Goal: Task Accomplishment & Management: Use online tool/utility

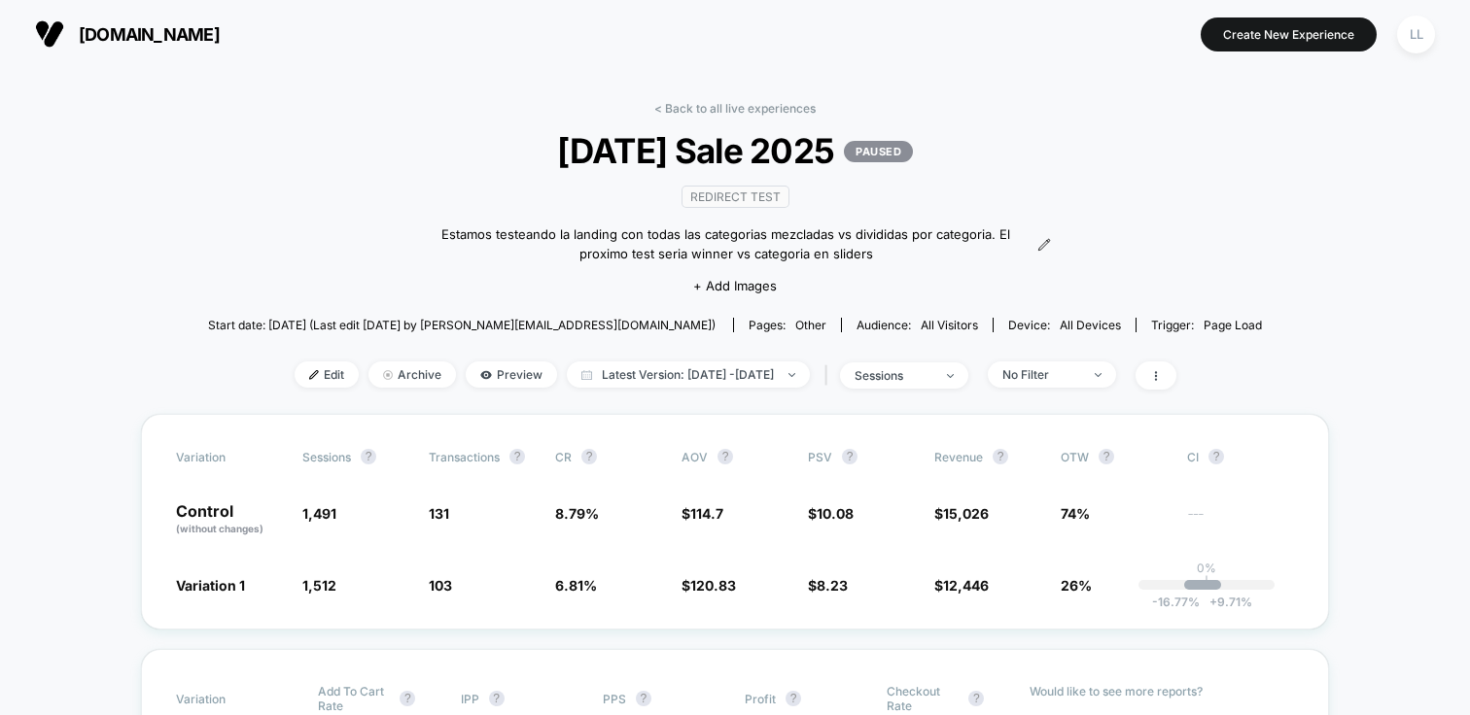
drag, startPoint x: 1190, startPoint y: 210, endPoint x: 1101, endPoint y: 128, distance: 120.4
click at [1188, 208] on div "< Back to all live experiences [DATE] Sale 2025 PAUSED Redirect Test Estamos te…" at bounding box center [735, 257] width 1054 height 313
click at [1342, 35] on button "Create New Experience" at bounding box center [1289, 34] width 176 height 34
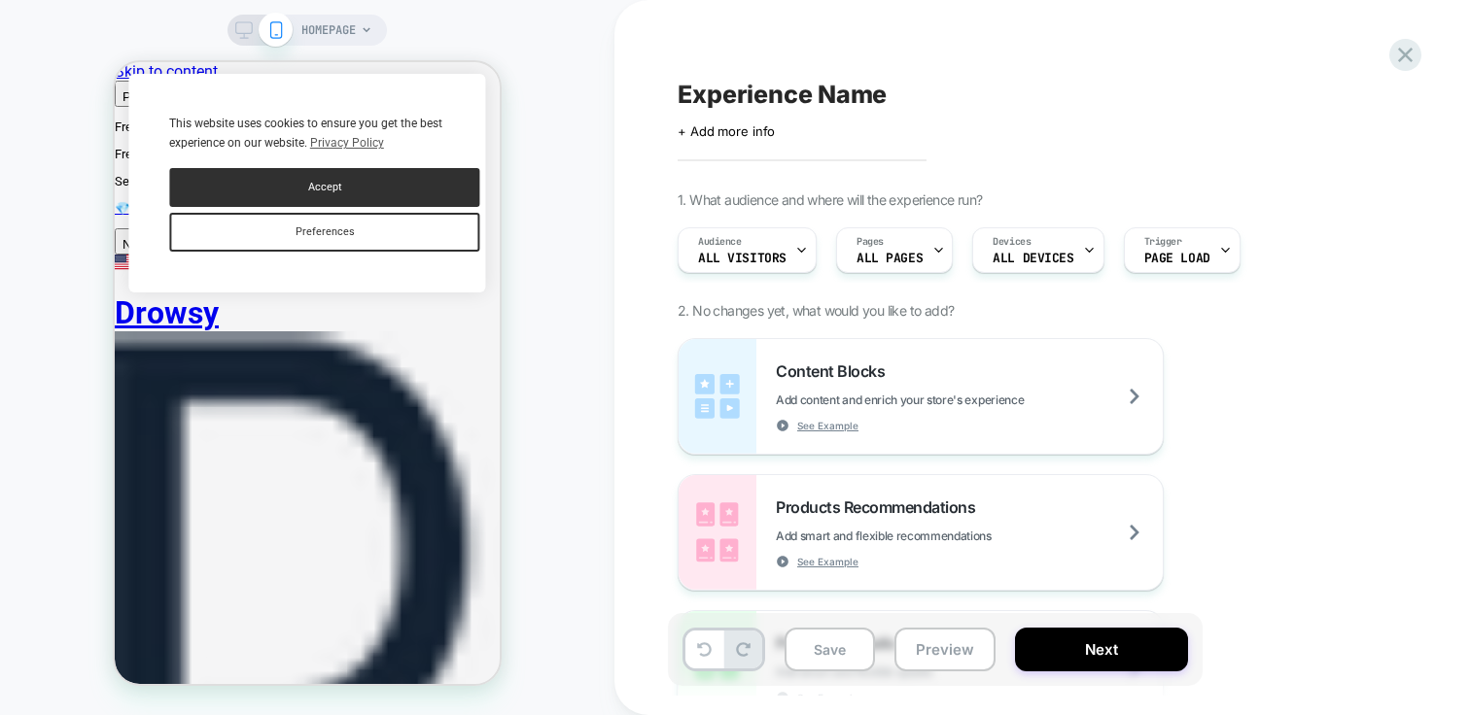
click at [1321, 436] on div "Content Blocks Add content and enrich your store's experience See Example Produ…" at bounding box center [1033, 600] width 710 height 525
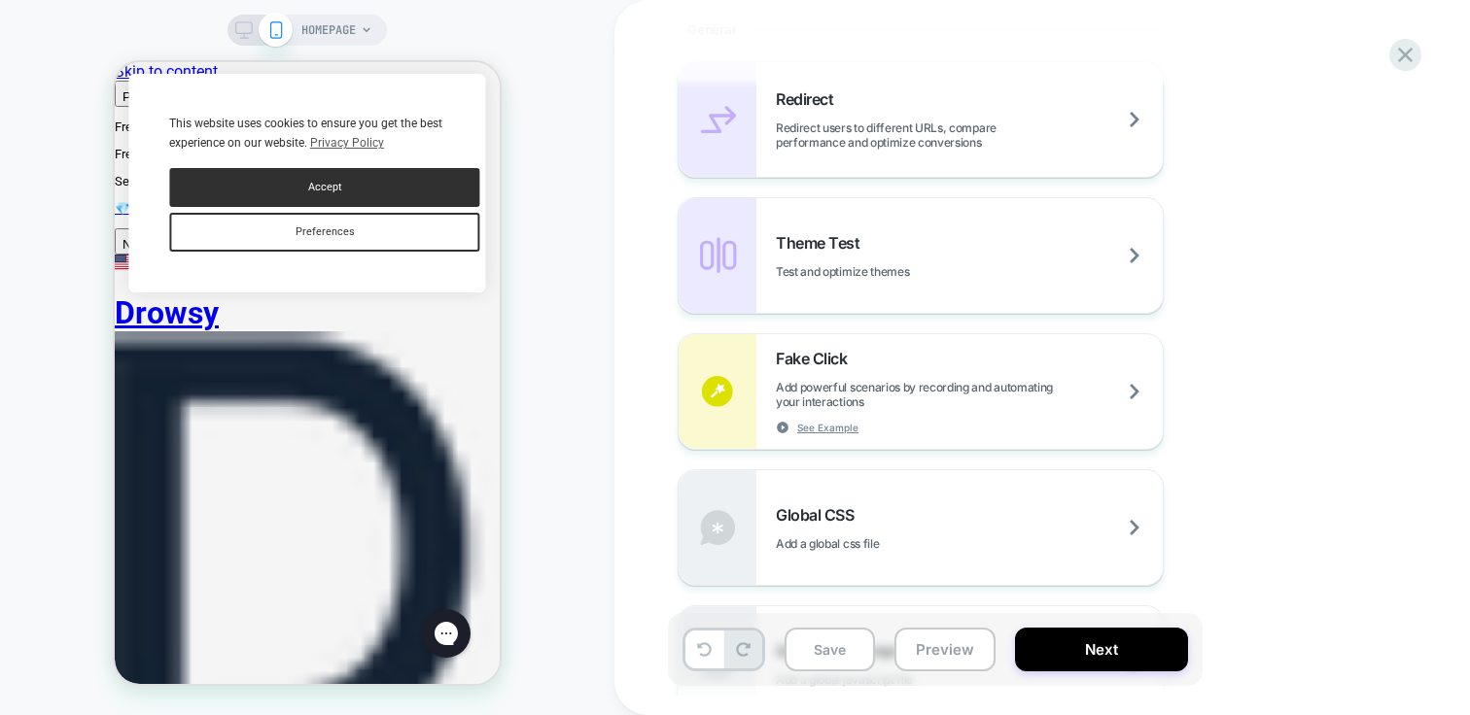
scroll to position [829, 0]
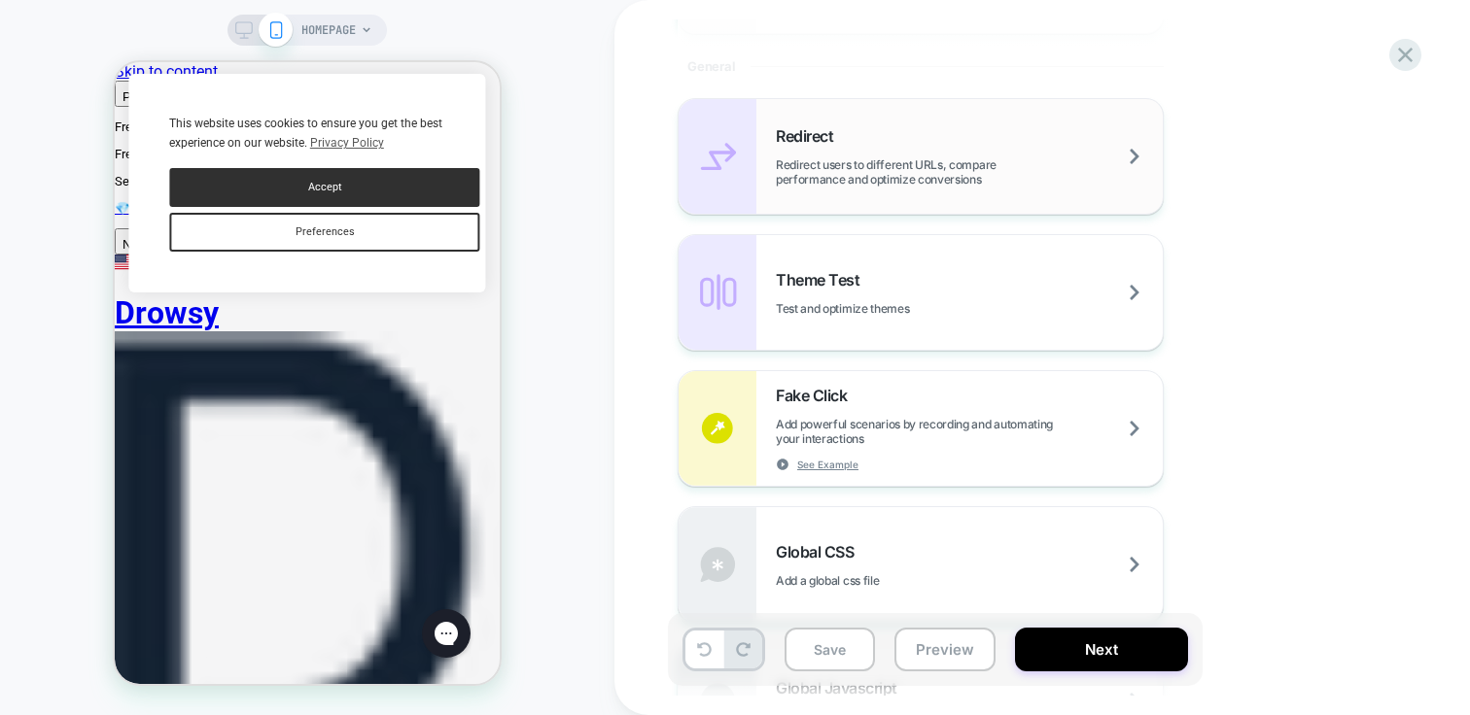
click at [868, 167] on span "Redirect users to different URLs, compare performance and optimize conversions" at bounding box center [969, 171] width 387 height 29
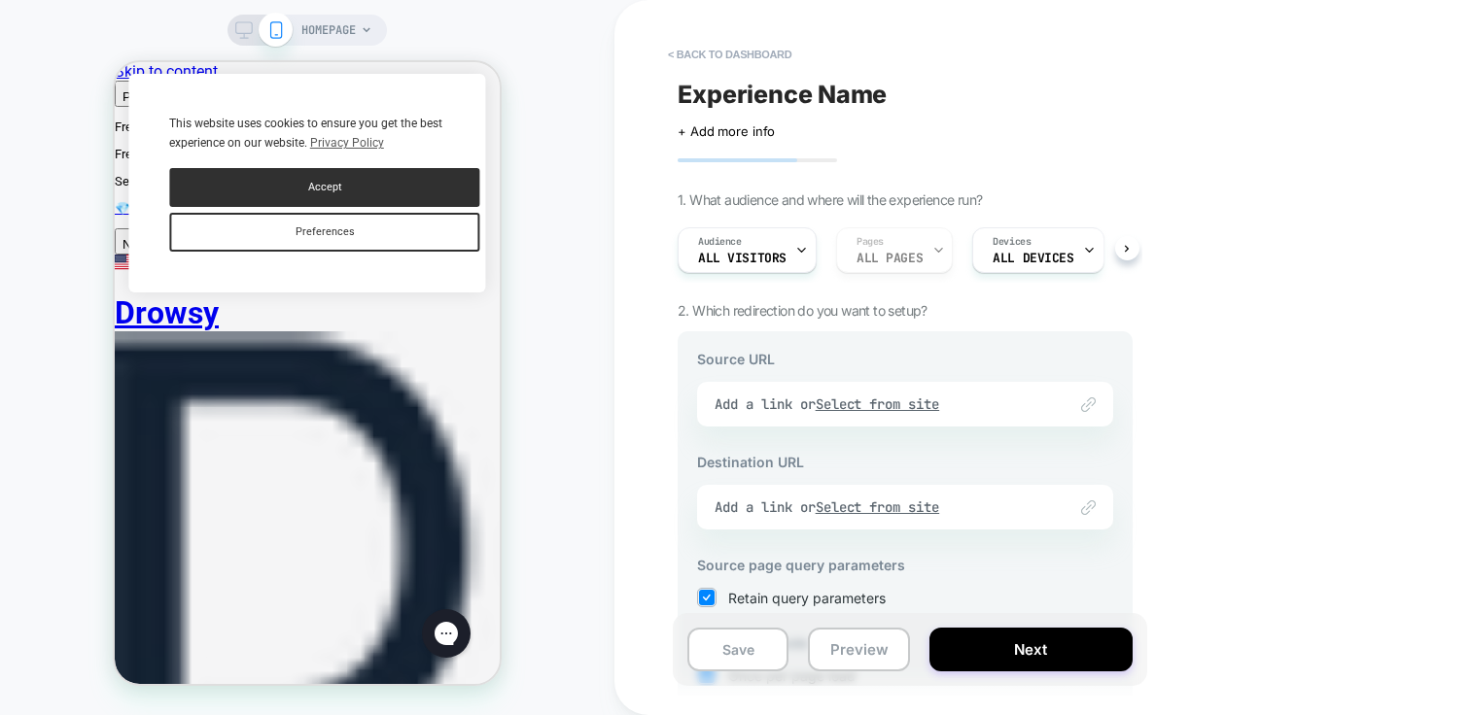
click at [1116, 578] on div "Source URL Link to Add a link or Select from site Destination URL Link to Add a…" at bounding box center [905, 593] width 455 height 524
click at [741, 411] on div "Link to Add a link or Select from site" at bounding box center [905, 404] width 416 height 45
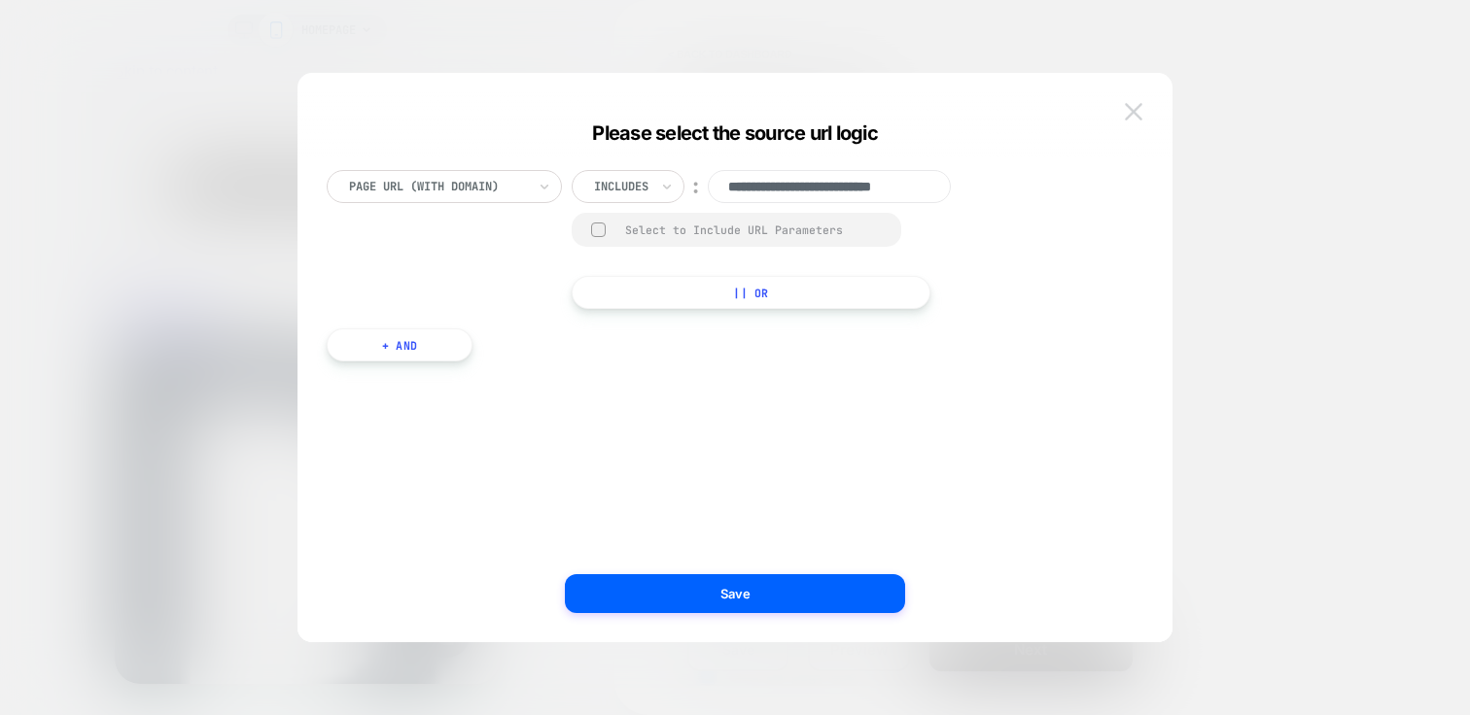
scroll to position [0, 0]
click at [1131, 115] on img at bounding box center [1133, 111] width 17 height 17
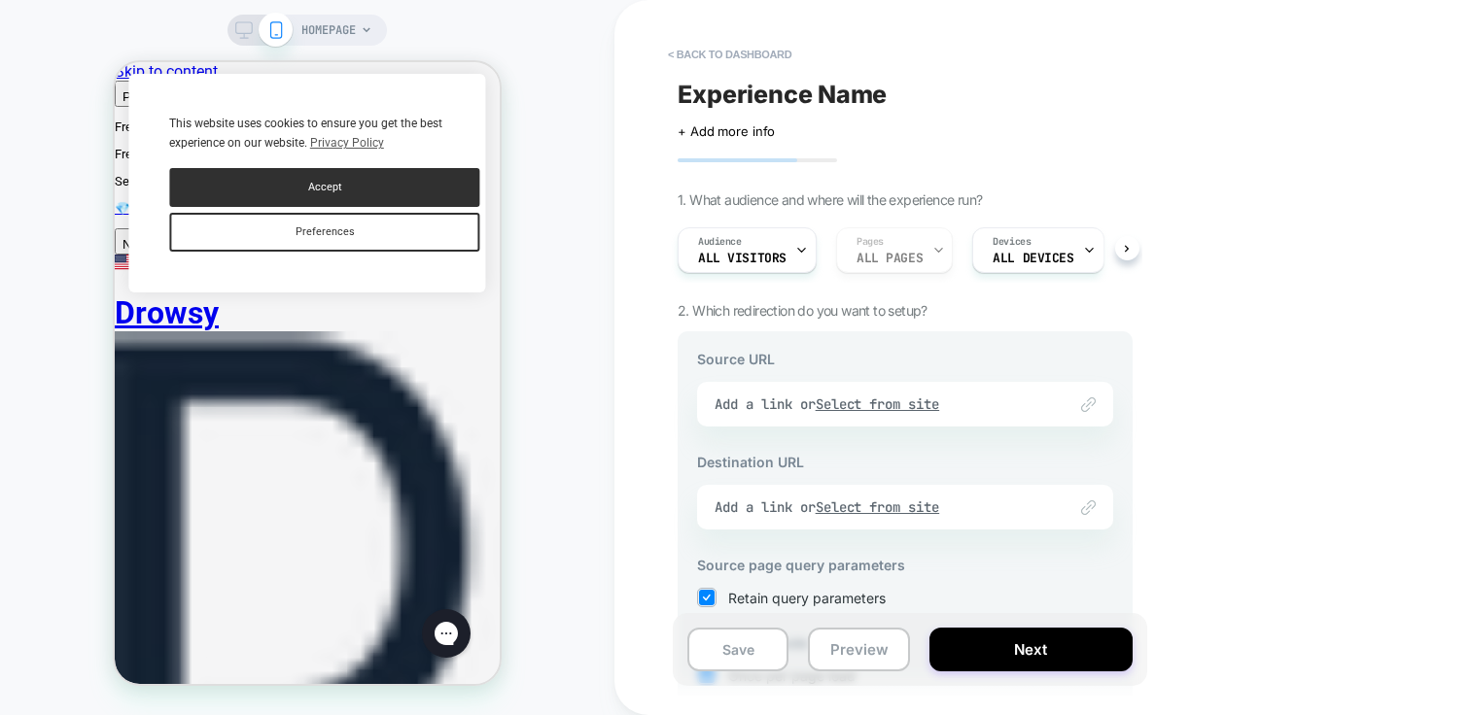
click at [736, 405] on div "Link to Add a link or Select from site" at bounding box center [905, 404] width 416 height 45
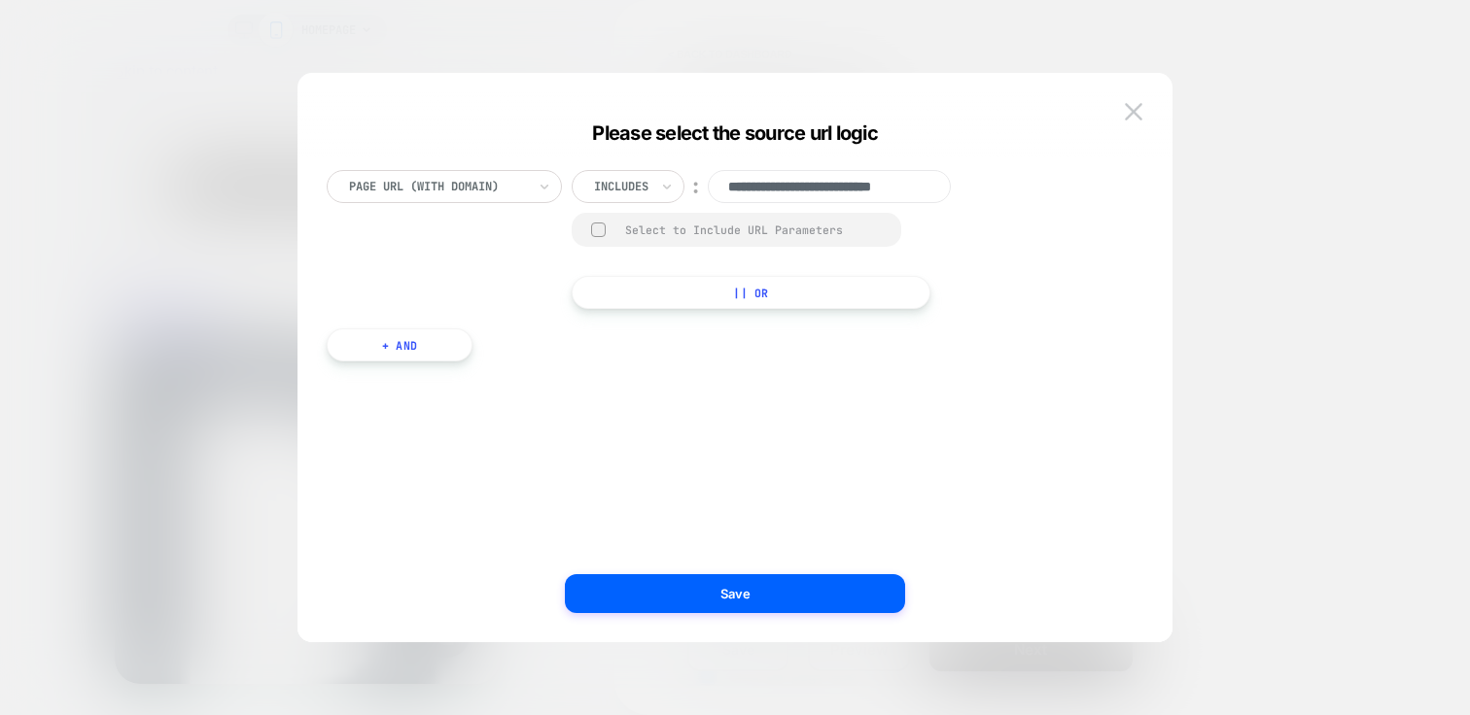
scroll to position [0, 35]
paste input "**********"
type input "**********"
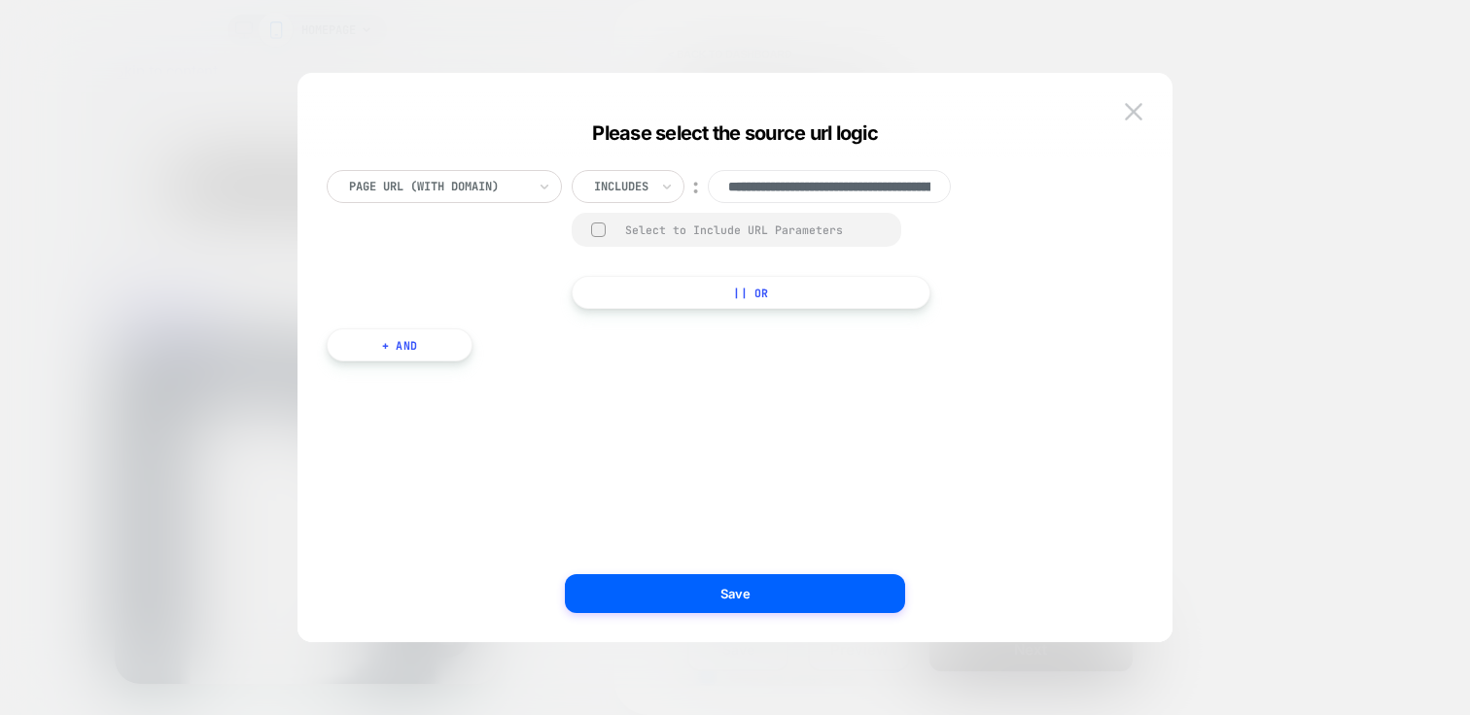
click at [1174, 354] on div at bounding box center [735, 357] width 1470 height 715
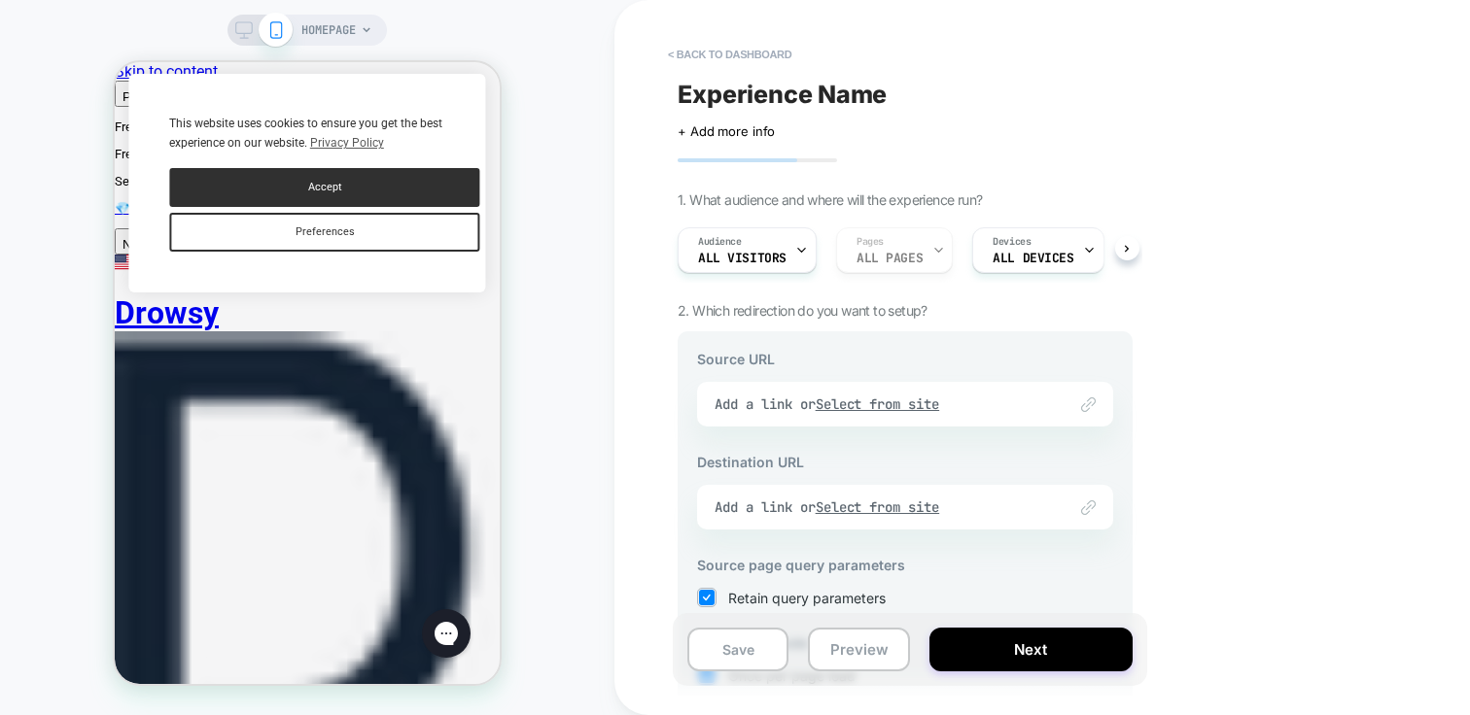
click at [1020, 412] on div "Link to Add a link or Select from site" at bounding box center [905, 404] width 416 height 45
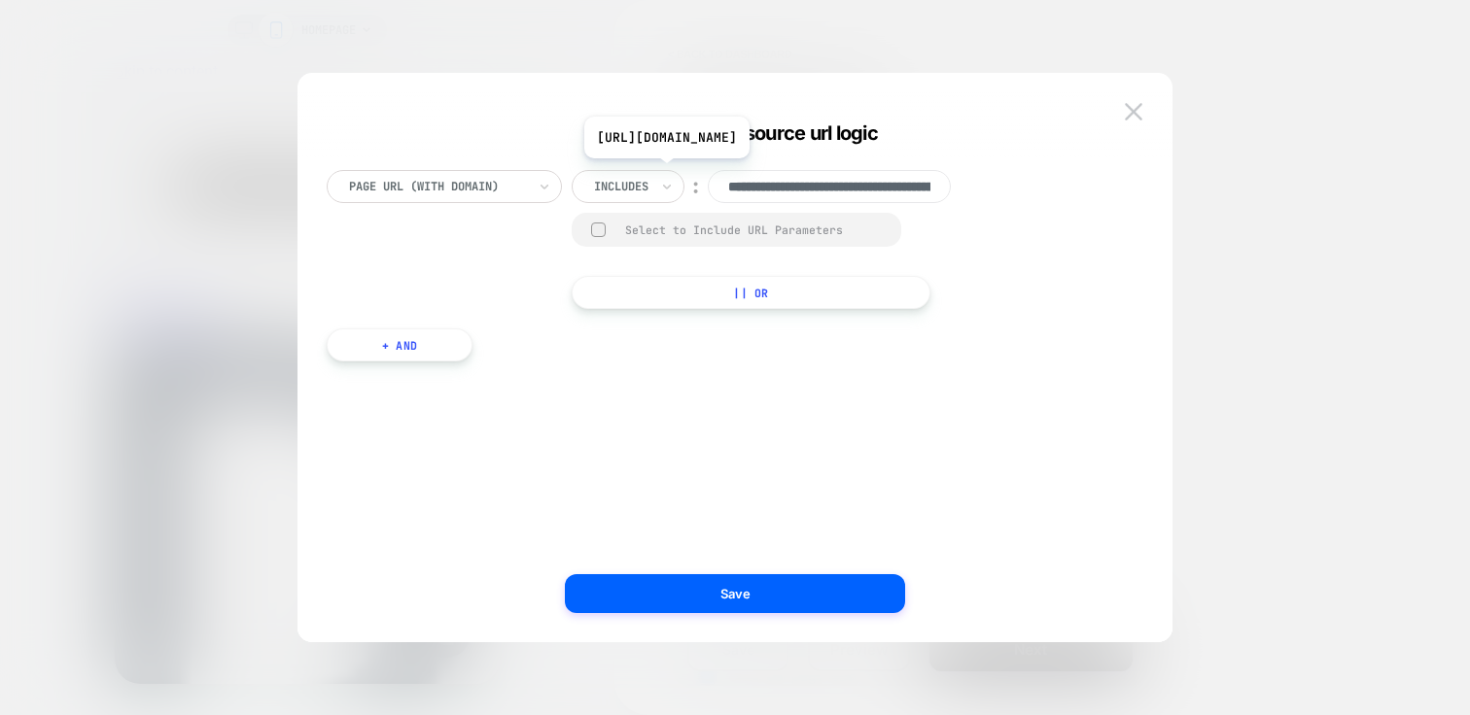
scroll to position [0, 305]
drag, startPoint x: 844, startPoint y: 187, endPoint x: 1005, endPoint y: 204, distance: 162.3
click at [996, 197] on div "**********" at bounding box center [725, 239] width 797 height 139
click at [1007, 465] on div "**********" at bounding box center [725, 377] width 817 height 472
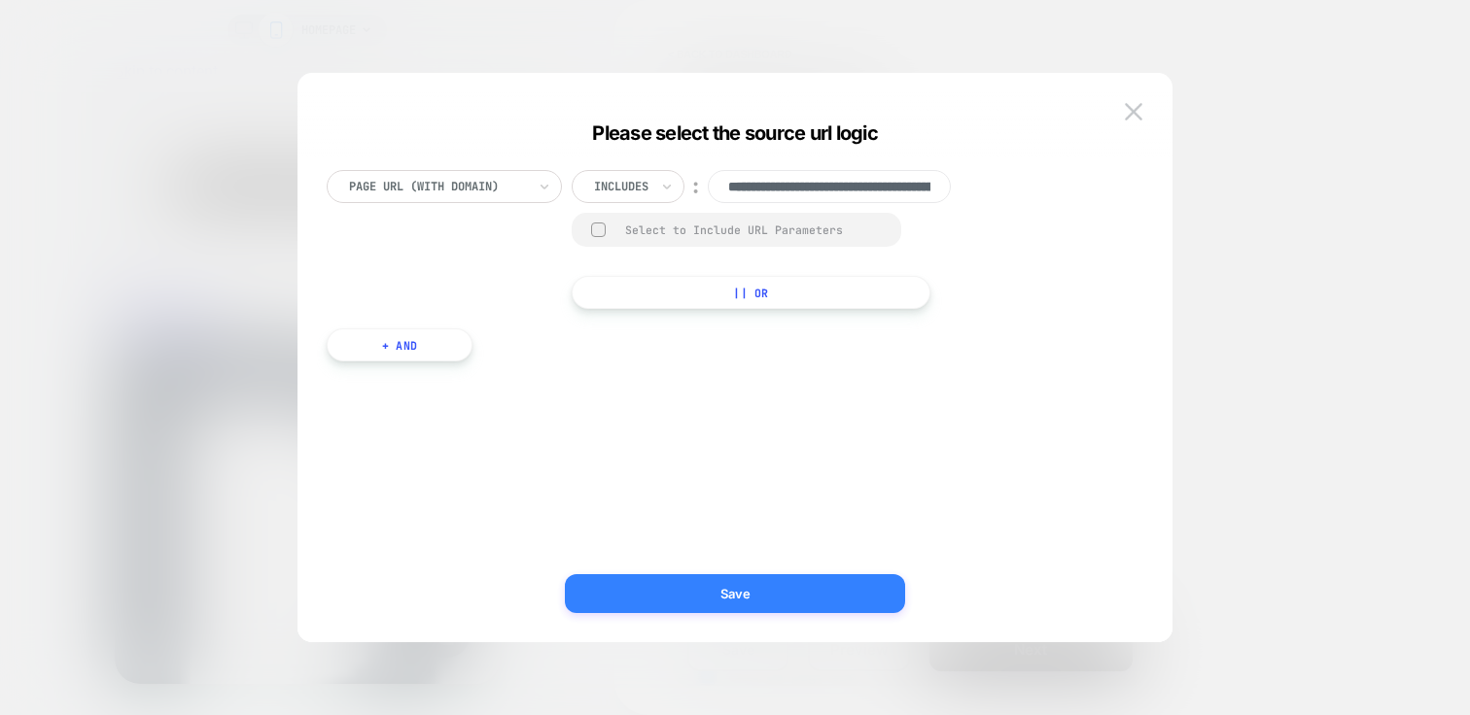
click at [733, 605] on button "Save" at bounding box center [735, 594] width 340 height 39
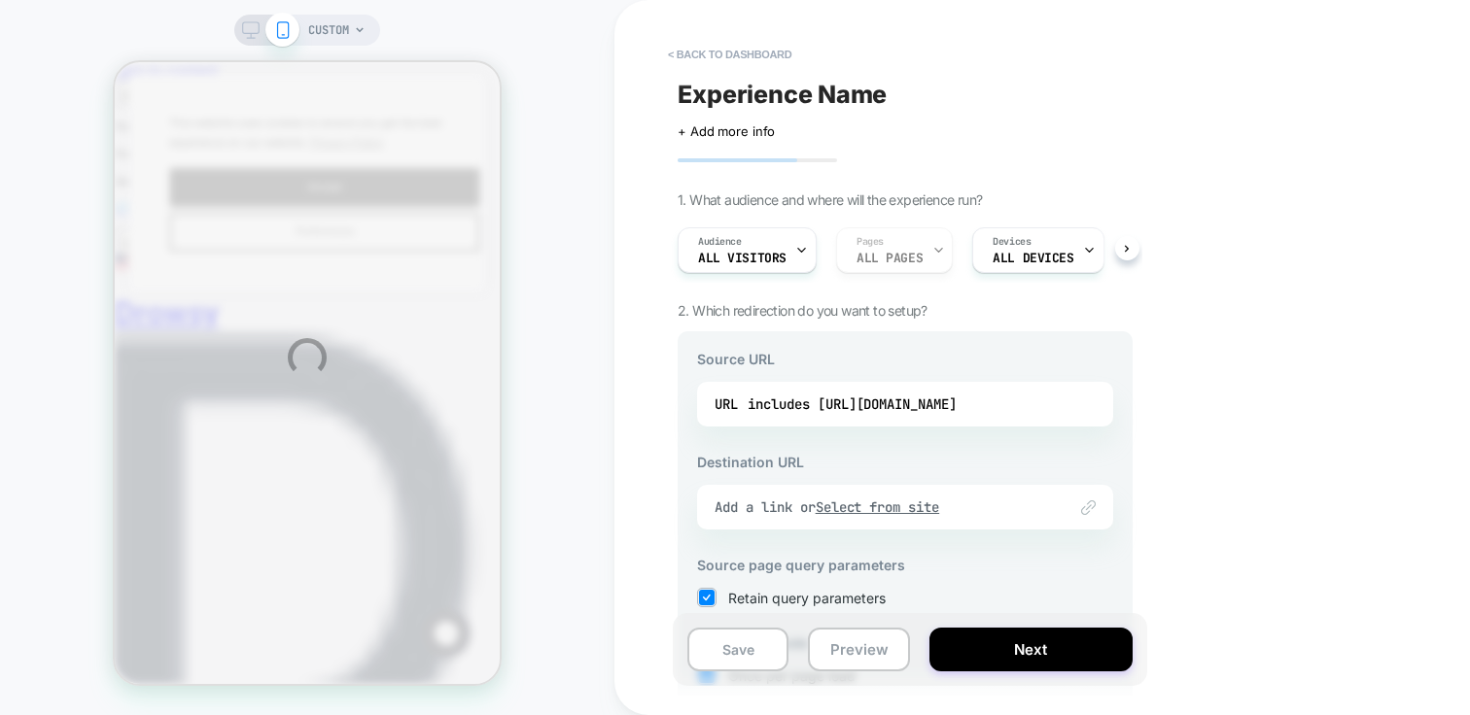
click at [1307, 500] on div "CUSTOM < back to dashboard Experience Name Click to edit experience details + A…" at bounding box center [735, 357] width 1470 height 715
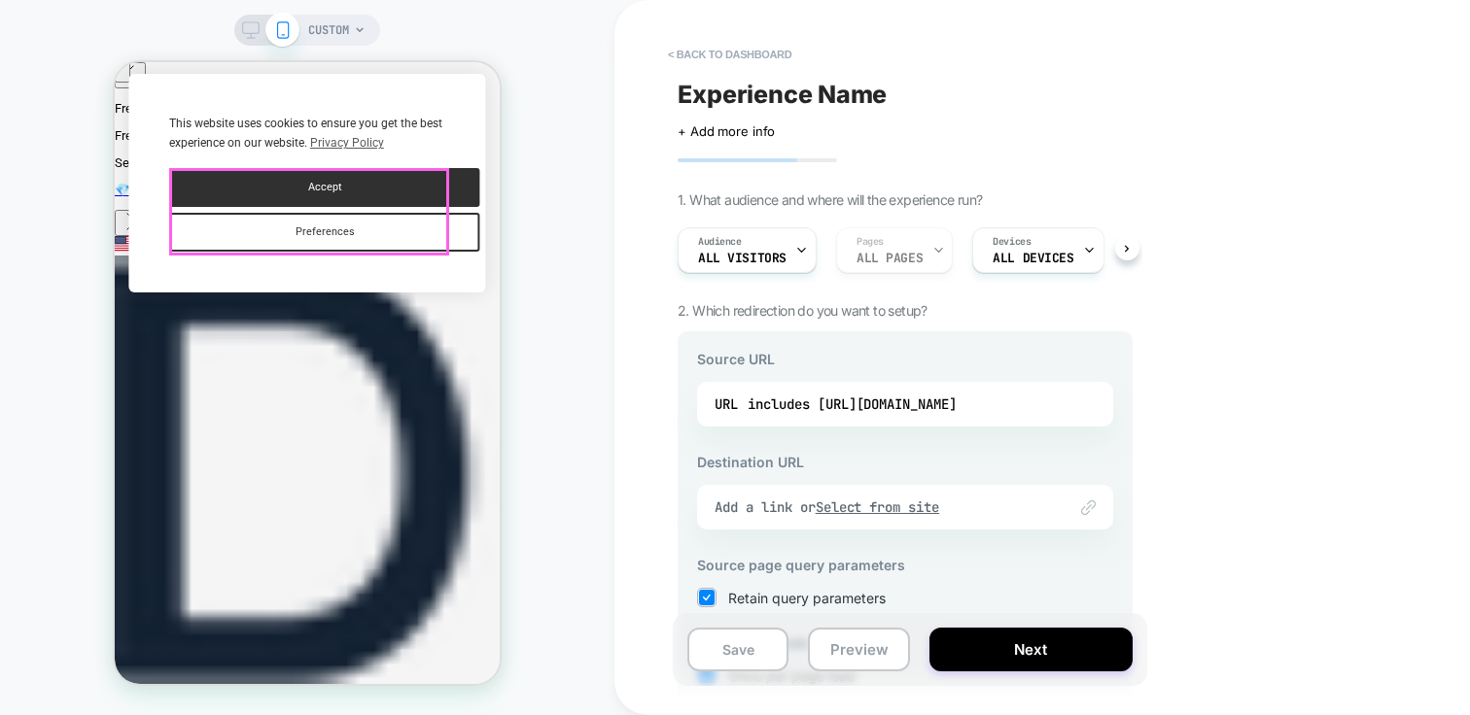
click at [409, 209] on div "Preferences Accept" at bounding box center [324, 210] width 310 height 84
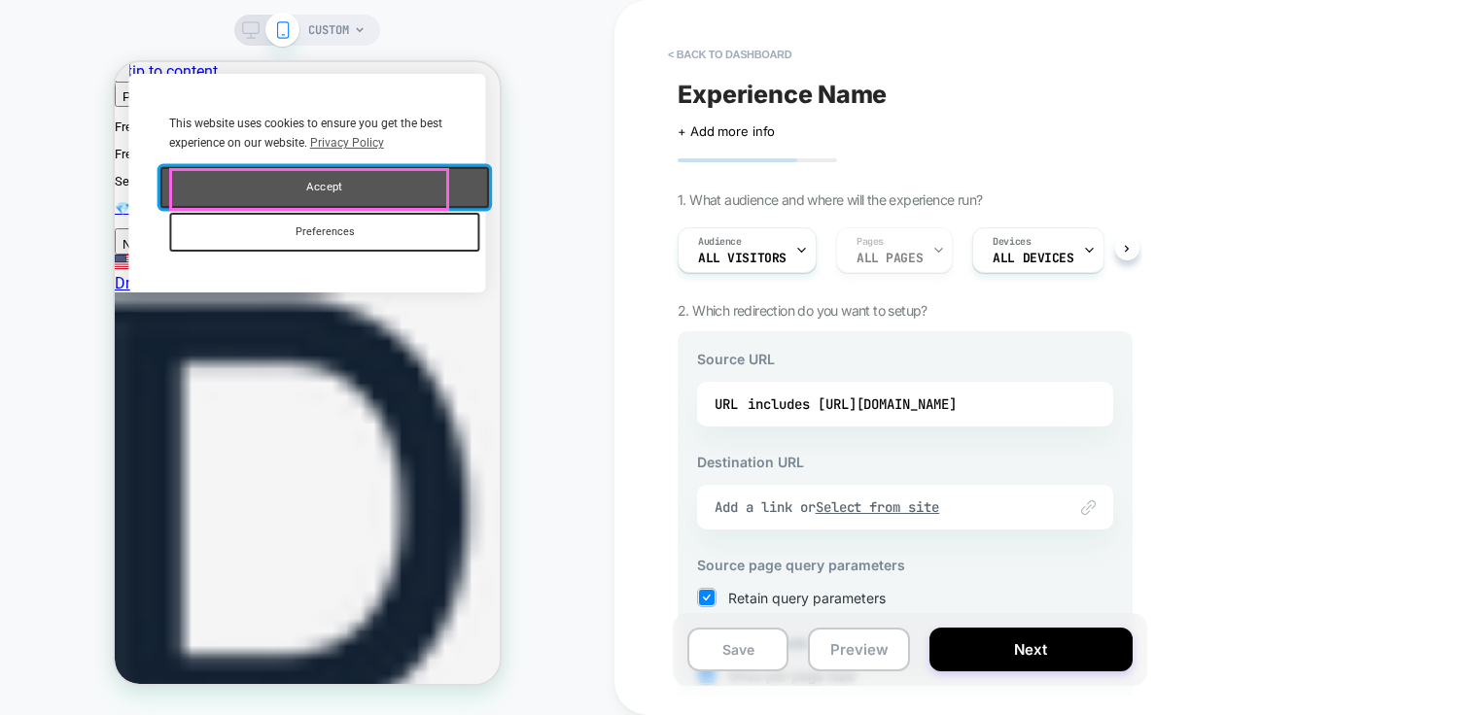
click at [409, 194] on button "Accept" at bounding box center [324, 187] width 329 height 41
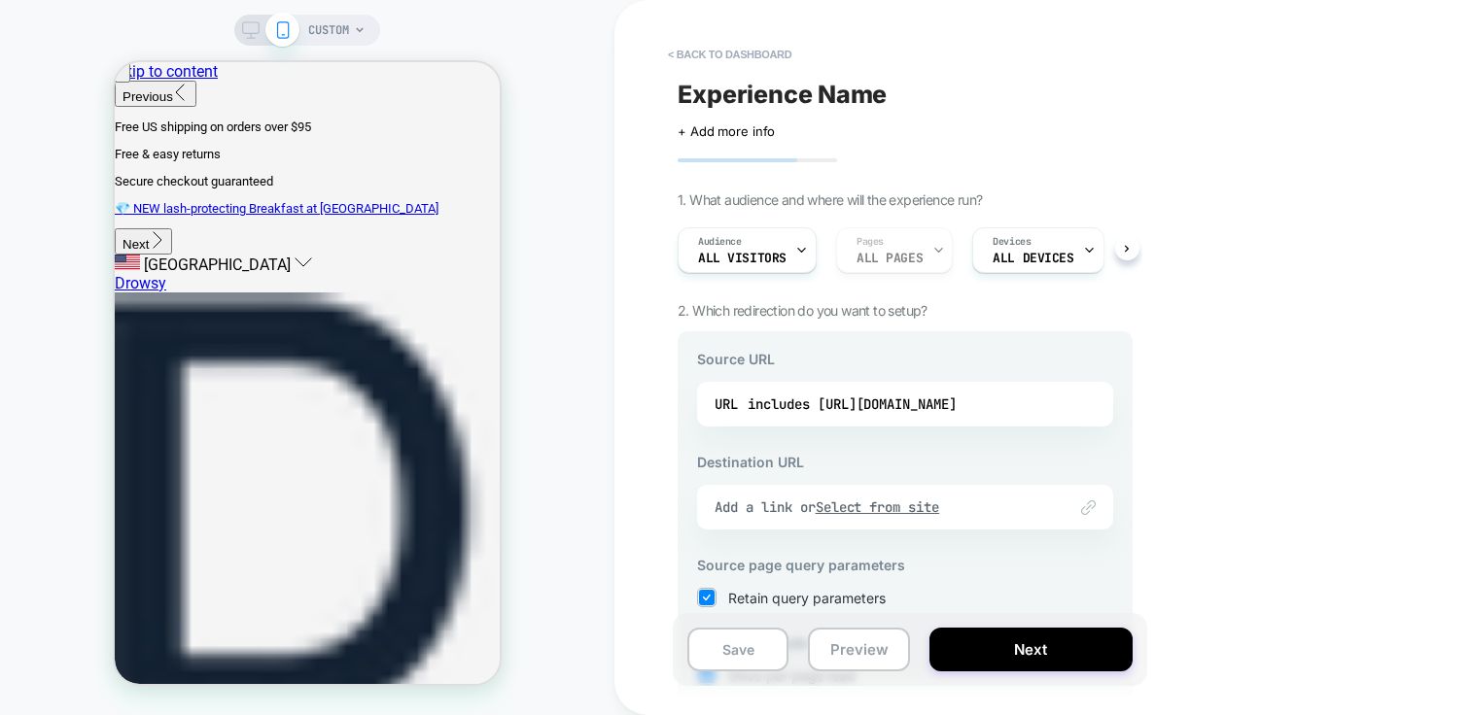
click at [1378, 472] on div "< back to dashboard Experience Name Click to edit experience details + Add more…" at bounding box center [1041, 357] width 855 height 715
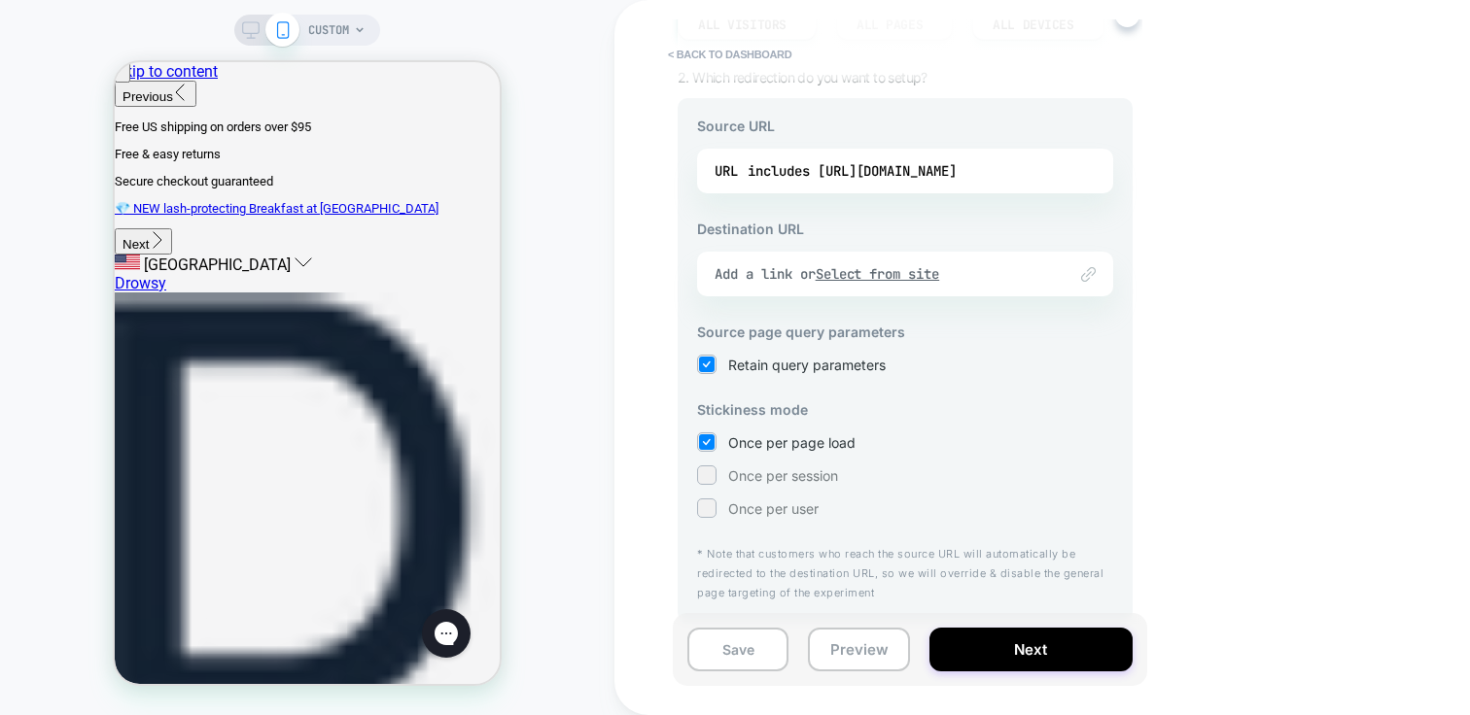
scroll to position [237, 0]
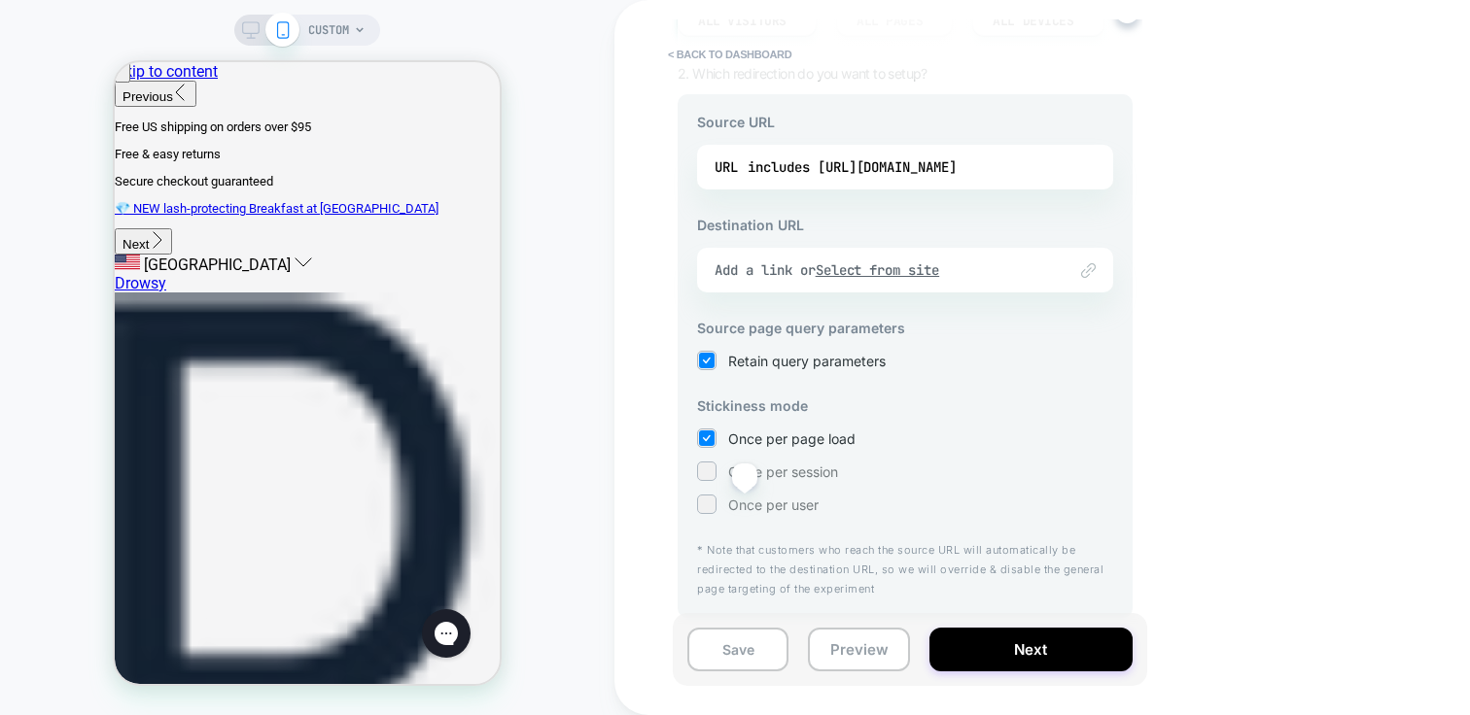
click at [745, 504] on span "Once per user" at bounding box center [773, 505] width 90 height 17
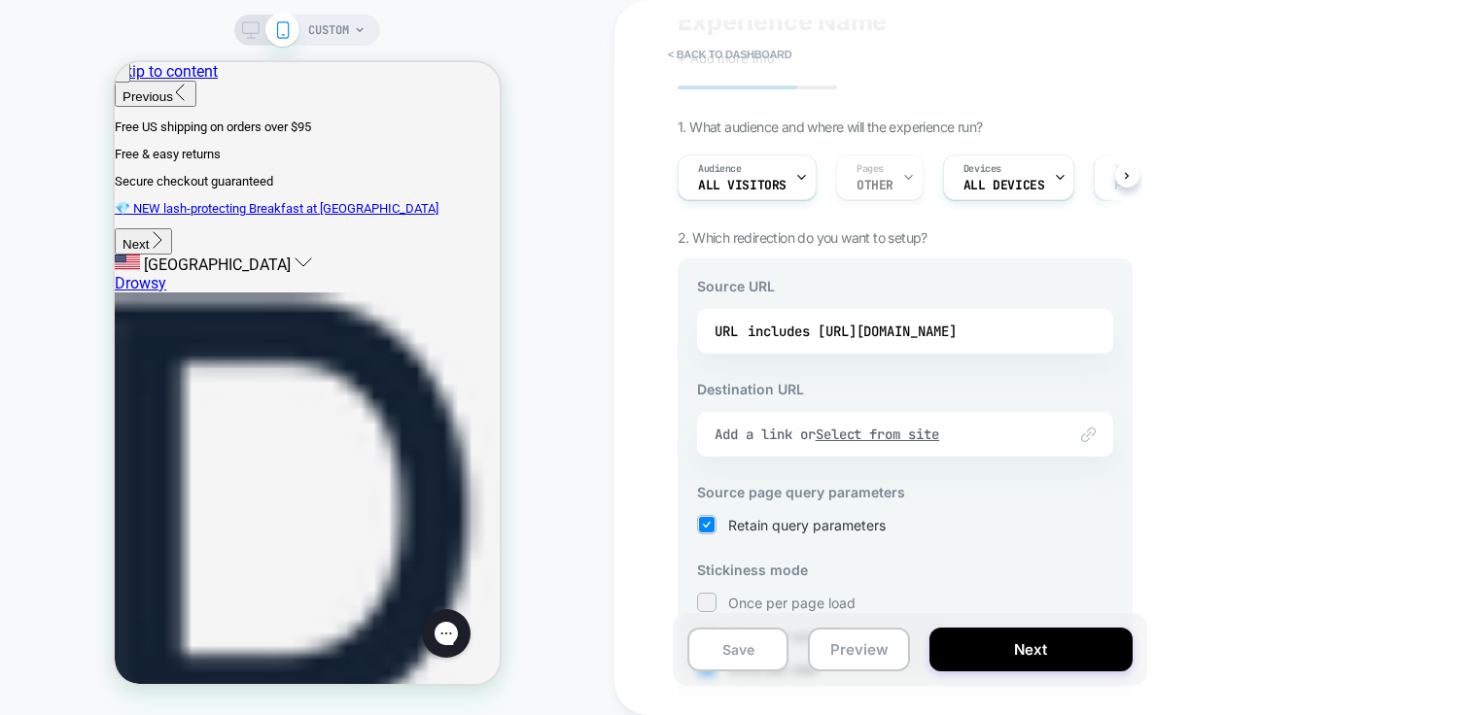
scroll to position [9, 0]
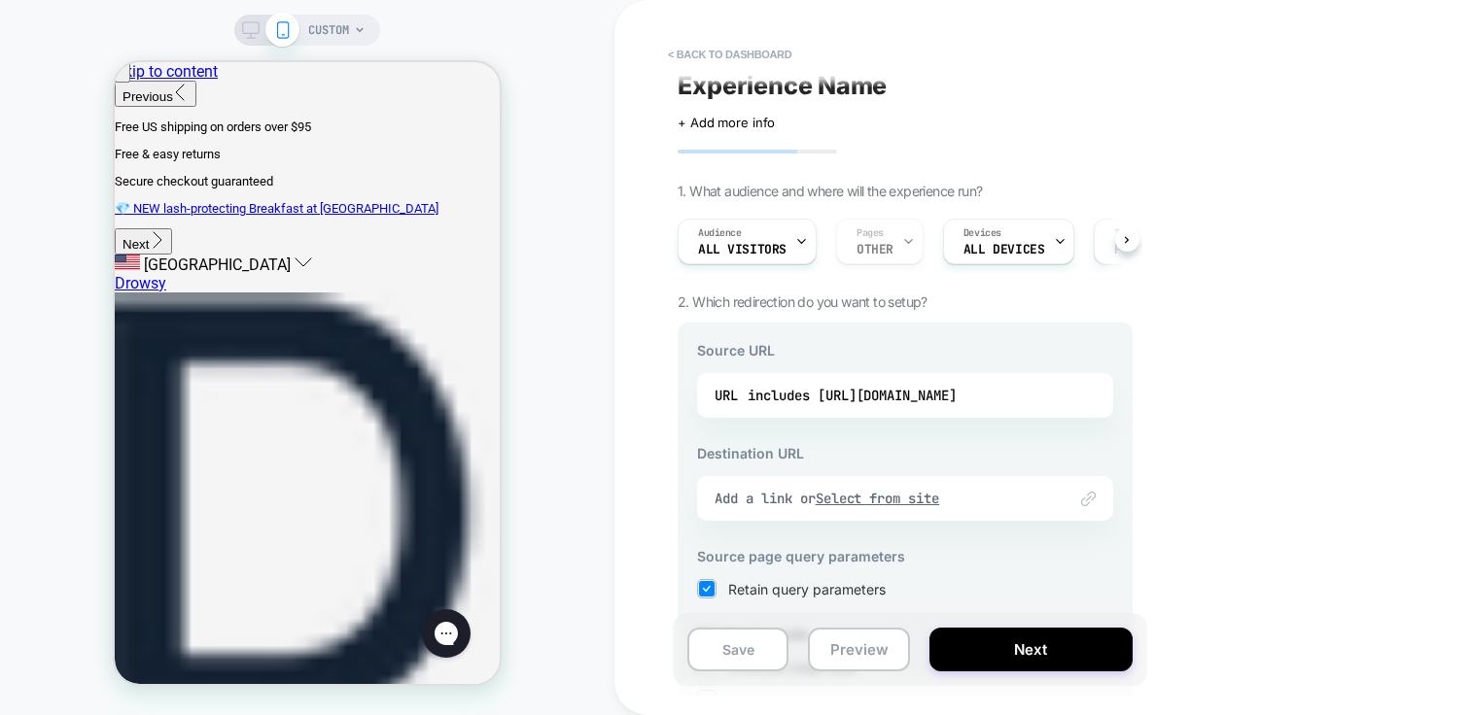
click at [1300, 349] on div "< back to dashboard Experience Name Click to edit experience details + Add more…" at bounding box center [1041, 357] width 855 height 715
click at [760, 498] on div "Add a link or Select from site" at bounding box center [880, 498] width 332 height 17
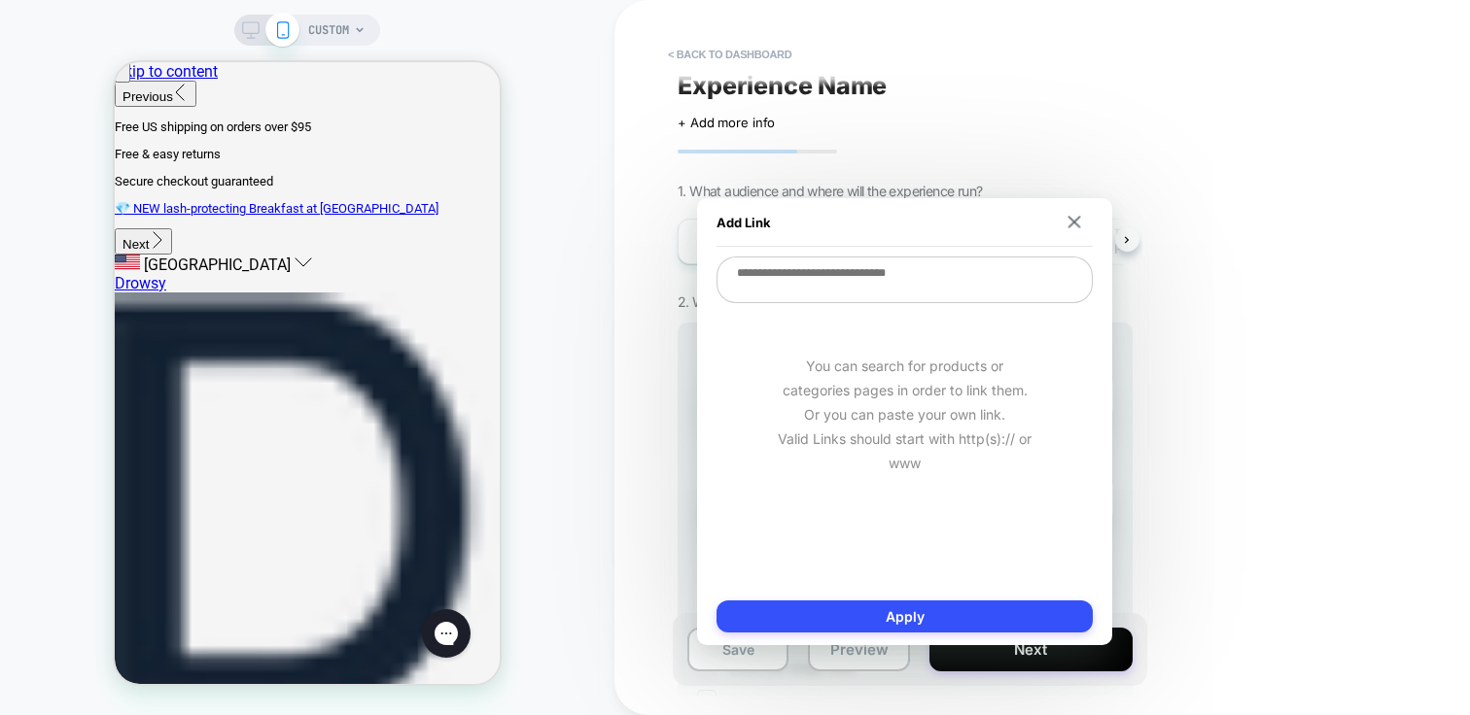
click at [858, 272] on textarea at bounding box center [904, 280] width 376 height 47
paste textarea "**********"
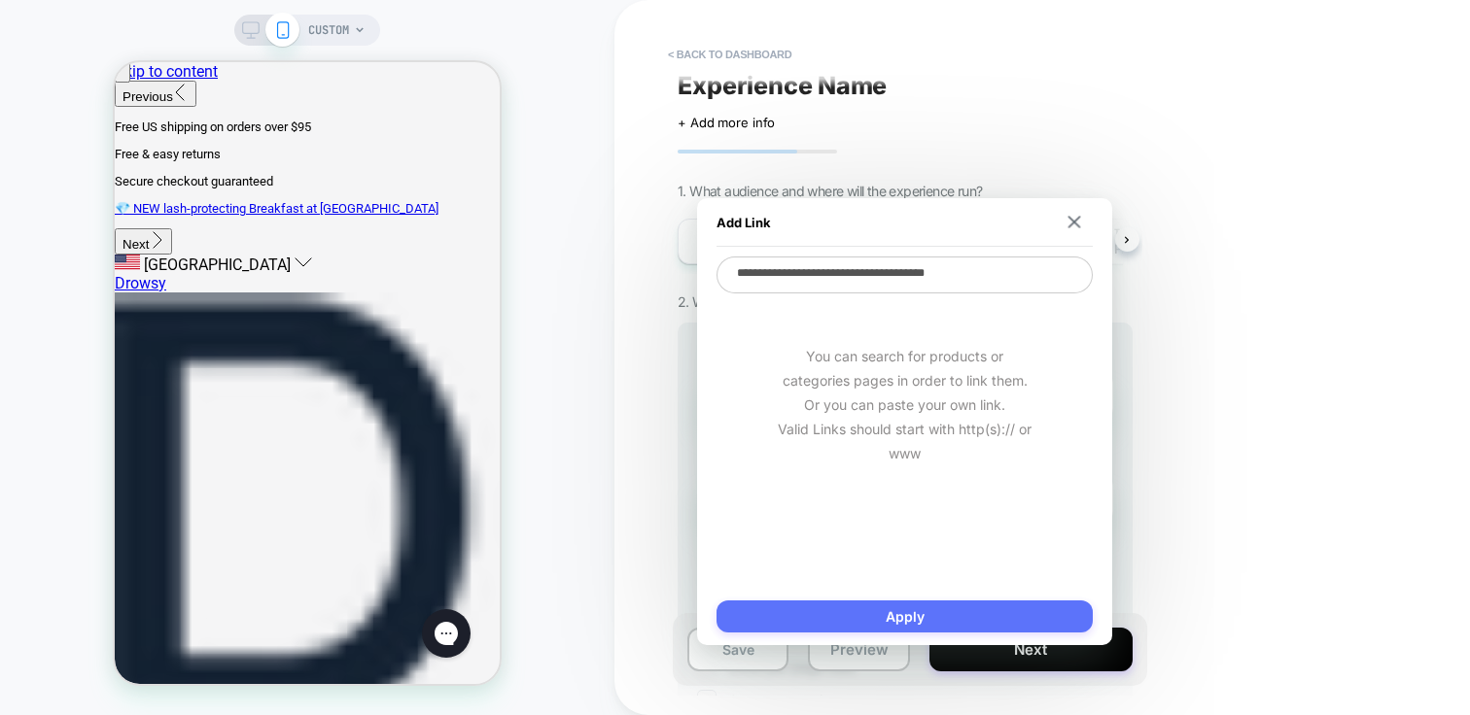
type textarea "**********"
click at [901, 617] on button "Apply" at bounding box center [904, 617] width 376 height 32
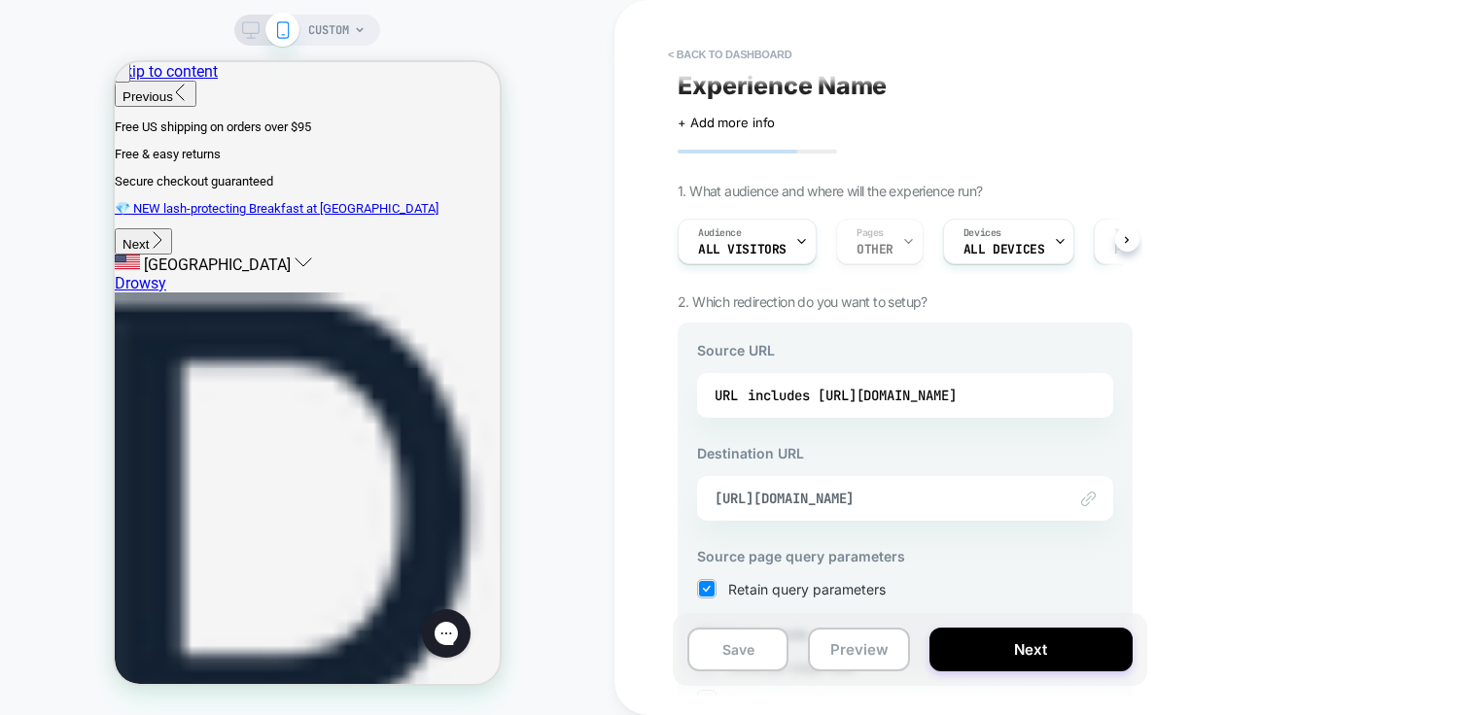
click at [1293, 459] on div "< back to dashboard Experience Name Click to edit experience details + Add more…" at bounding box center [1041, 357] width 855 height 715
click at [807, 395] on div "includes [URL][DOMAIN_NAME]" at bounding box center [852, 395] width 209 height 29
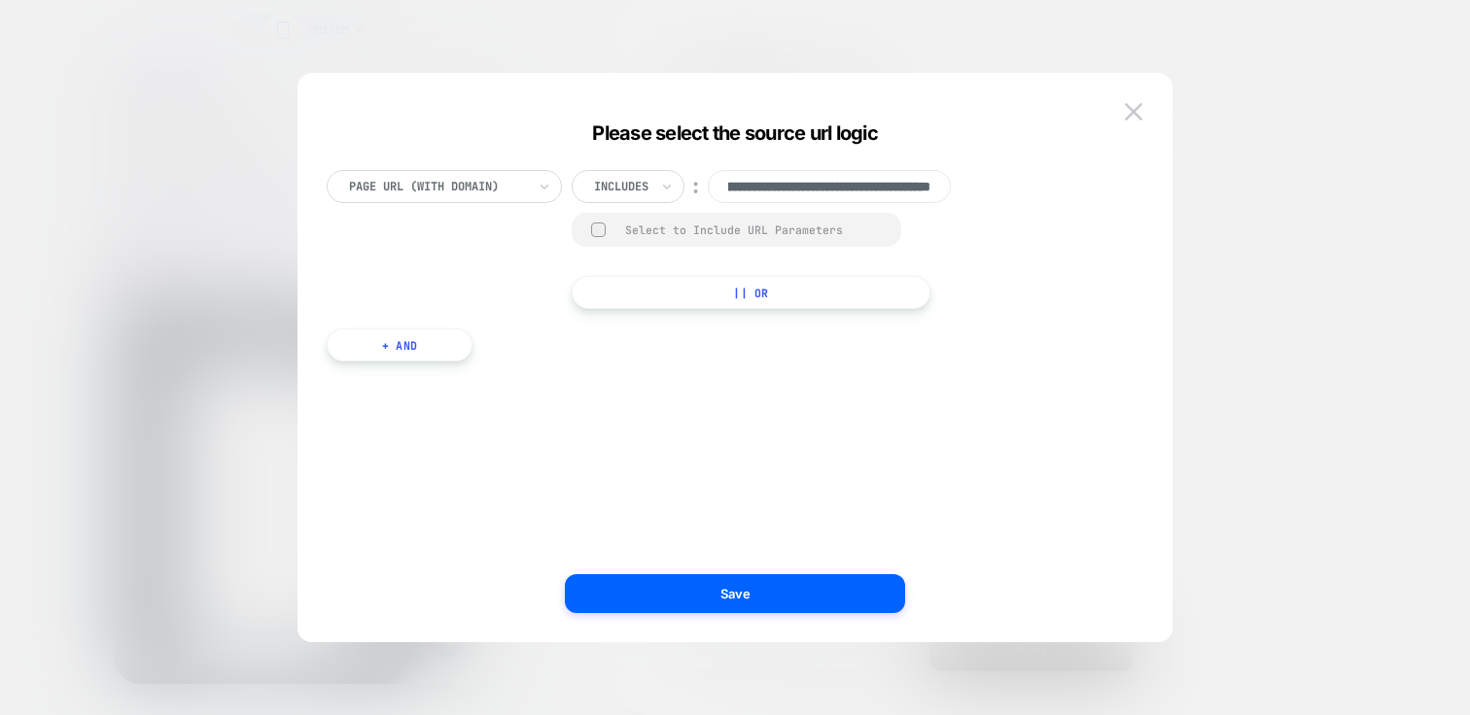
scroll to position [0, 0]
click at [602, 182] on input "text" at bounding box center [598, 186] width 8 height 17
click at [622, 235] on div "Is" at bounding box center [654, 240] width 126 height 31
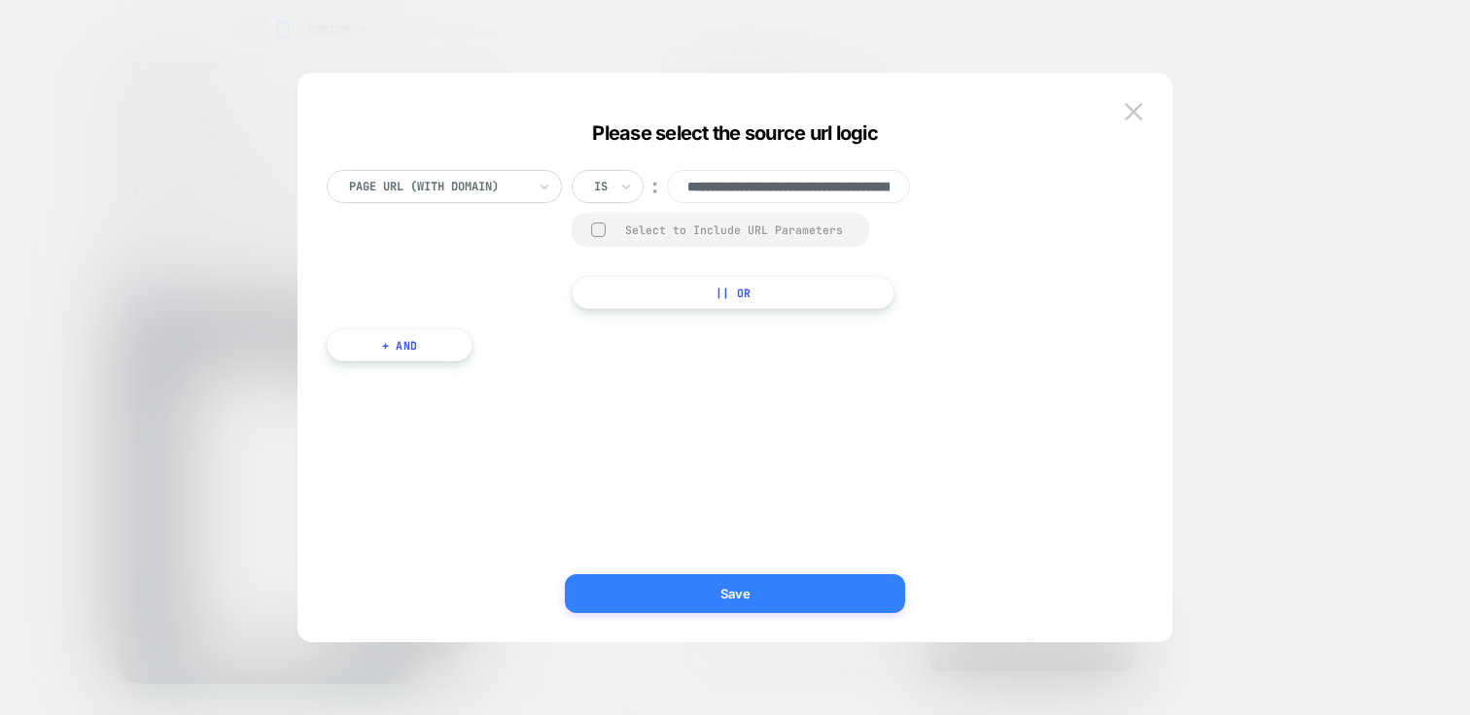
click at [772, 587] on button "Save" at bounding box center [735, 594] width 340 height 39
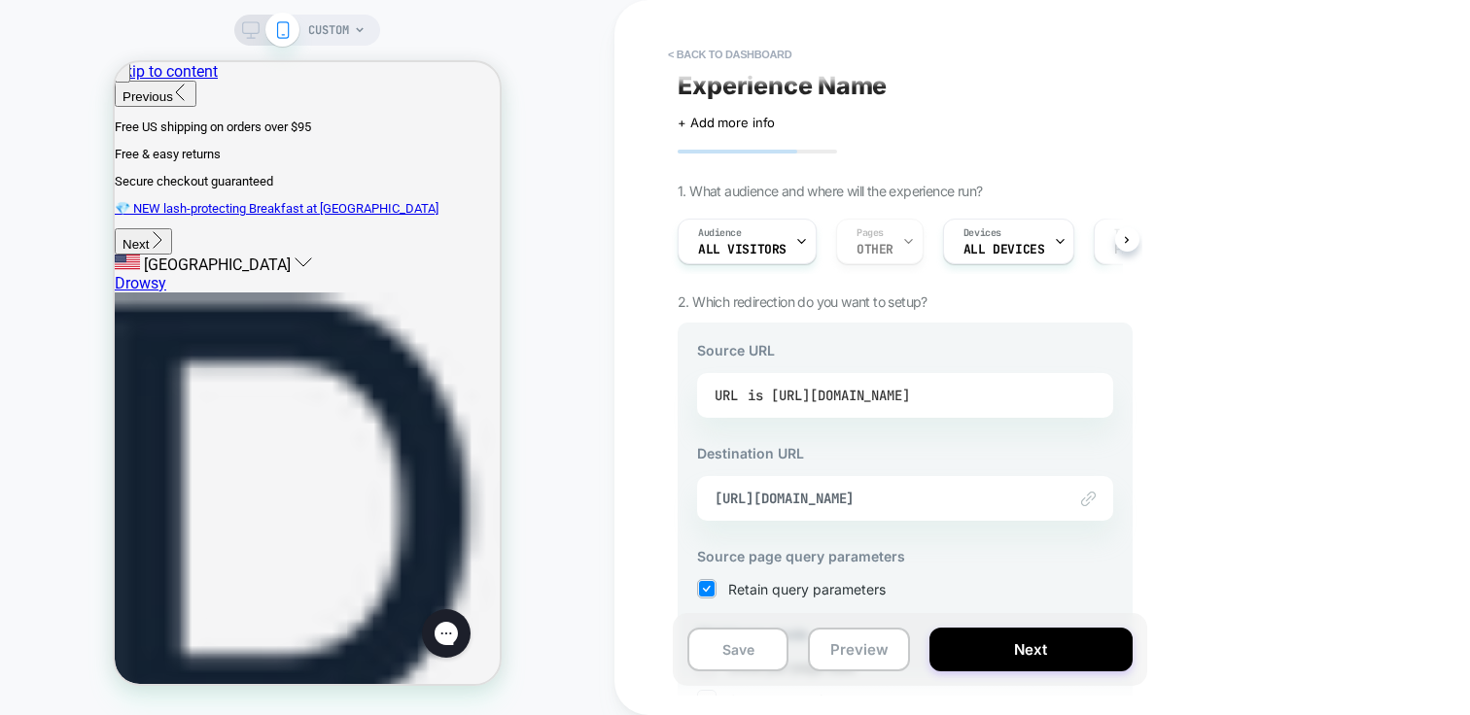
drag, startPoint x: 932, startPoint y: 394, endPoint x: 979, endPoint y: 399, distance: 46.9
click at [910, 399] on div "is [URL][DOMAIN_NAME]" at bounding box center [829, 395] width 162 height 29
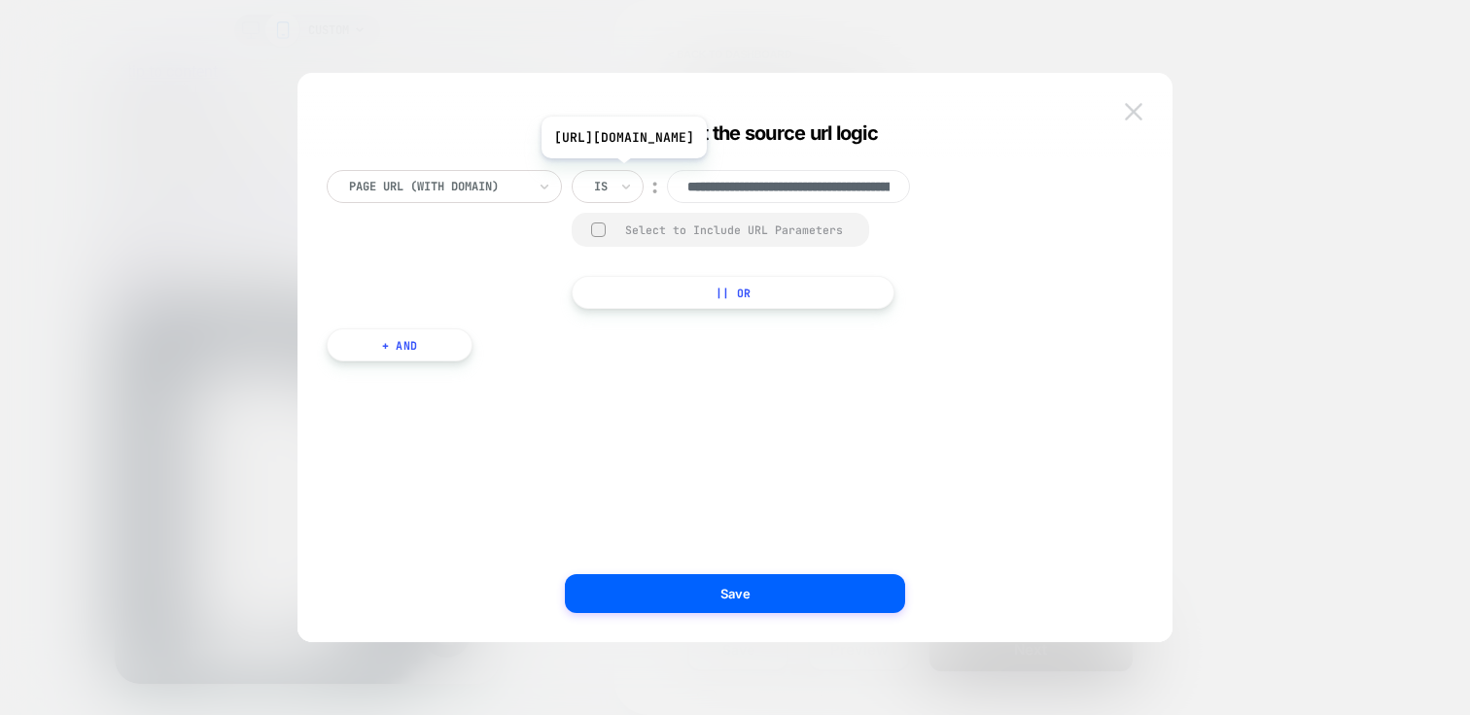
click at [1122, 111] on button at bounding box center [1133, 111] width 29 height 29
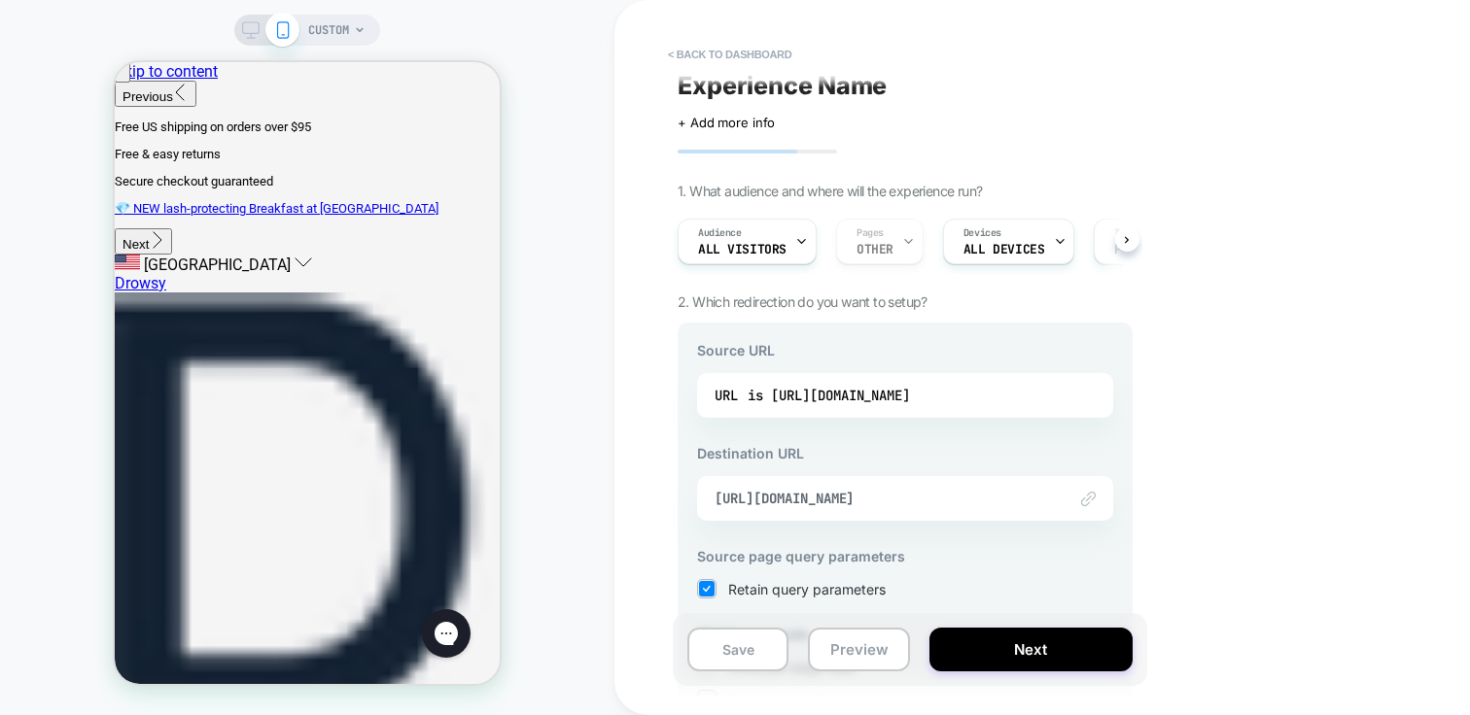
click at [1315, 387] on div "< back to dashboard Experience Name Click to edit experience details + Add more…" at bounding box center [1041, 357] width 855 height 715
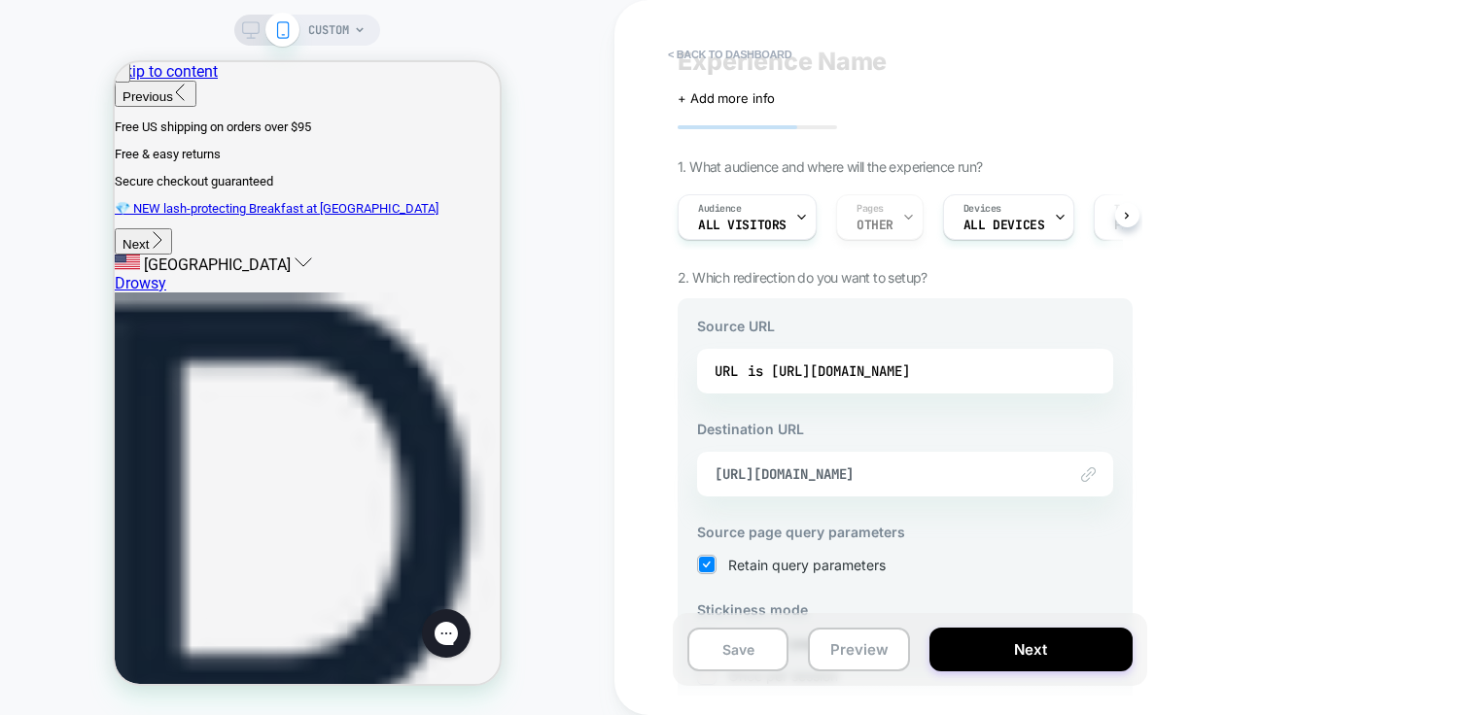
scroll to position [237, 0]
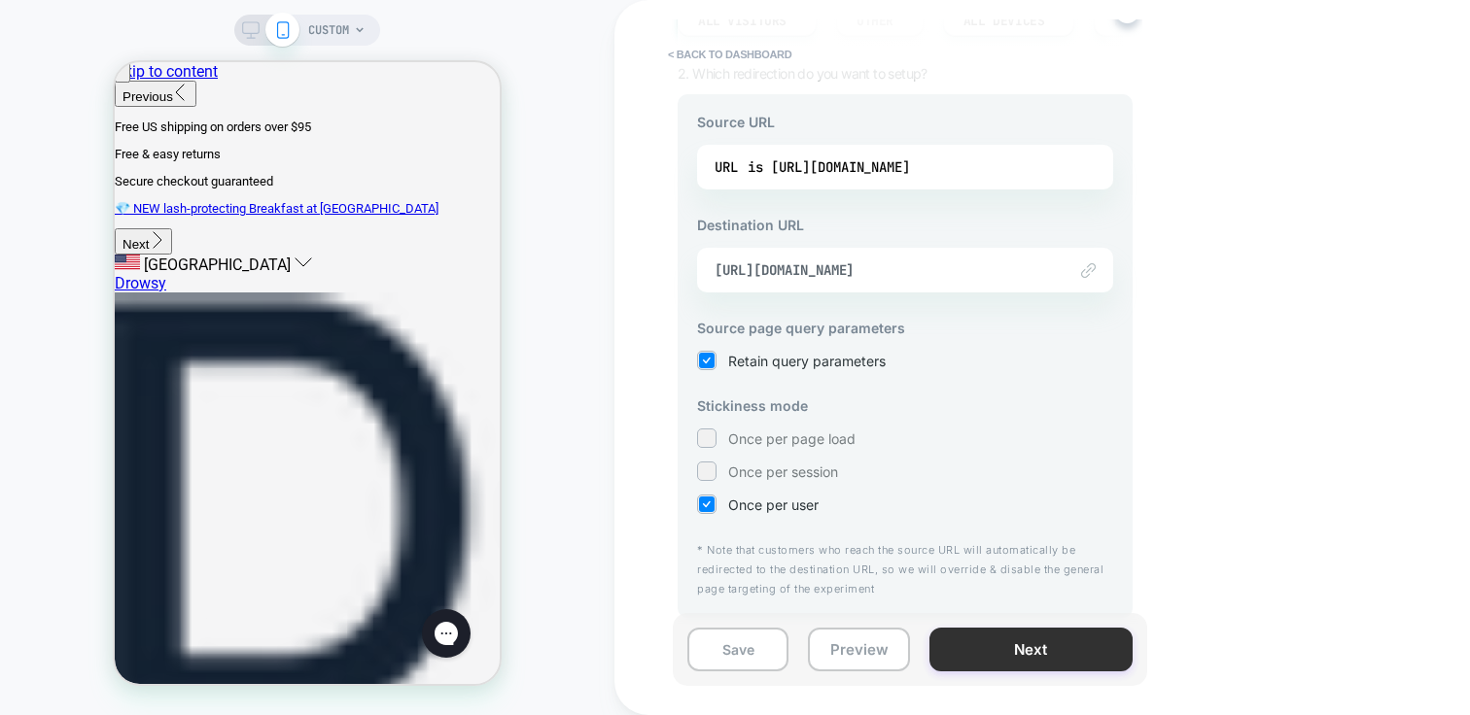
click at [1038, 638] on button "Next" at bounding box center [1030, 650] width 203 height 44
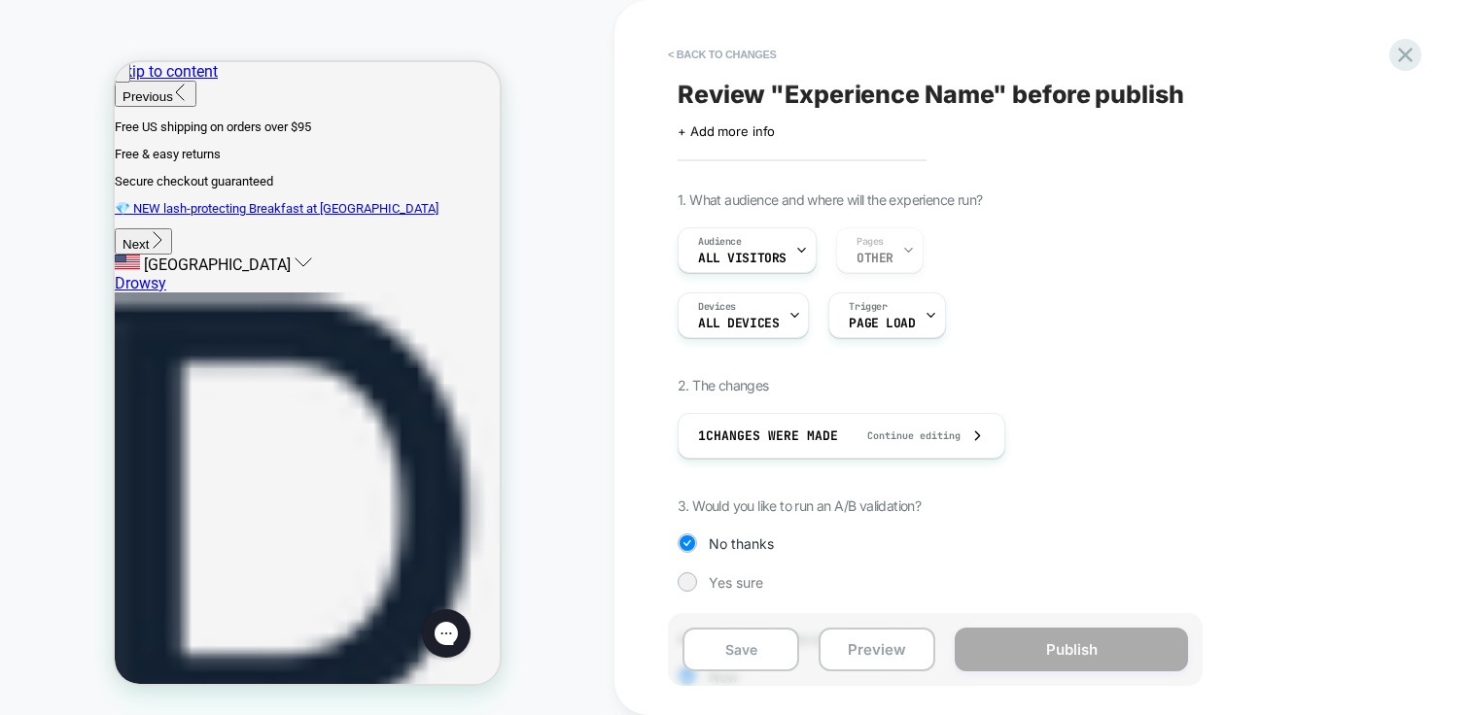
click at [1165, 366] on div "1. What audience and where will the experience run? Audience All Visitors Pages…" at bounding box center [1033, 473] width 710 height 563
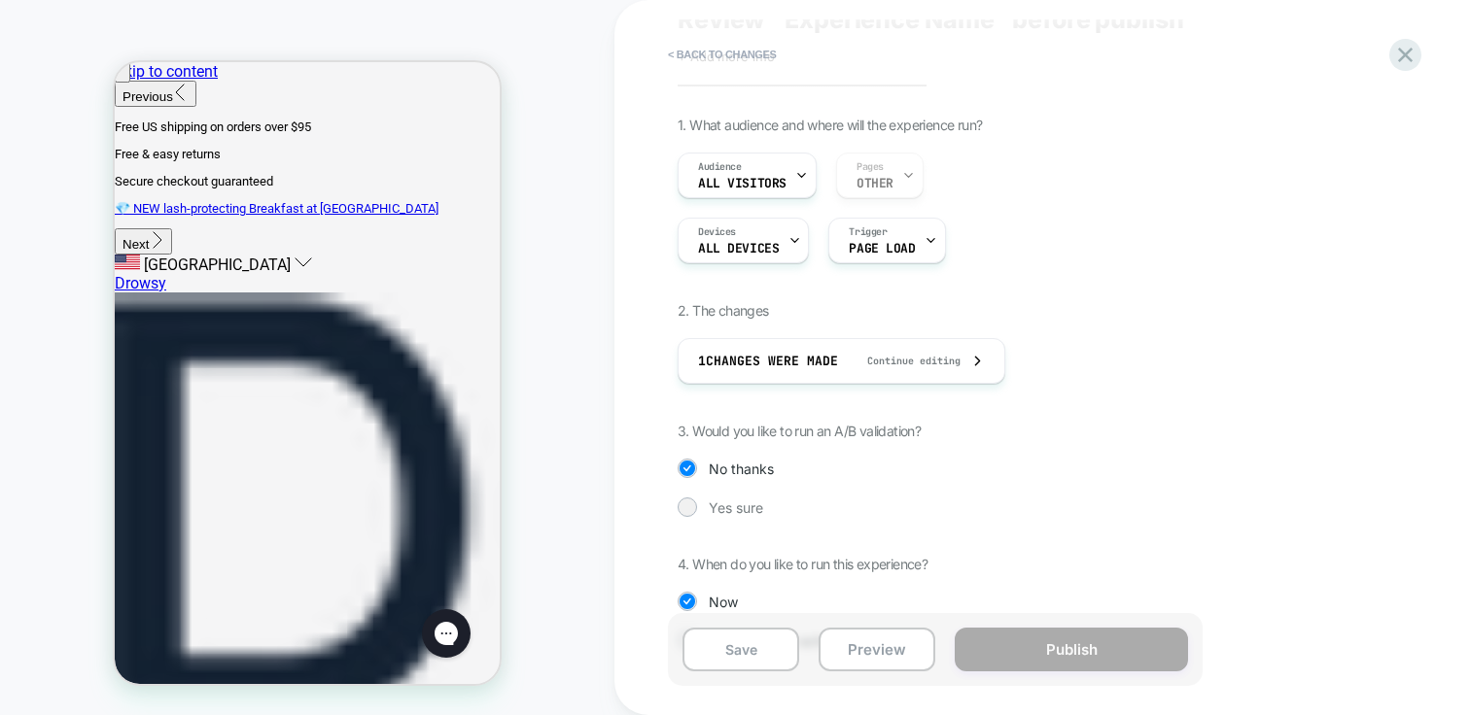
scroll to position [135, 0]
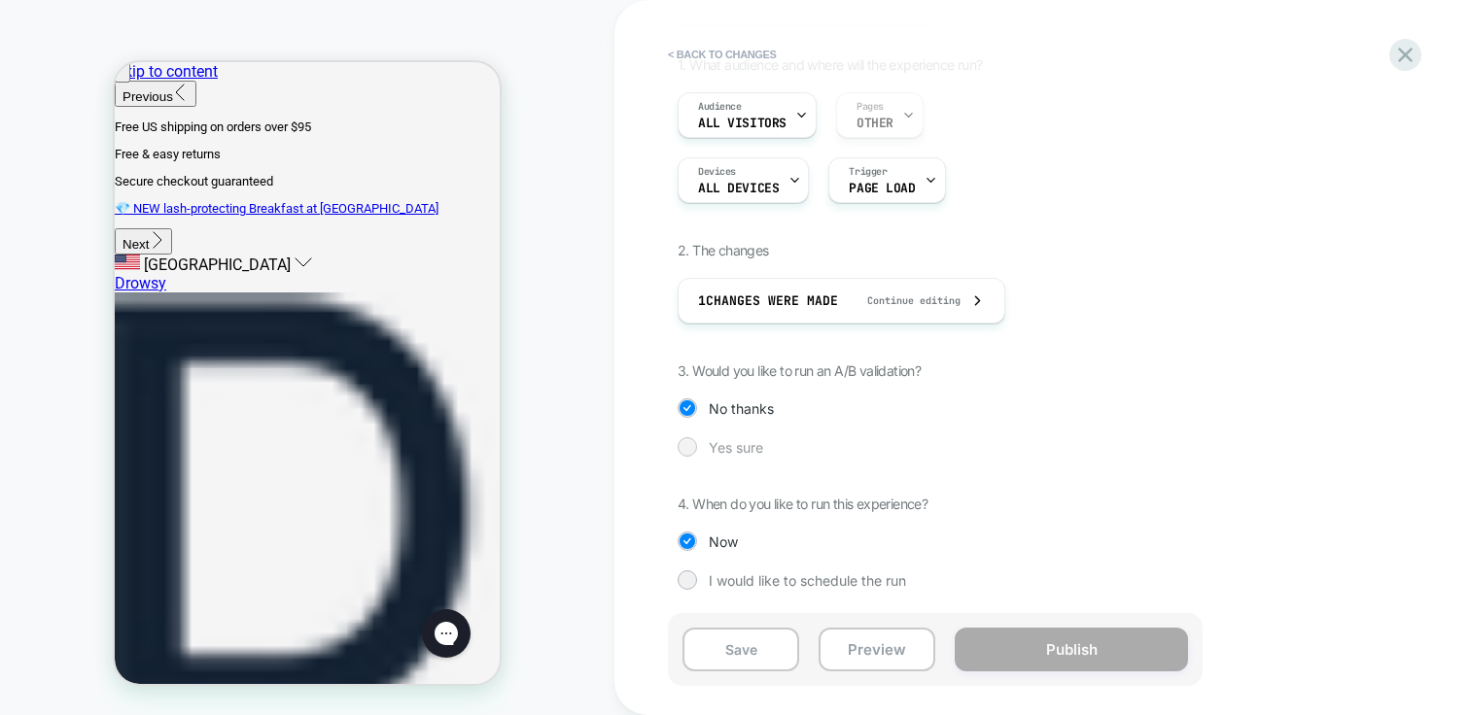
click at [724, 446] on span "Yes sure" at bounding box center [736, 447] width 54 height 17
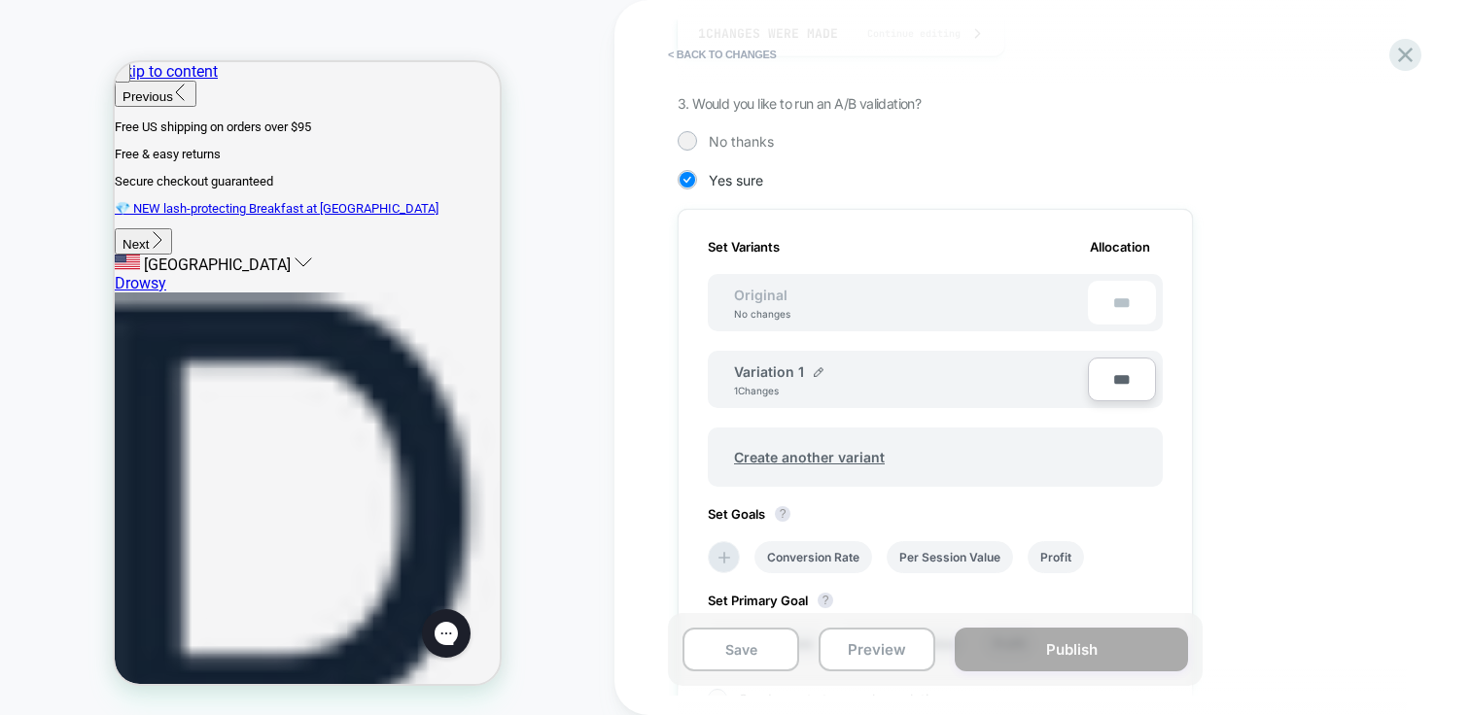
scroll to position [357, 0]
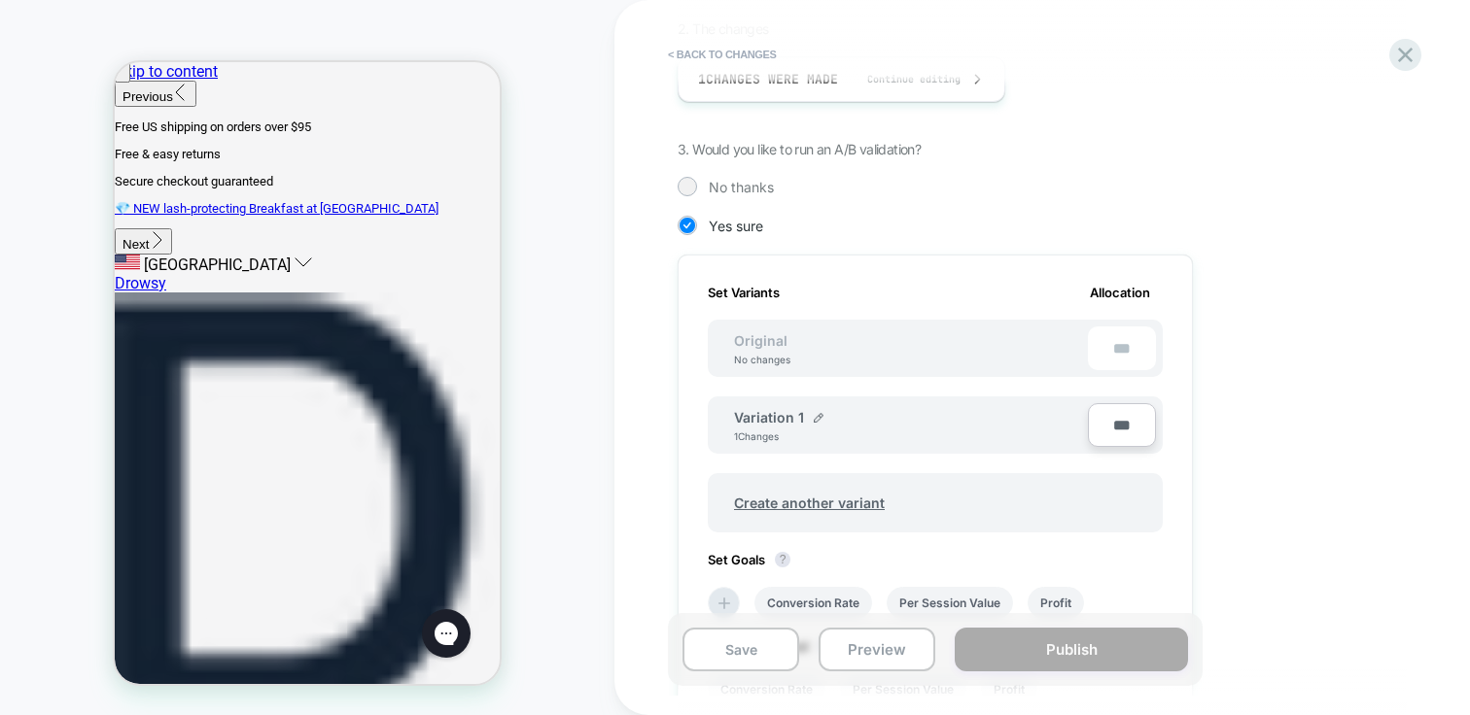
click at [860, 361] on div "Original No changes ***" at bounding box center [935, 348] width 455 height 57
click at [1247, 423] on div "1. What audience and where will the experience run? Audience All Visitors Pages…" at bounding box center [1033, 391] width 710 height 1112
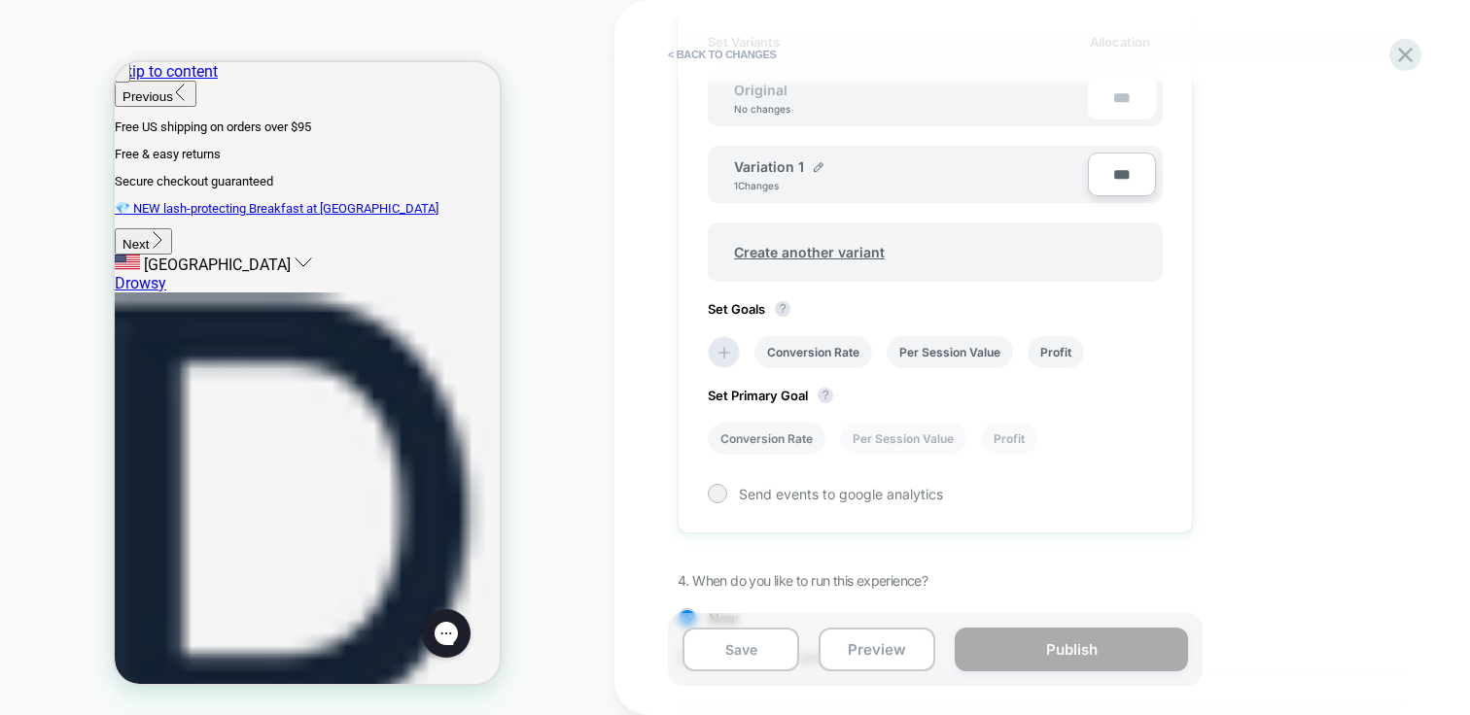
scroll to position [668, 0]
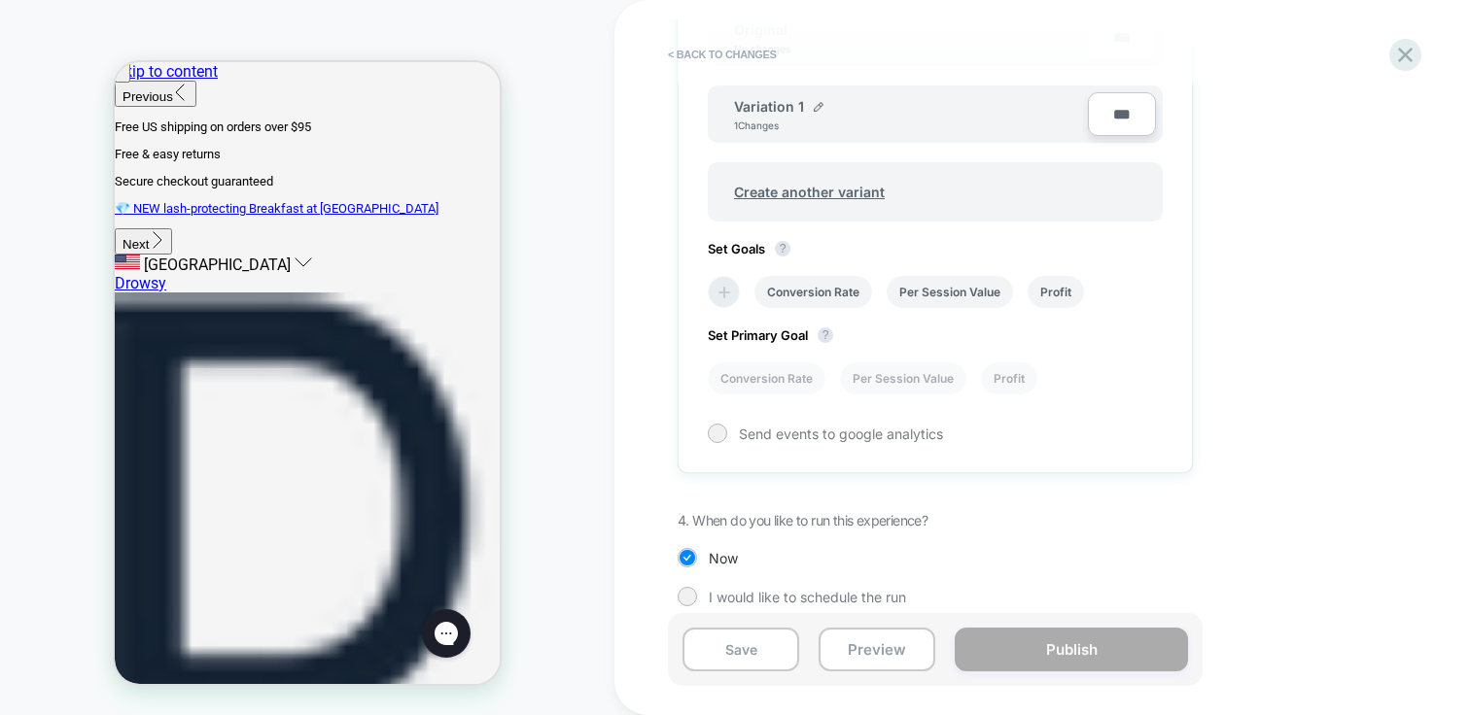
click at [733, 290] on icon at bounding box center [723, 292] width 19 height 19
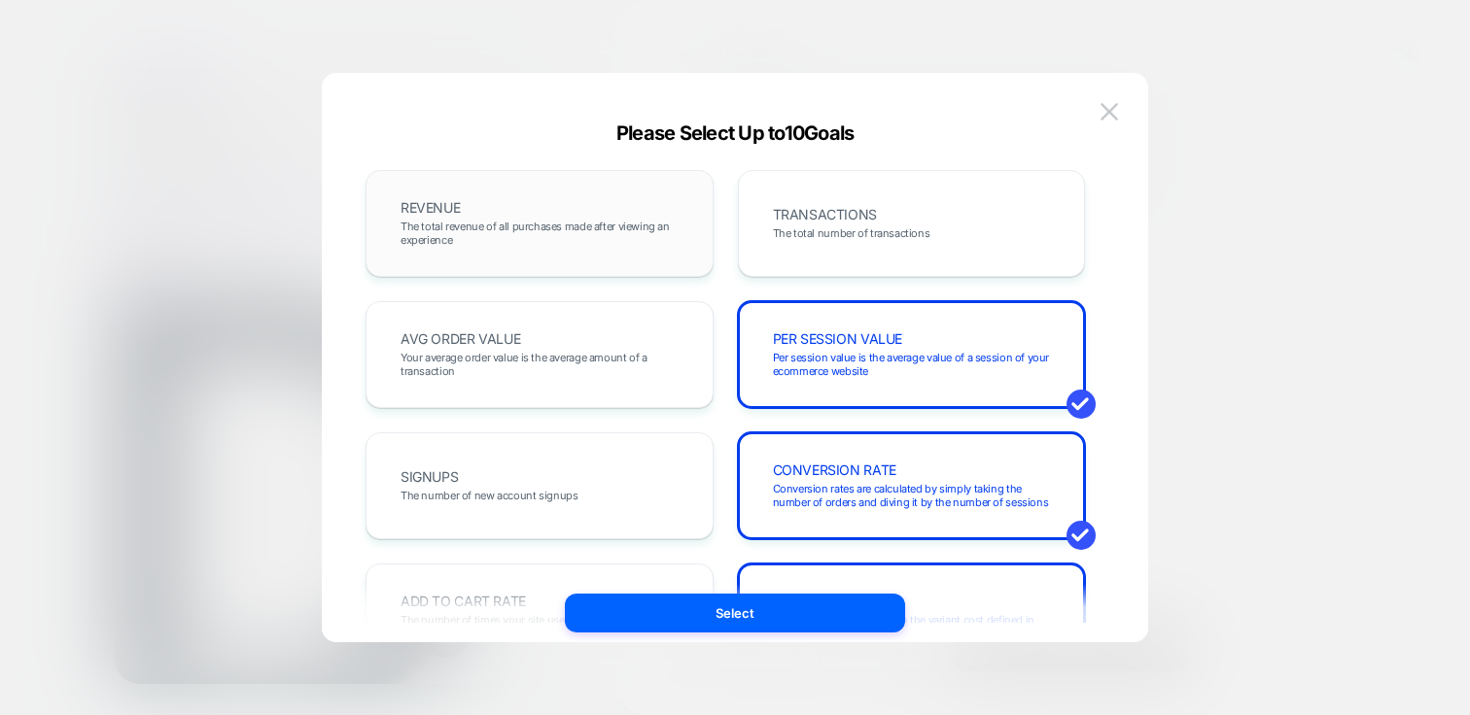
click at [557, 232] on span "The total revenue of all purchases made after viewing an experience" at bounding box center [539, 233] width 278 height 27
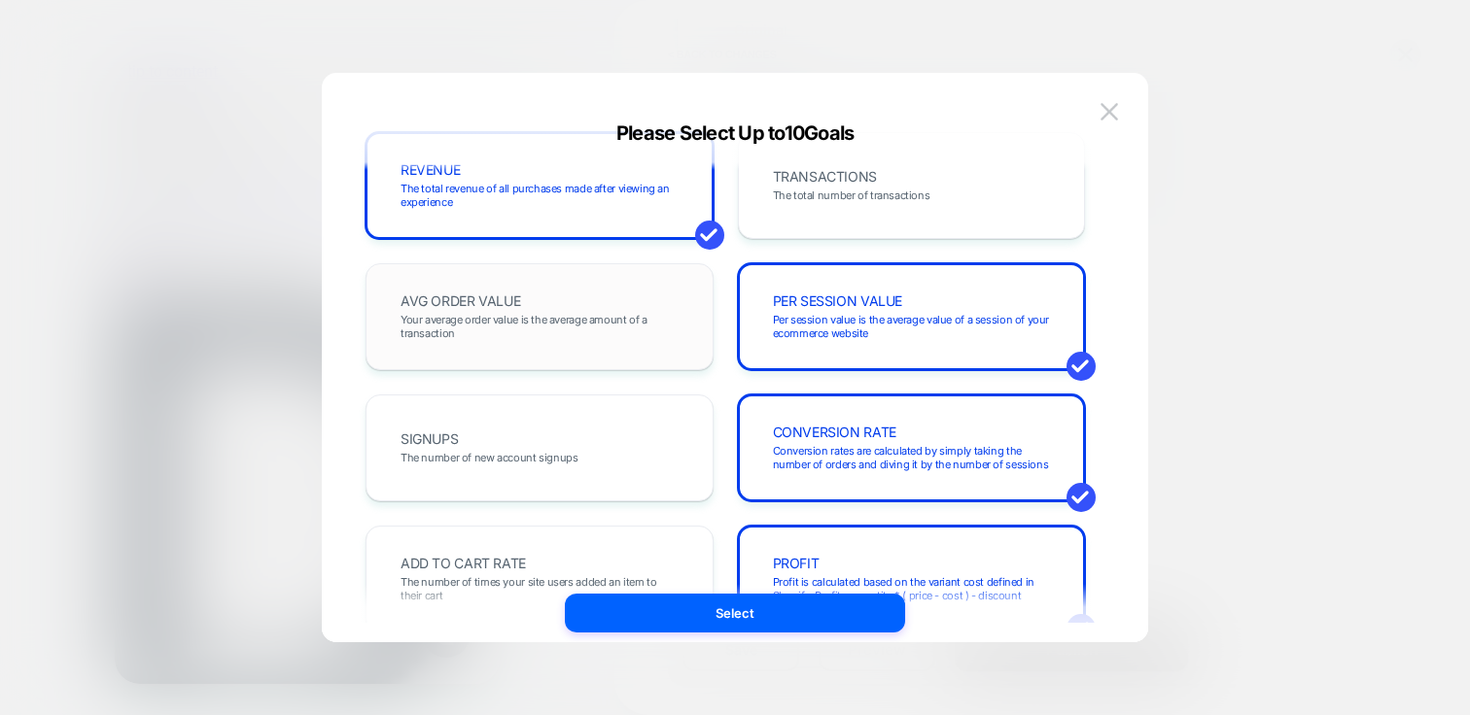
scroll to position [51, 0]
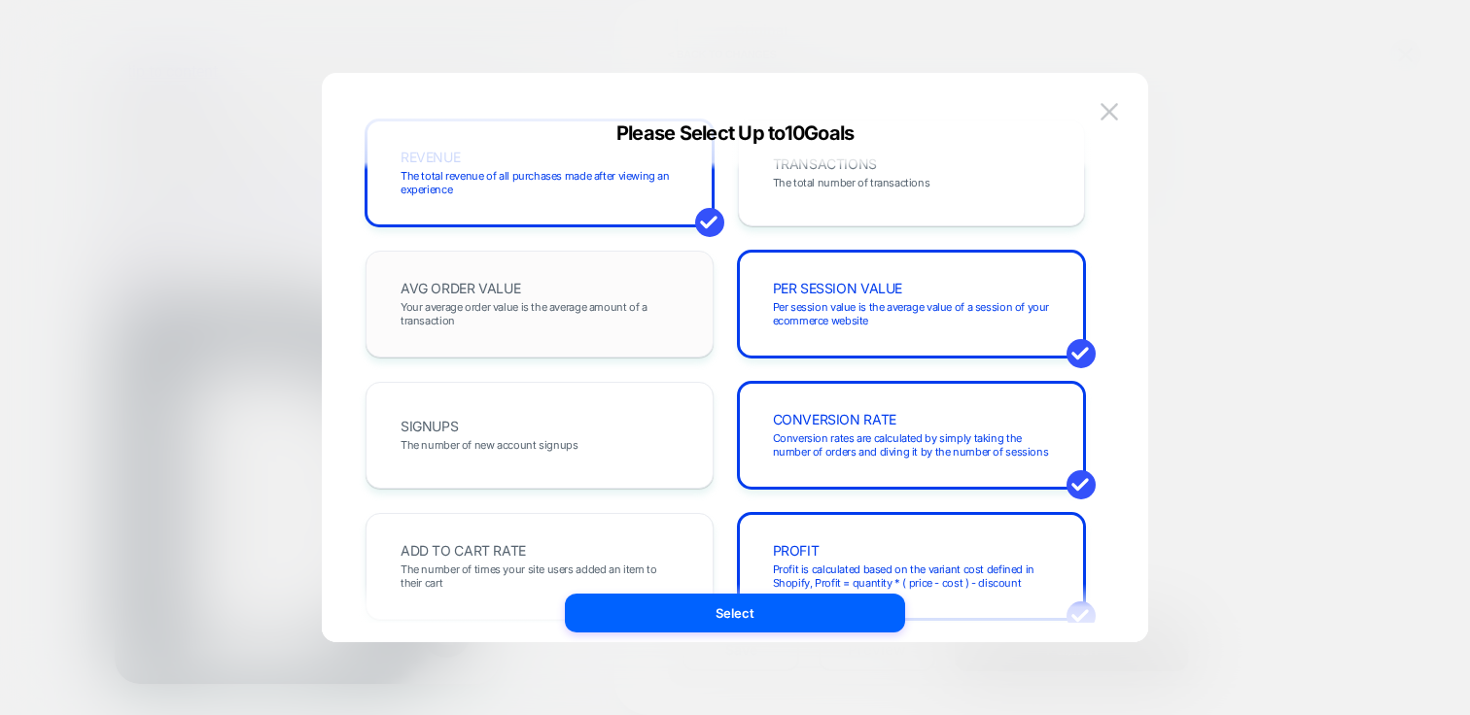
click at [523, 310] on span "Your average order value is the average amount of a transaction" at bounding box center [539, 313] width 278 height 27
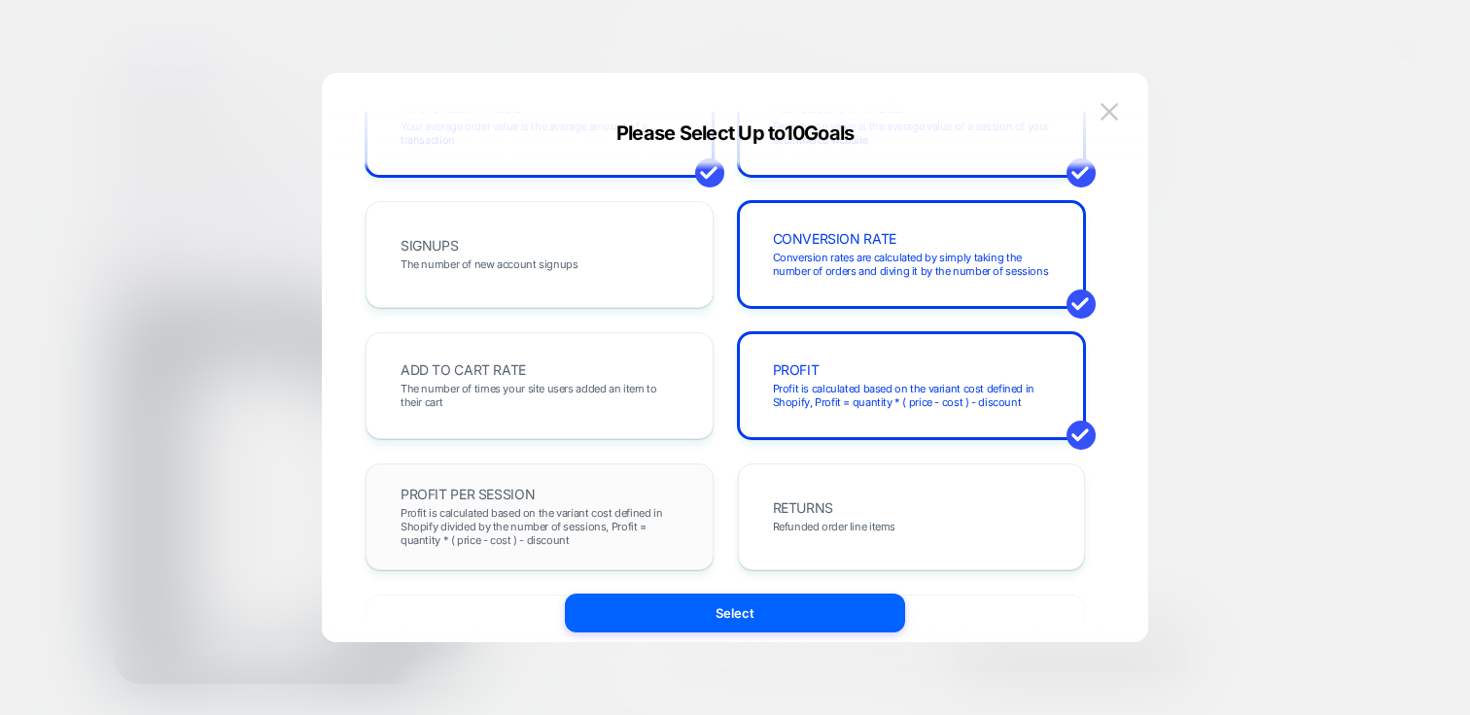
scroll to position [319, 0]
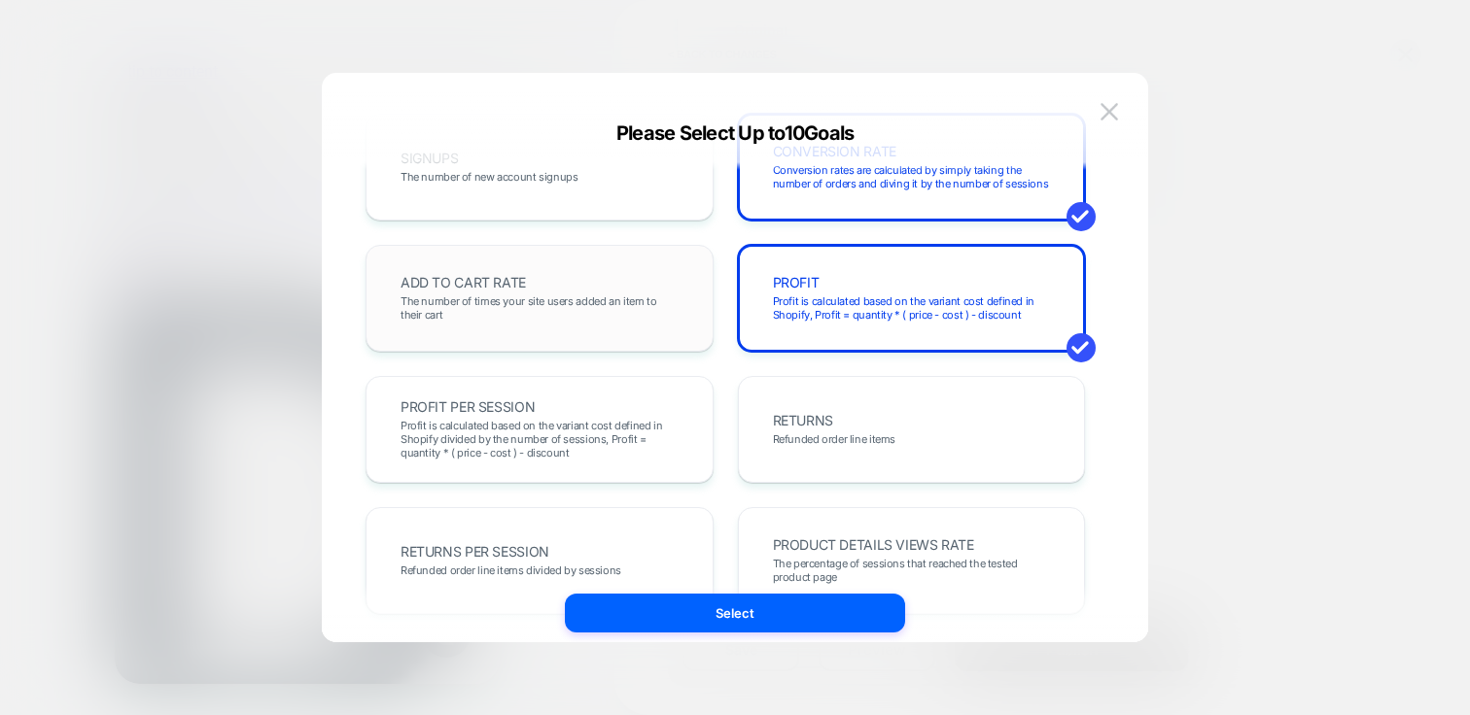
click at [523, 282] on span "ADD TO CART RATE" at bounding box center [462, 283] width 125 height 14
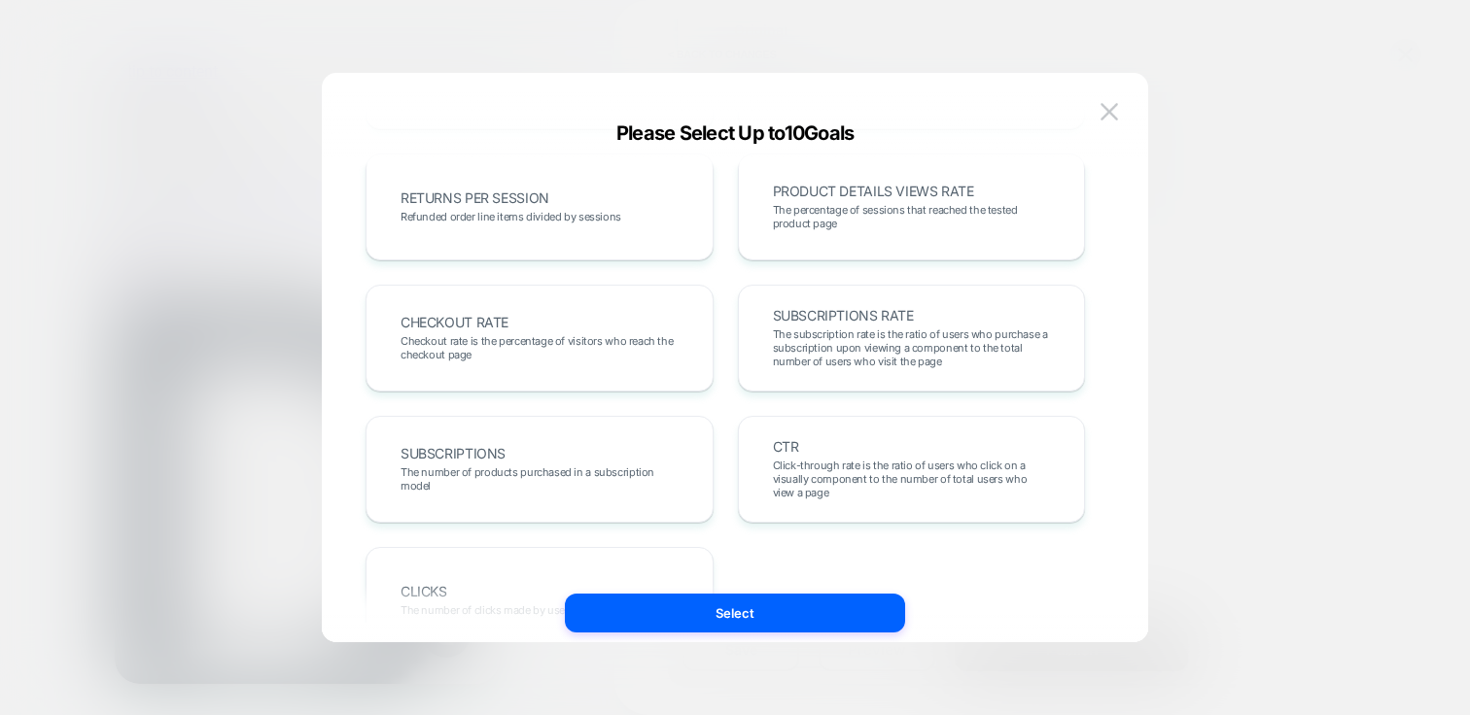
scroll to position [762, 0]
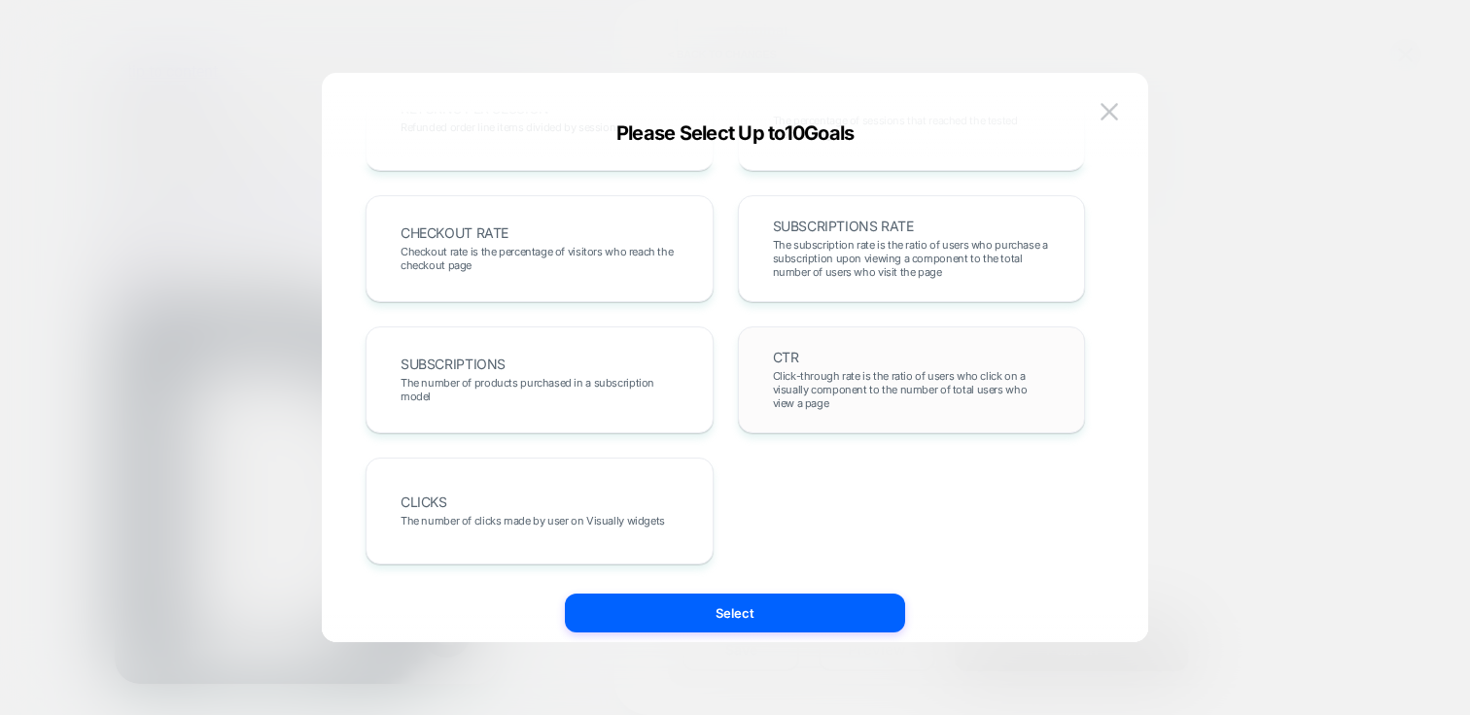
click at [1028, 402] on span "Click-through rate is the ratio of users who click on a visually component to t…" at bounding box center [912, 389] width 278 height 41
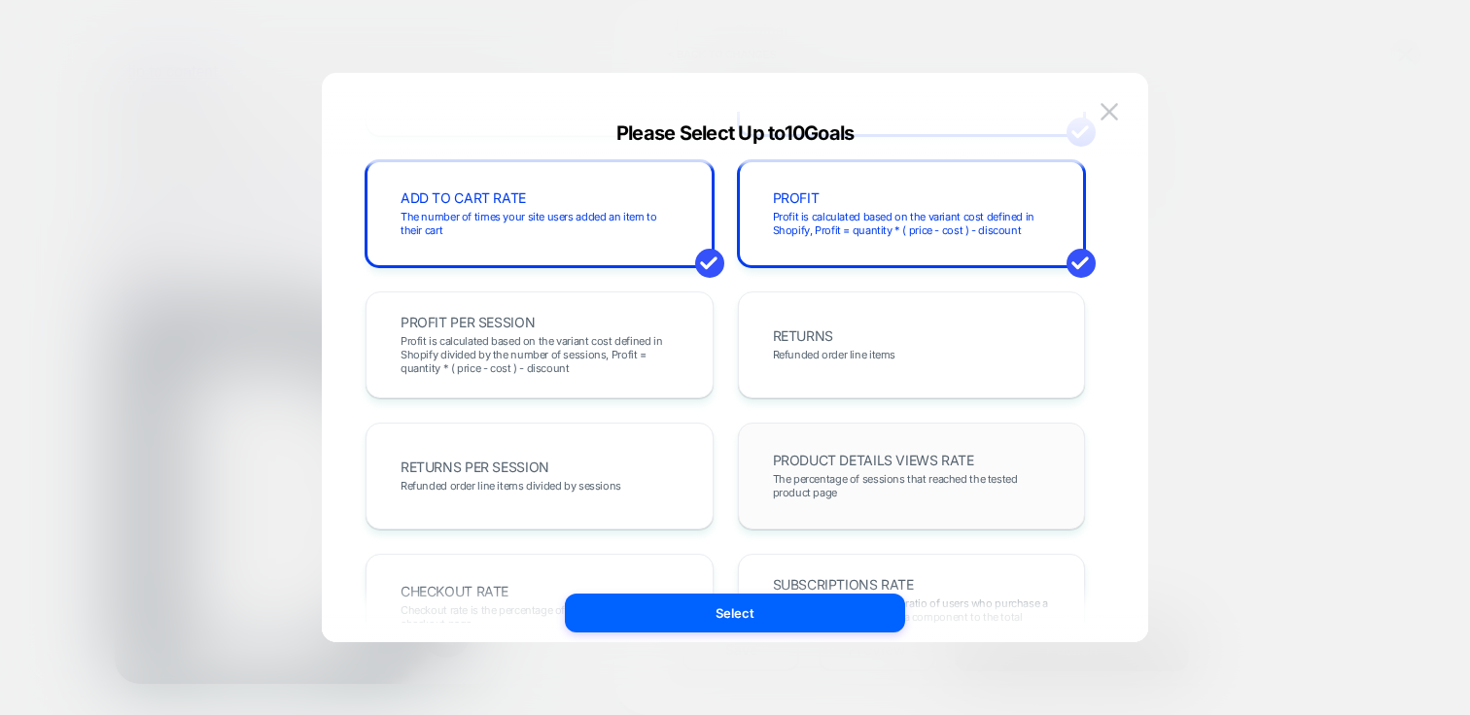
scroll to position [429, 0]
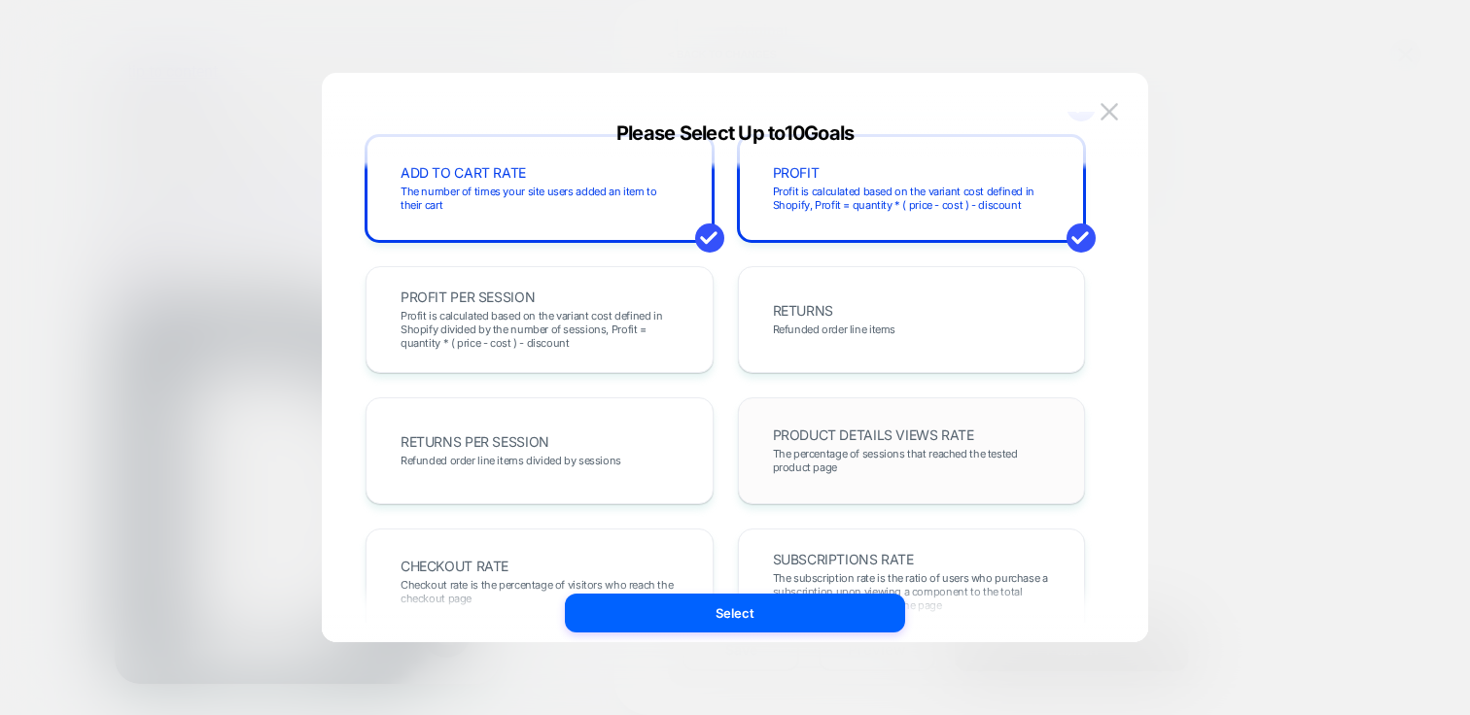
click at [909, 426] on div "PRODUCT DETAILS VIEWS RATE The percentage of sessions that reached the tested p…" at bounding box center [911, 451] width 307 height 66
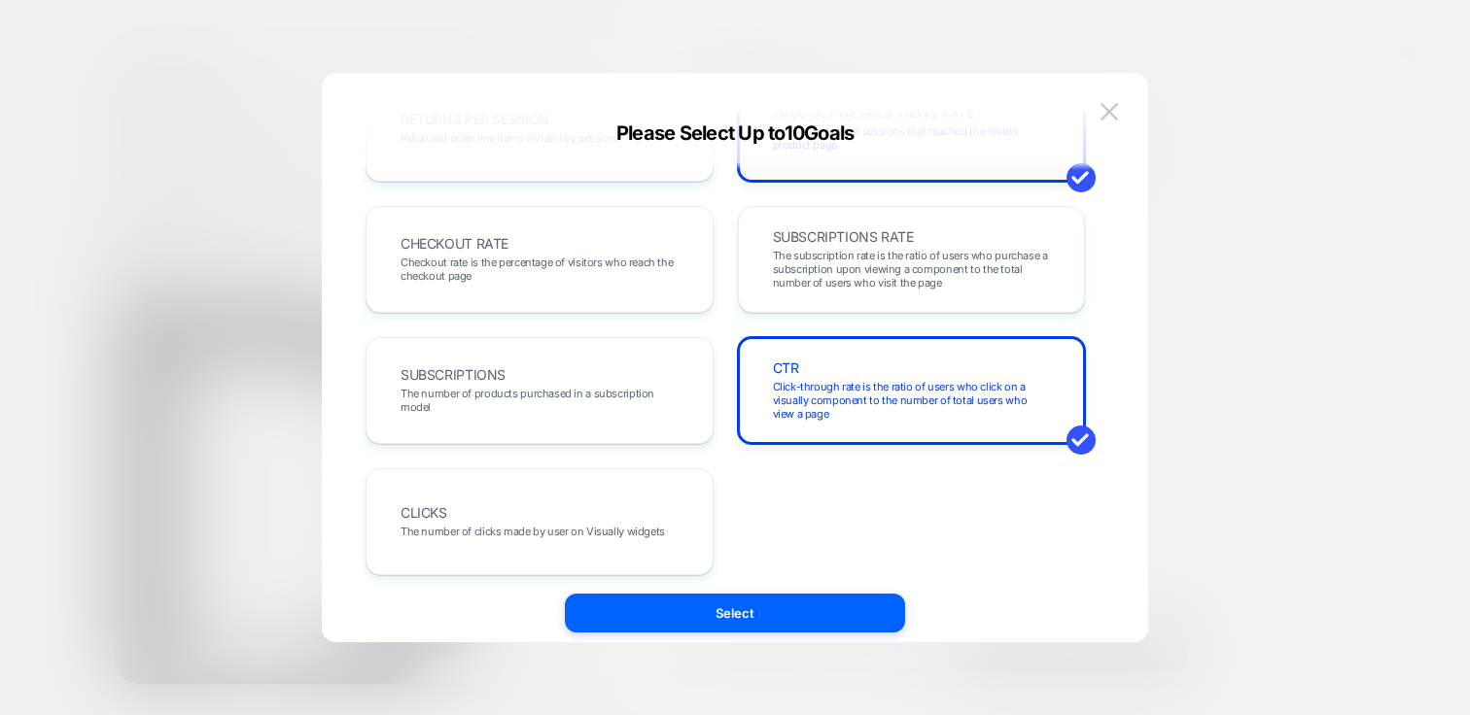
scroll to position [762, 0]
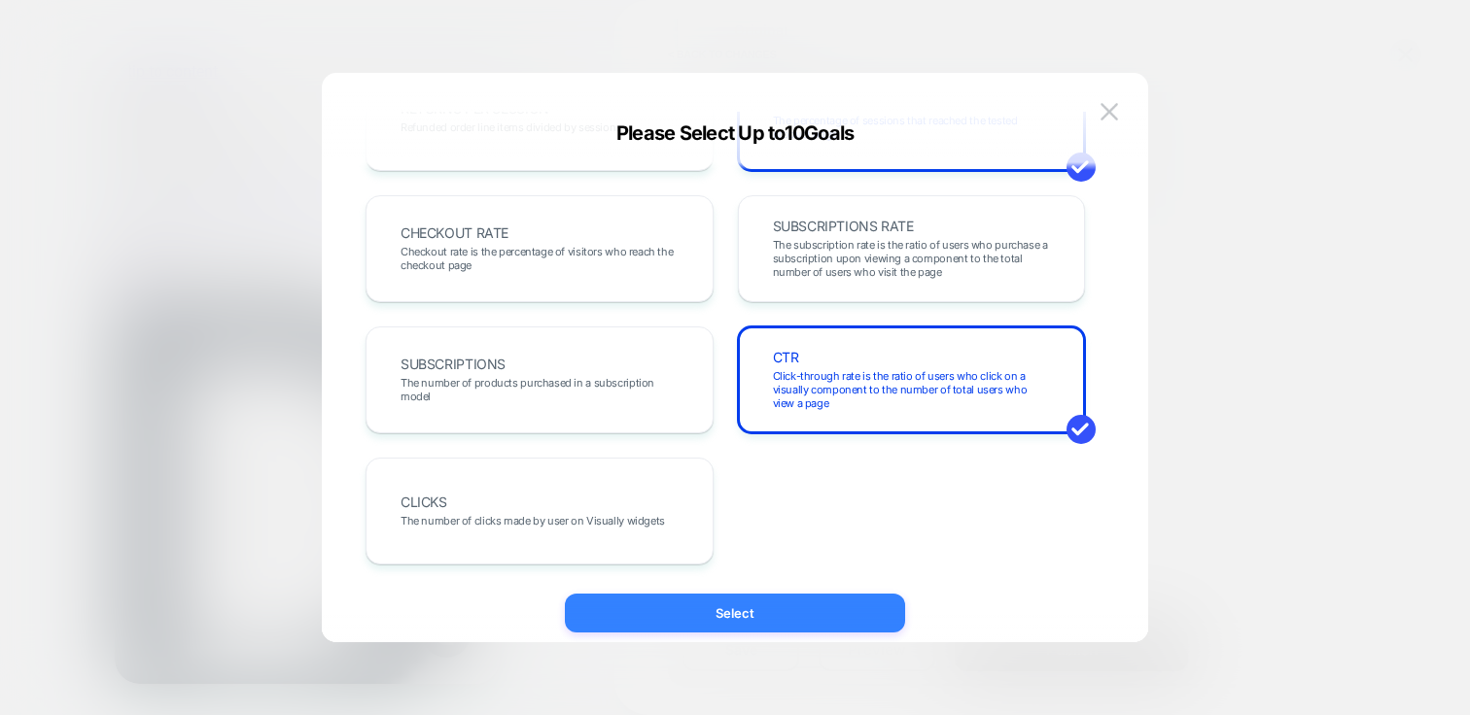
click at [726, 628] on button "Select" at bounding box center [735, 613] width 340 height 39
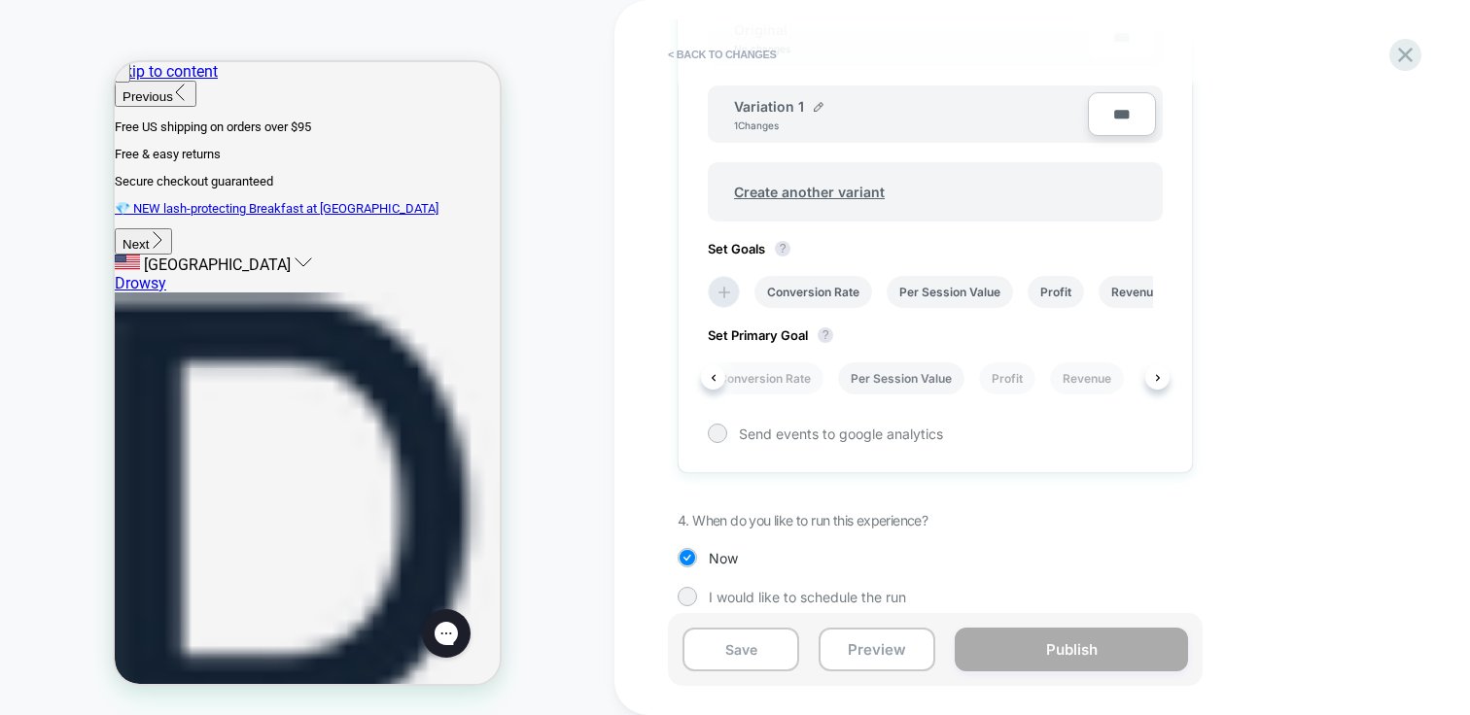
scroll to position [0, 0]
click at [881, 292] on div "Conversion Rate Per Session Value Profit Revenue Avg Order Value Add To Cart Ra…" at bounding box center [925, 292] width 455 height 52
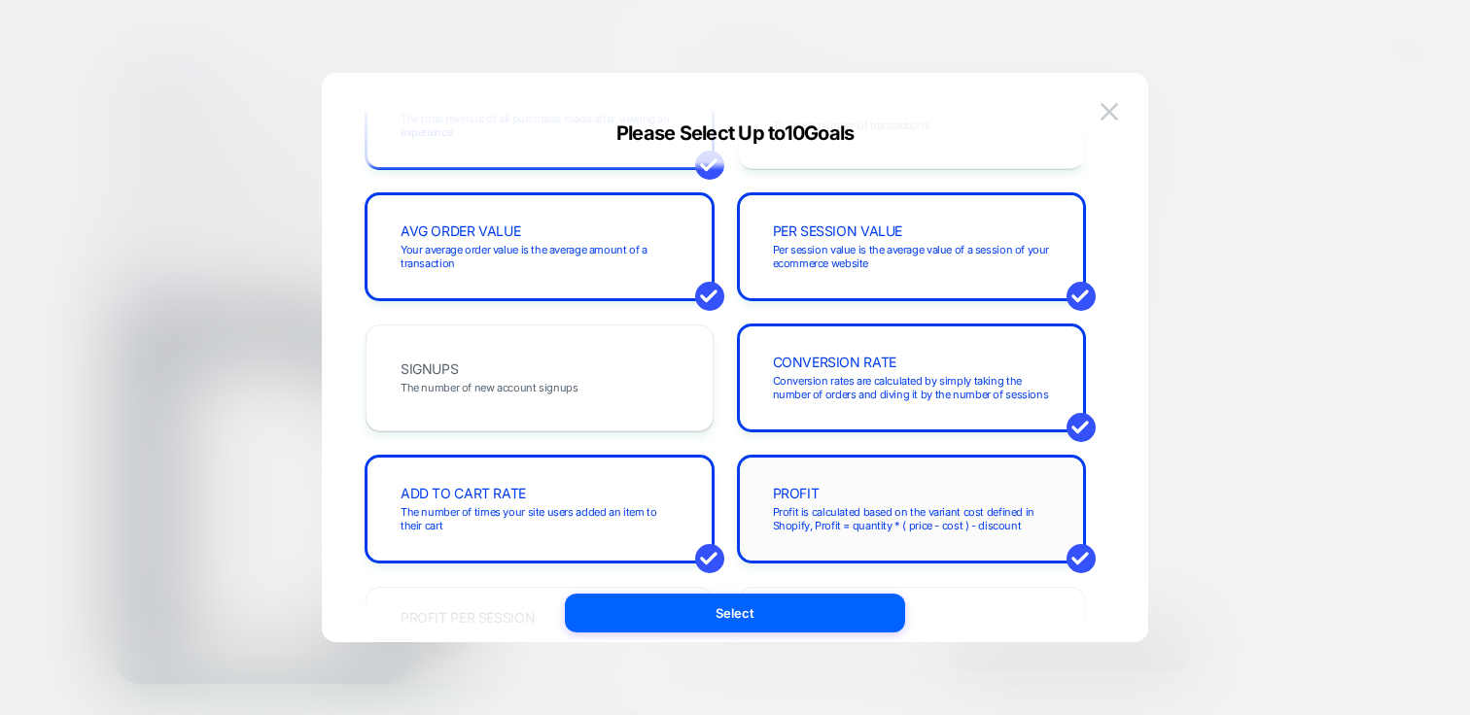
scroll to position [208, 0]
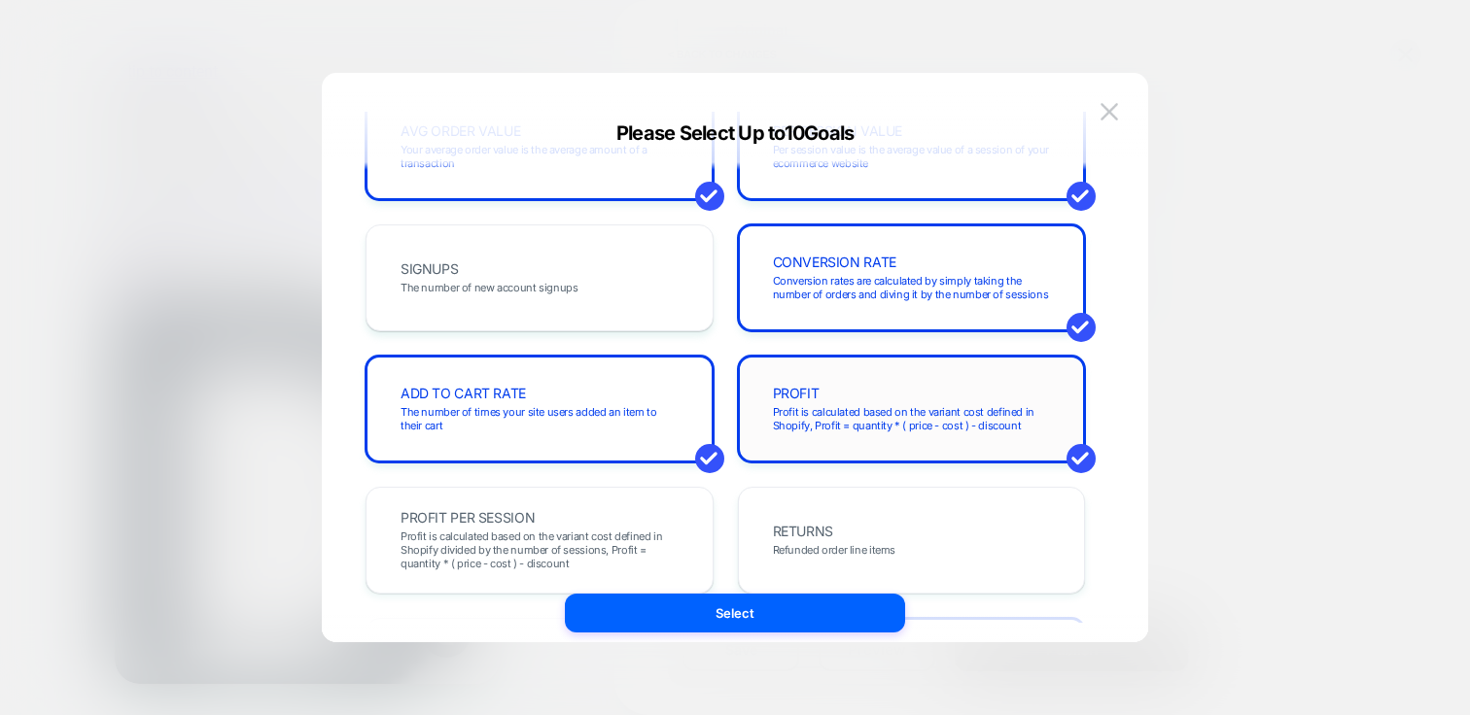
click at [901, 433] on div "PROFIT Profit is calculated based on the variant cost defined in Shopify, Profi…" at bounding box center [911, 409] width 307 height 66
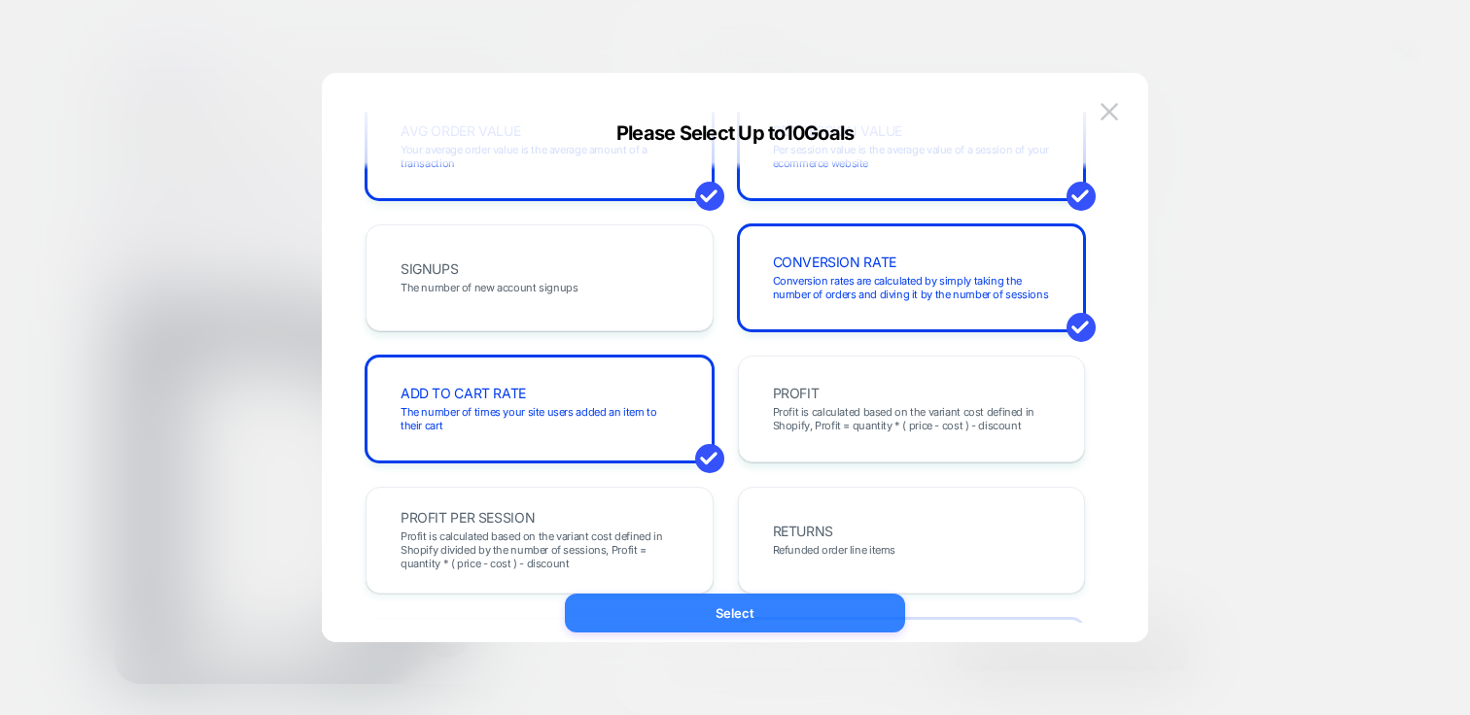
click at [706, 619] on button "Select" at bounding box center [735, 613] width 340 height 39
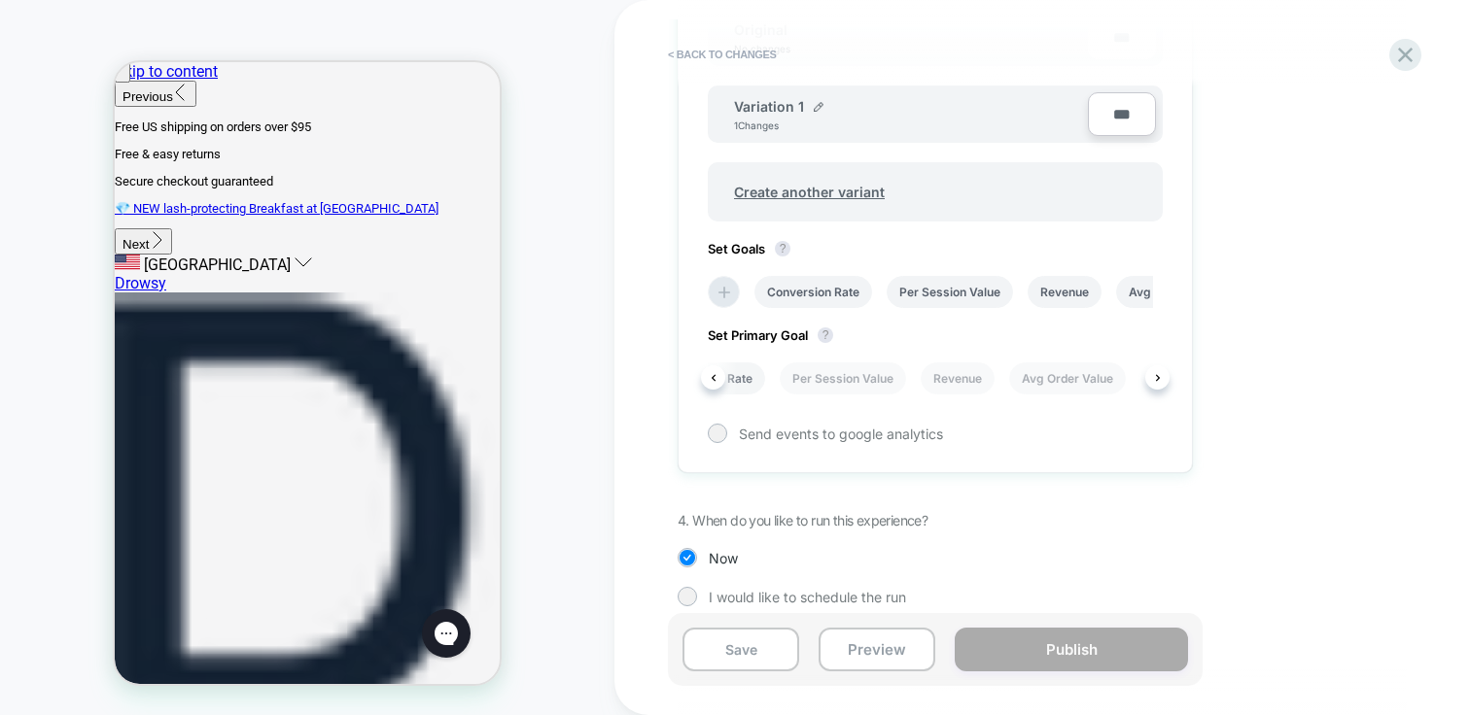
scroll to position [0, 0]
click at [822, 294] on li "Conversion Rate" at bounding box center [813, 292] width 118 height 32
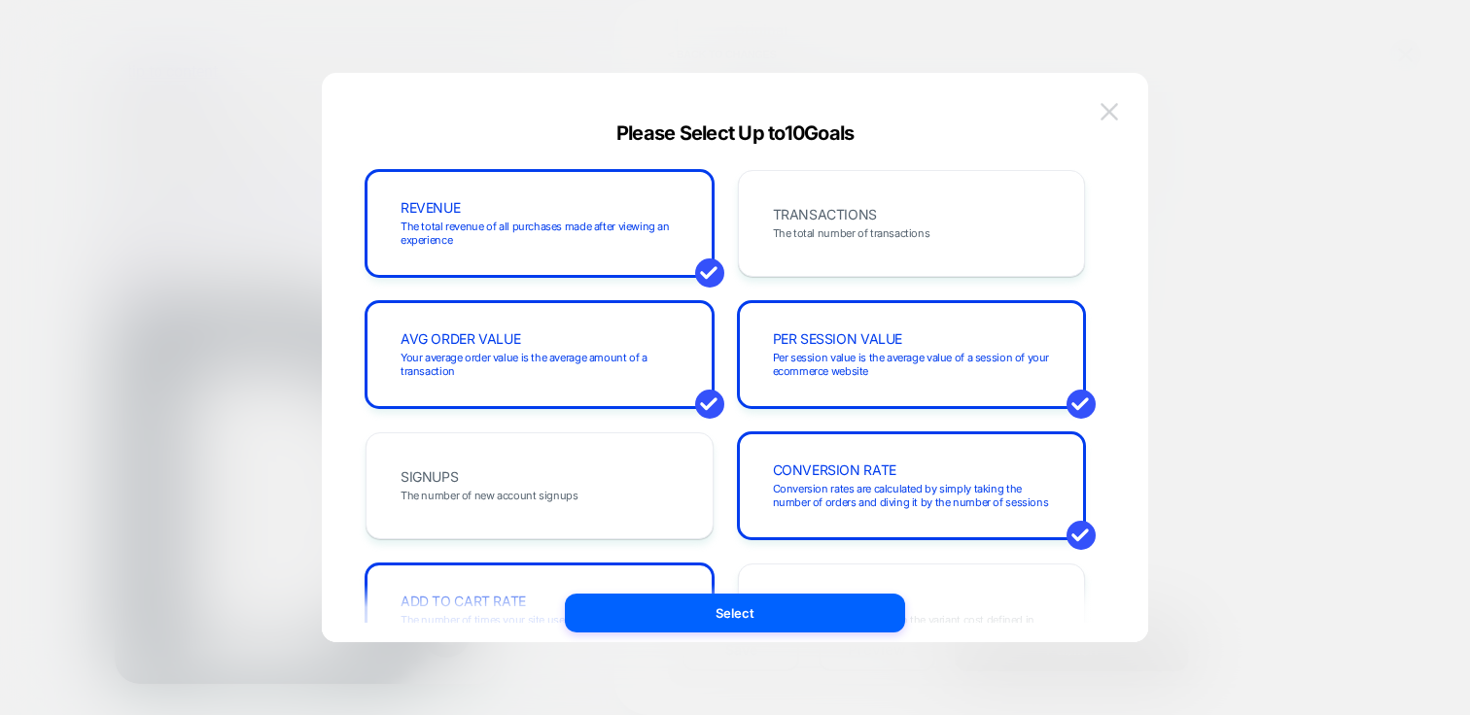
click at [1107, 115] on img at bounding box center [1108, 111] width 17 height 17
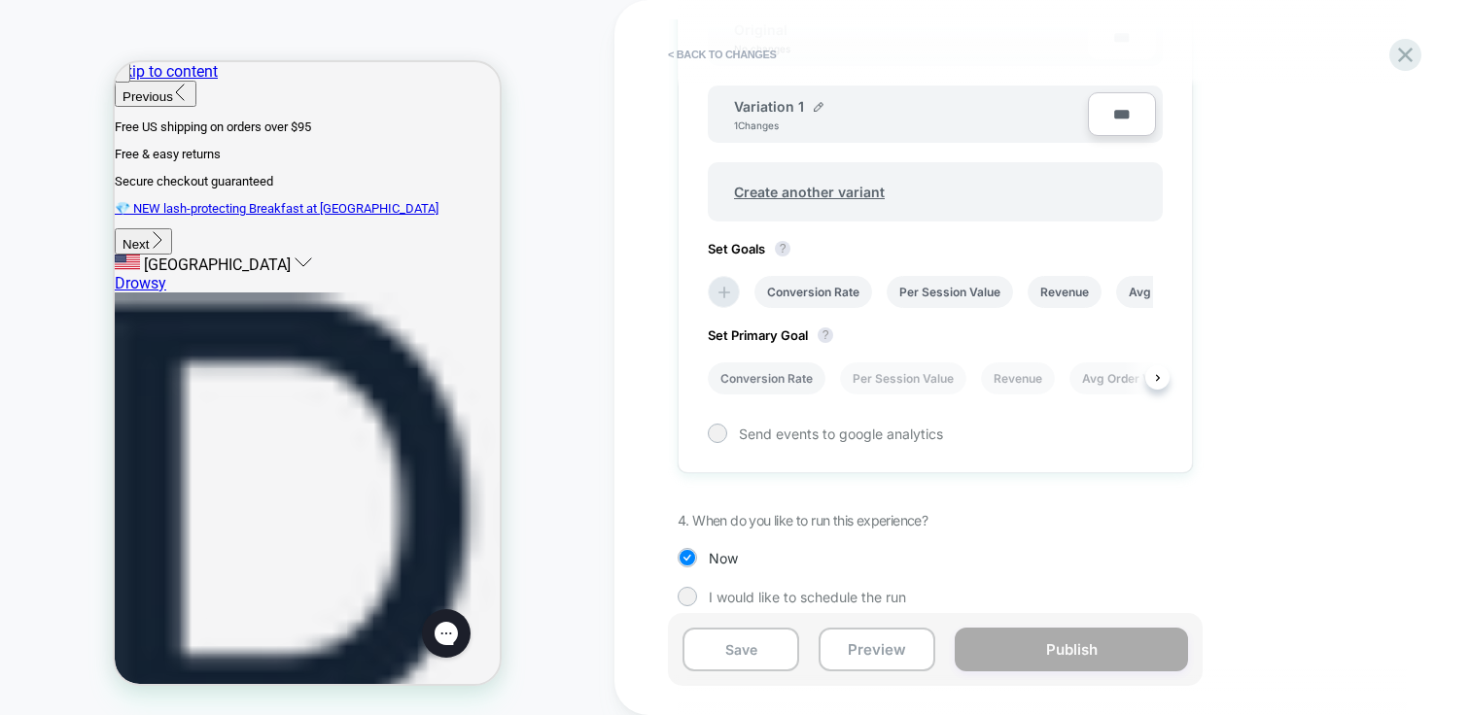
click at [752, 383] on li "Conversion Rate" at bounding box center [767, 379] width 118 height 32
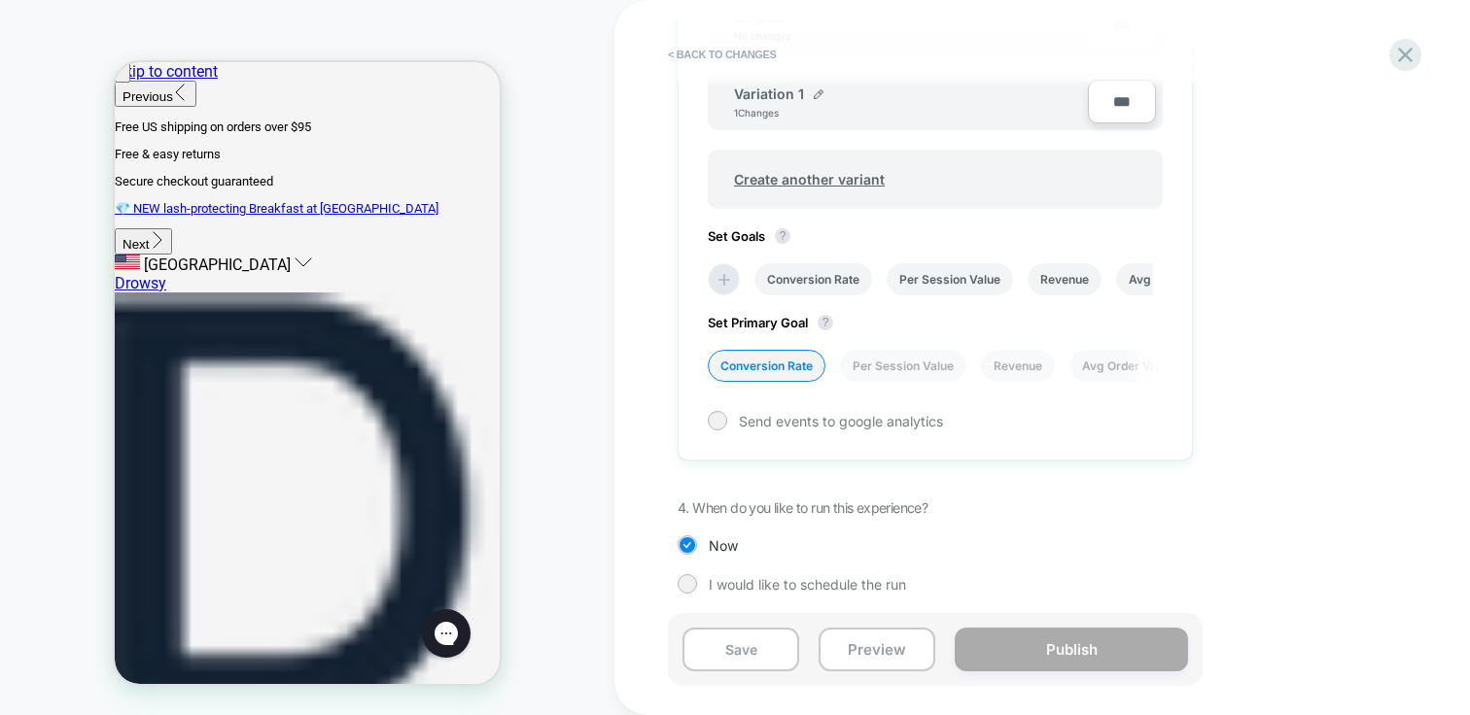
scroll to position [685, 0]
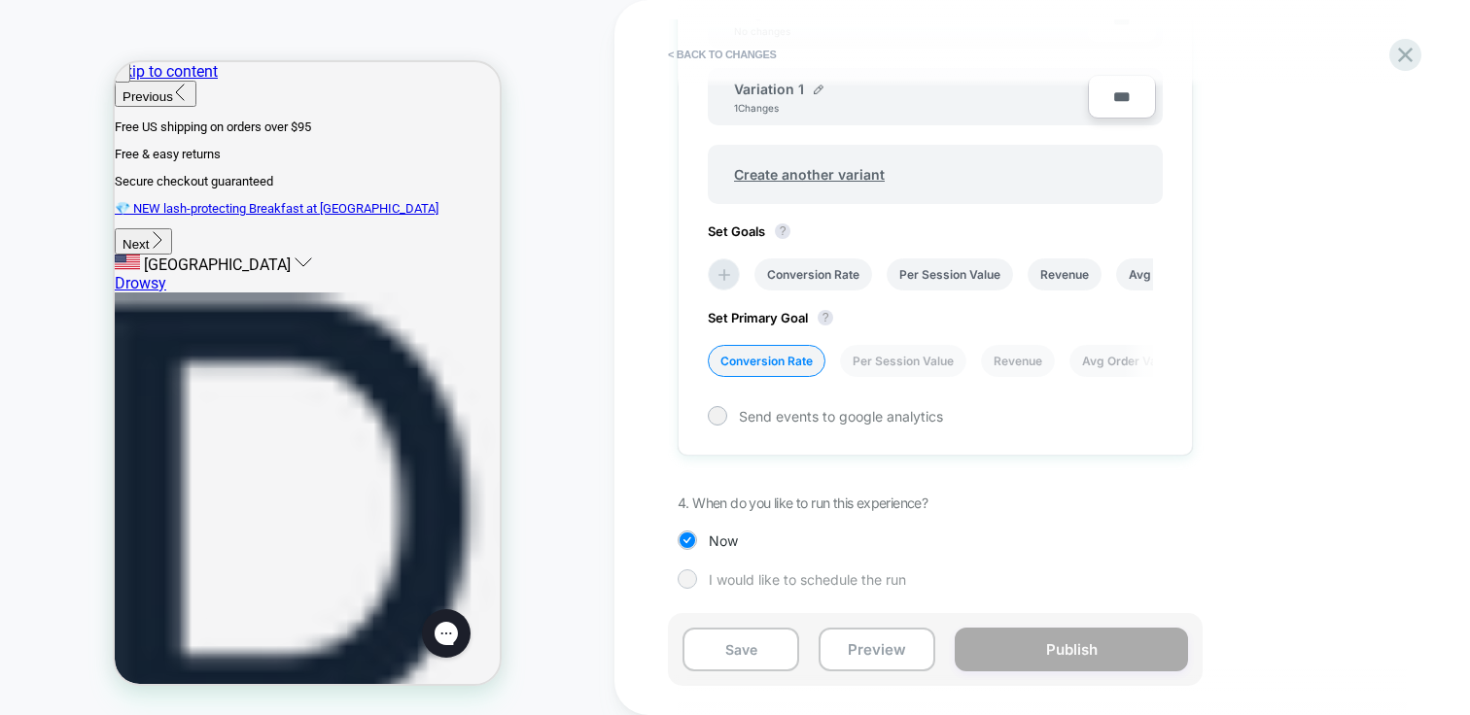
click at [1169, 571] on div "I would like to schedule the run" at bounding box center [935, 579] width 515 height 19
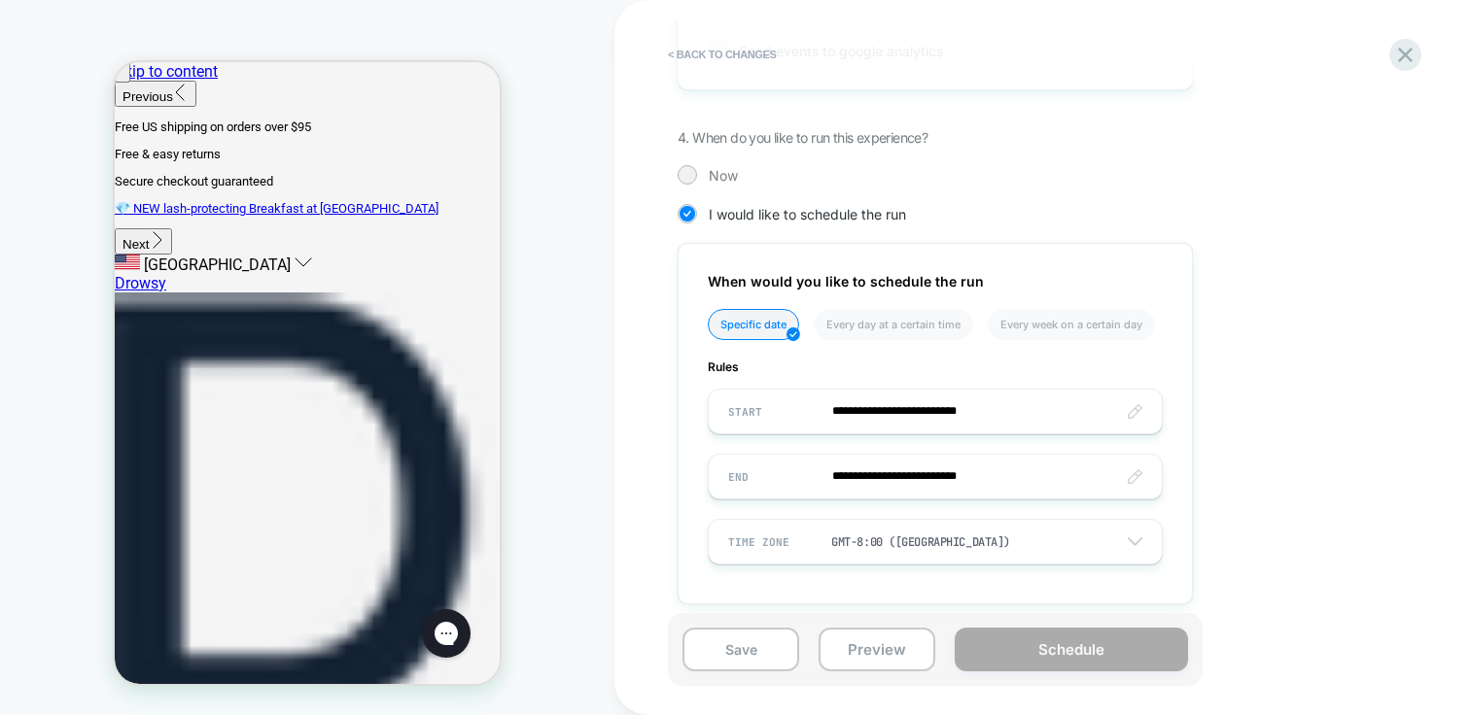
scroll to position [1065, 0]
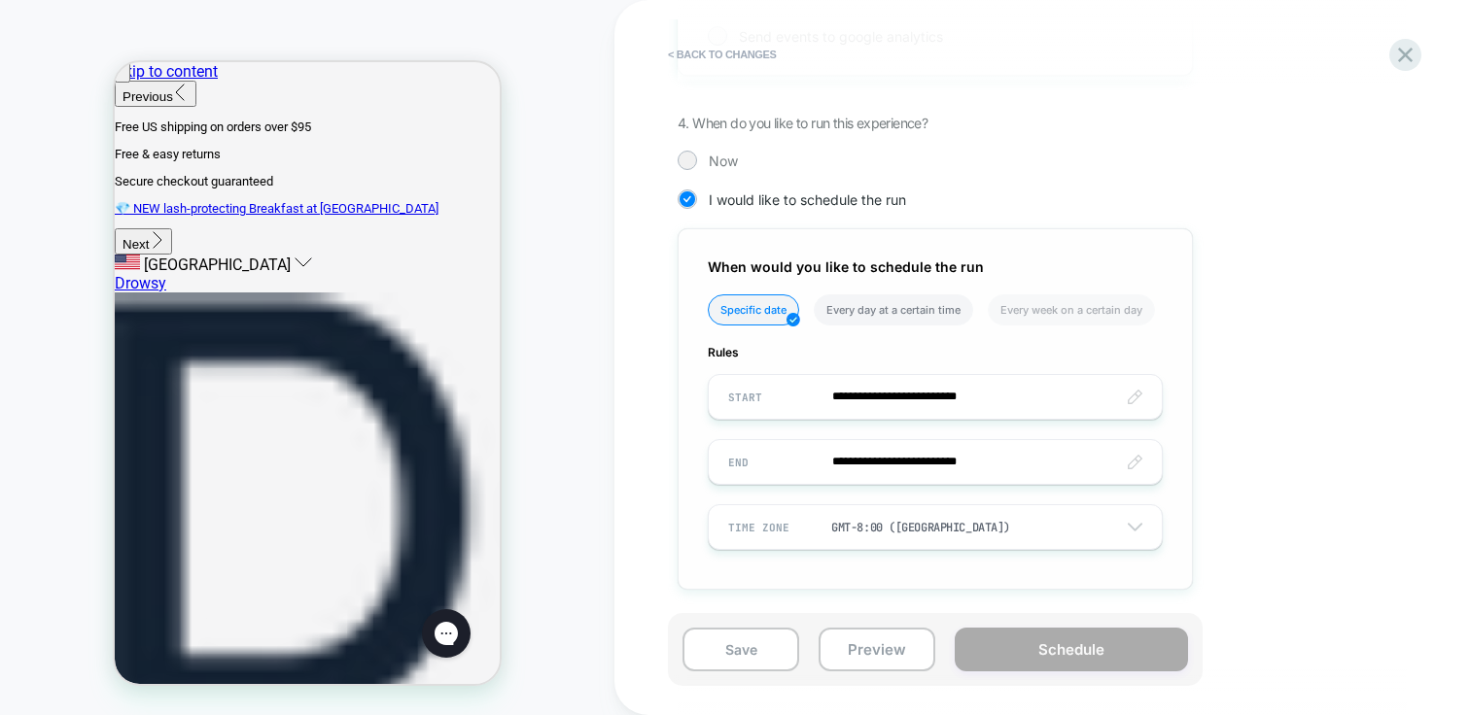
drag, startPoint x: 719, startPoint y: 311, endPoint x: 940, endPoint y: 315, distance: 220.7
click at [940, 315] on ul "Specific date Every day at a certain time Every week on a certain day" at bounding box center [935, 318] width 455 height 46
click at [718, 159] on span "Now" at bounding box center [723, 161] width 29 height 17
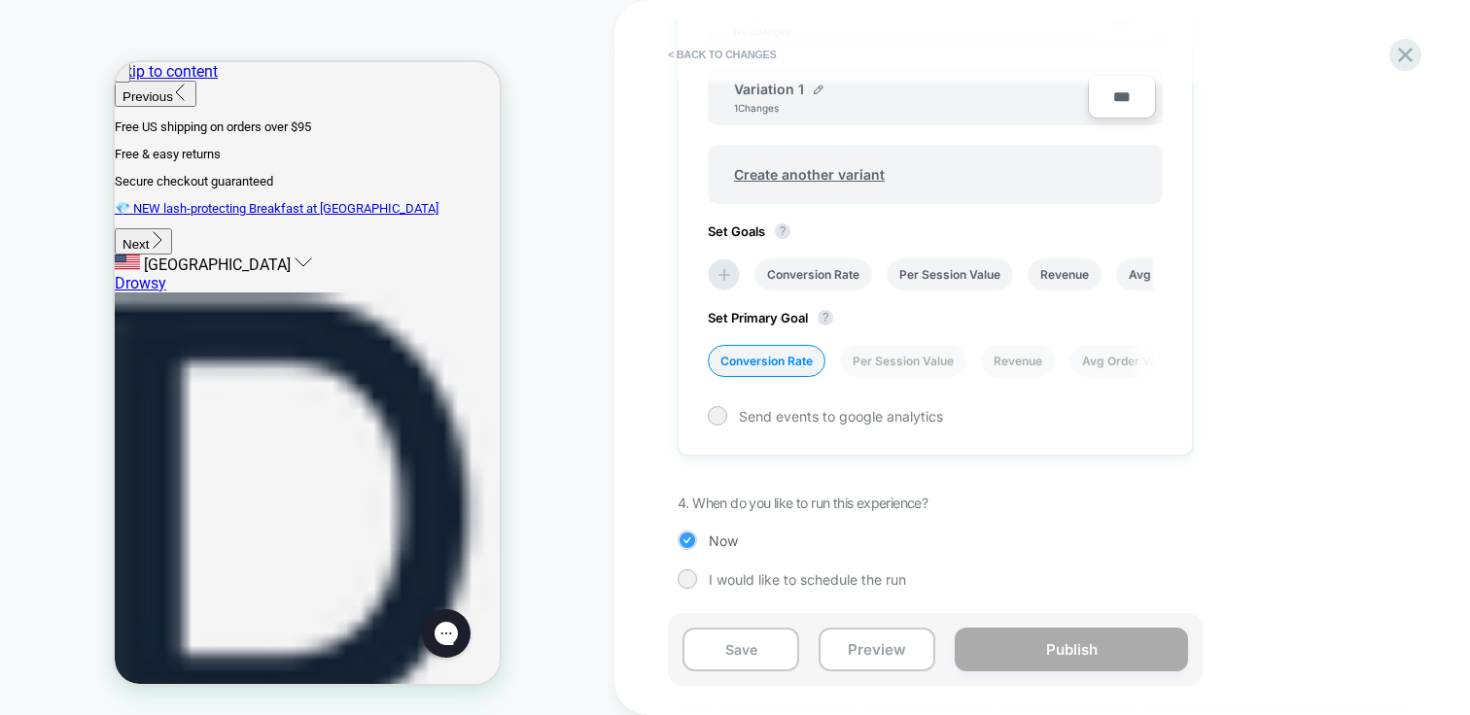
scroll to position [685, 0]
click at [1280, 558] on div "1. What audience and where will the experience run? Audience All Visitors Pages…" at bounding box center [1033, 62] width 710 height 1112
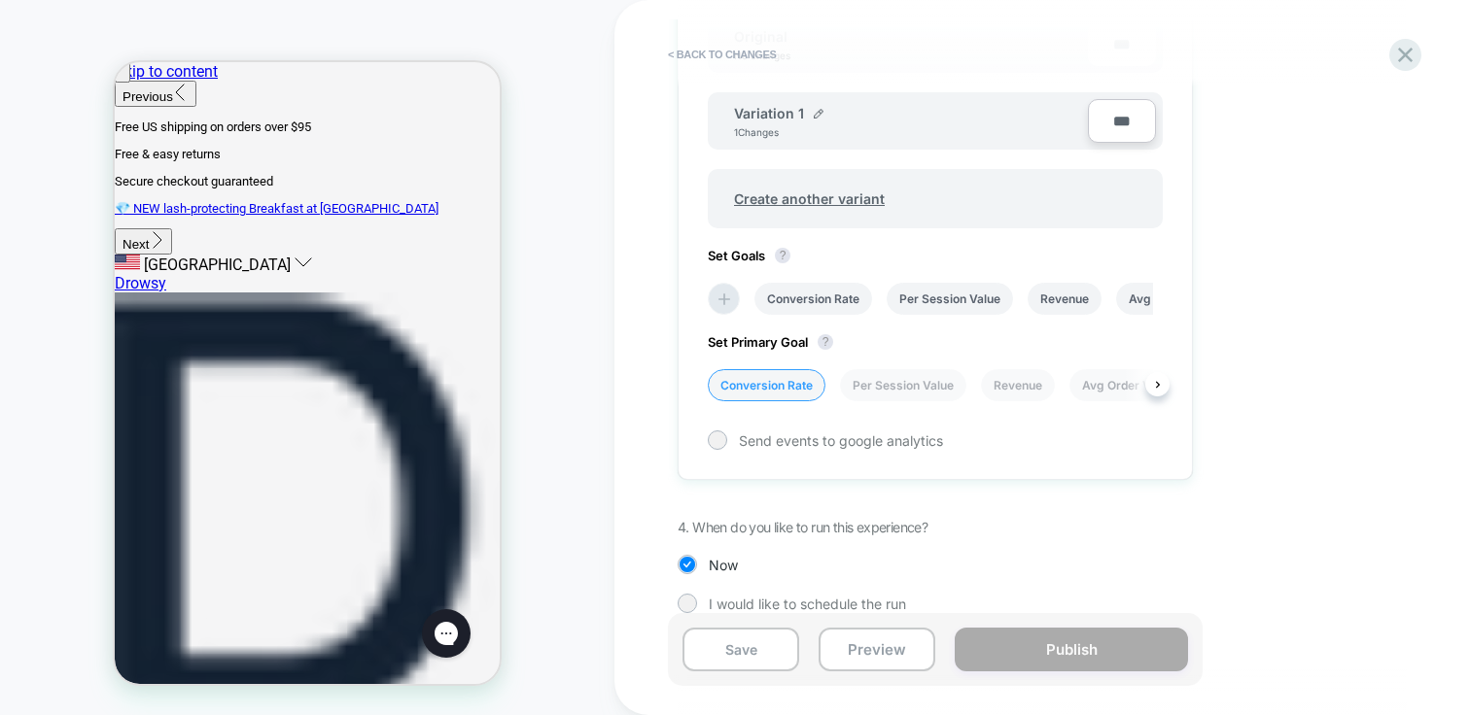
scroll to position [506, 0]
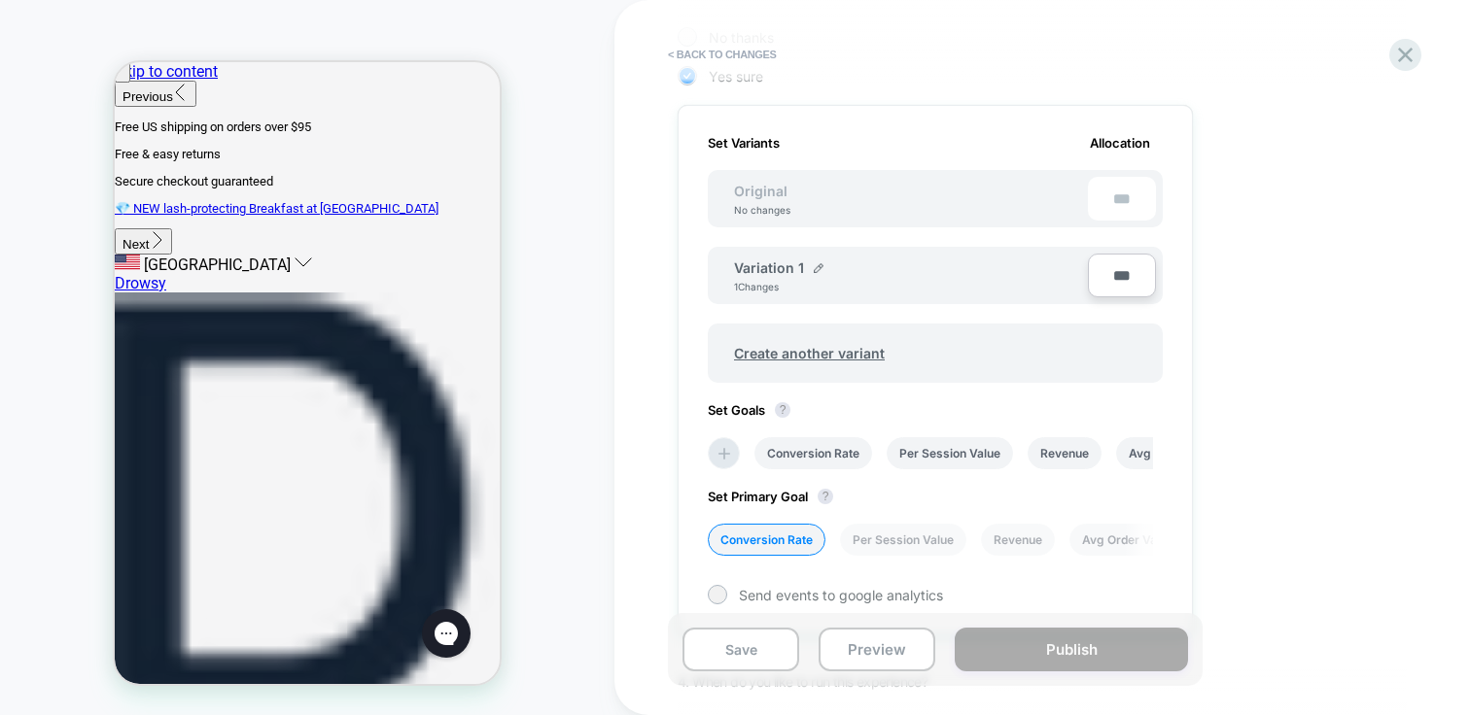
click at [773, 268] on span "Variation 1" at bounding box center [769, 268] width 70 height 17
click at [820, 265] on img at bounding box center [819, 268] width 10 height 10
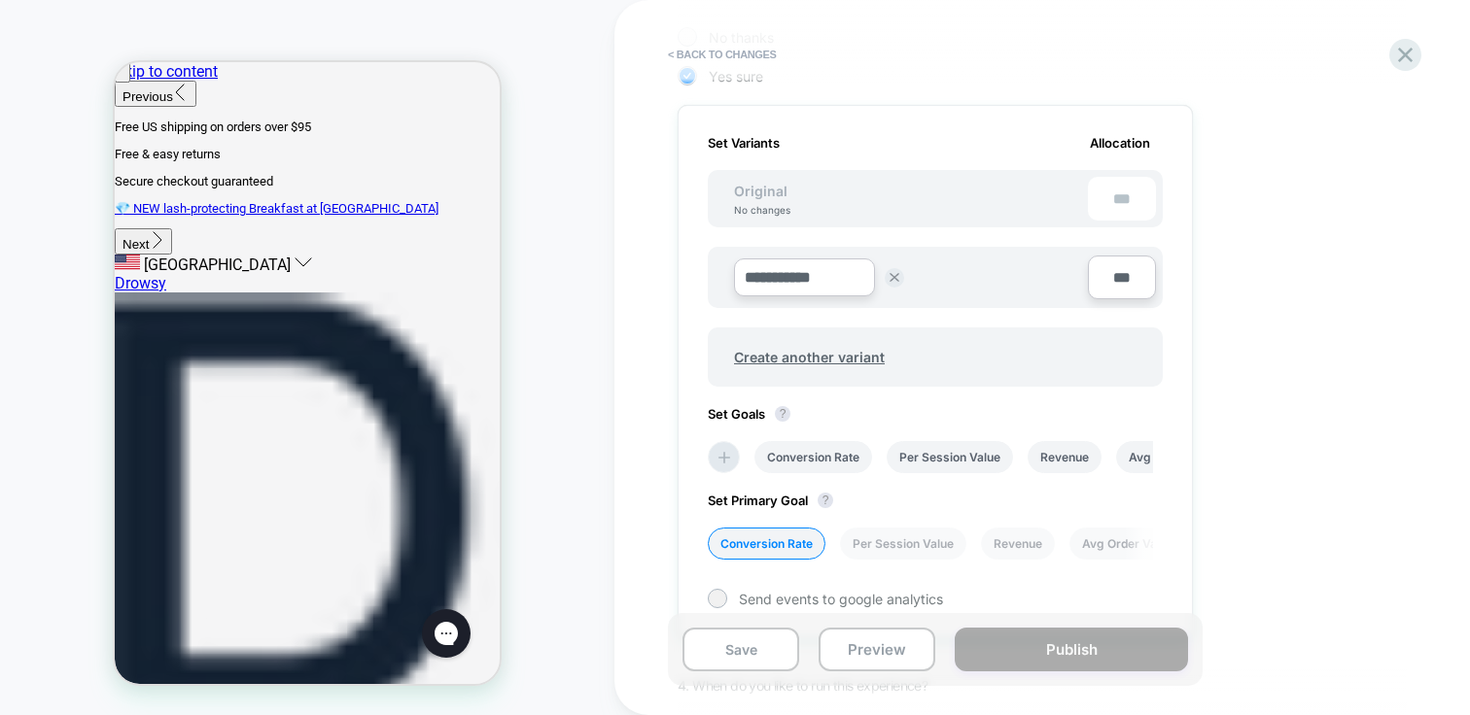
drag, startPoint x: 820, startPoint y: 274, endPoint x: 688, endPoint y: 264, distance: 132.6
click at [688, 264] on div "**********" at bounding box center [935, 372] width 515 height 534
type input "**********"
click at [927, 286] on button "Save" at bounding box center [946, 277] width 64 height 29
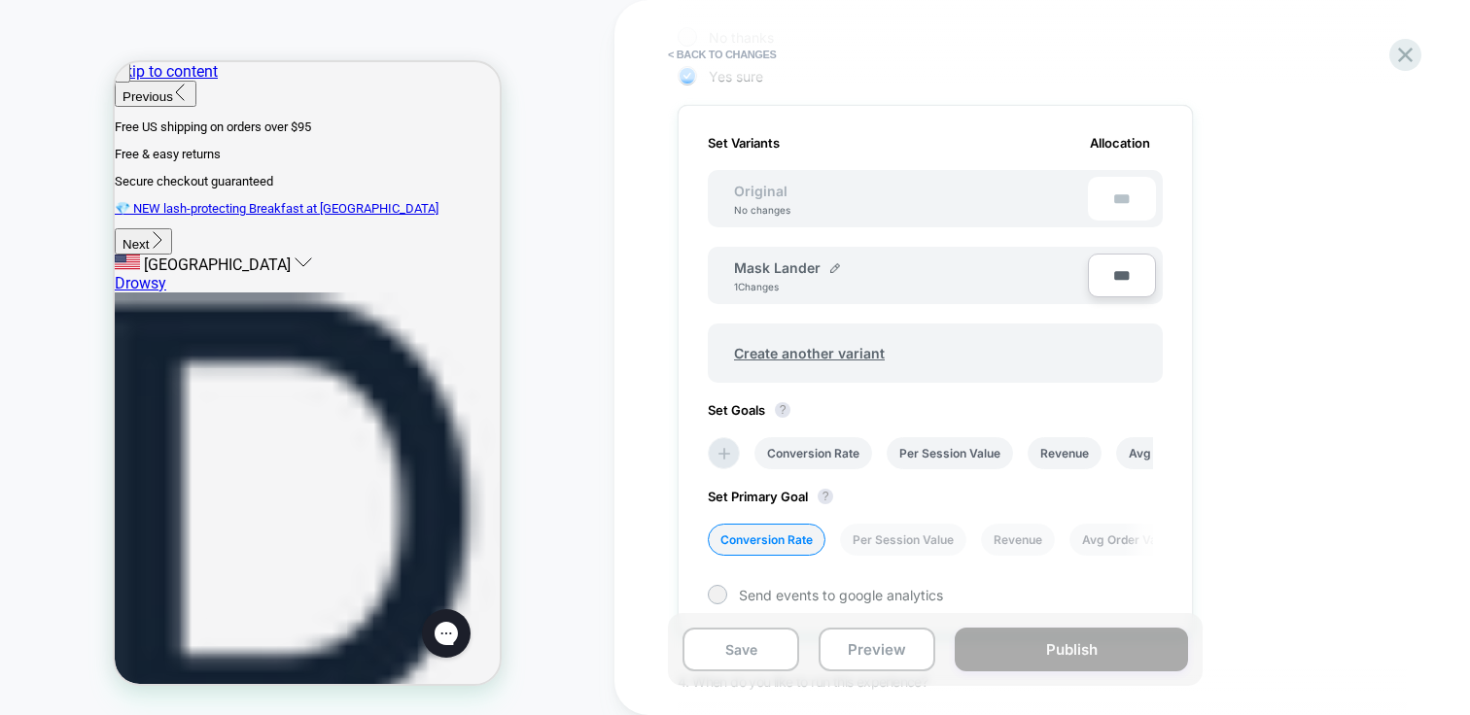
click at [768, 192] on span "Original" at bounding box center [760, 191] width 92 height 17
click at [1320, 351] on div "1. What audience and where will the experience run? Audience All Visitors Pages…" at bounding box center [1033, 241] width 710 height 1112
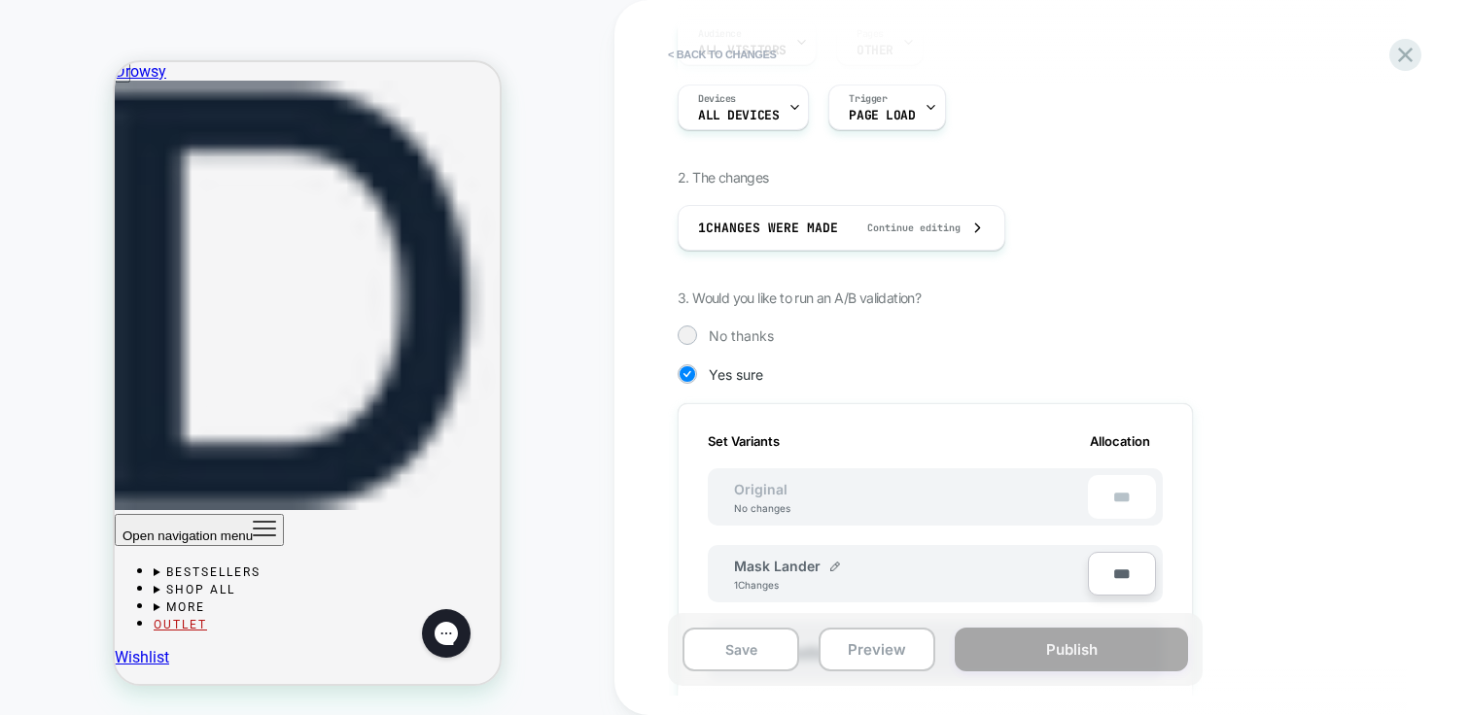
scroll to position [0, 0]
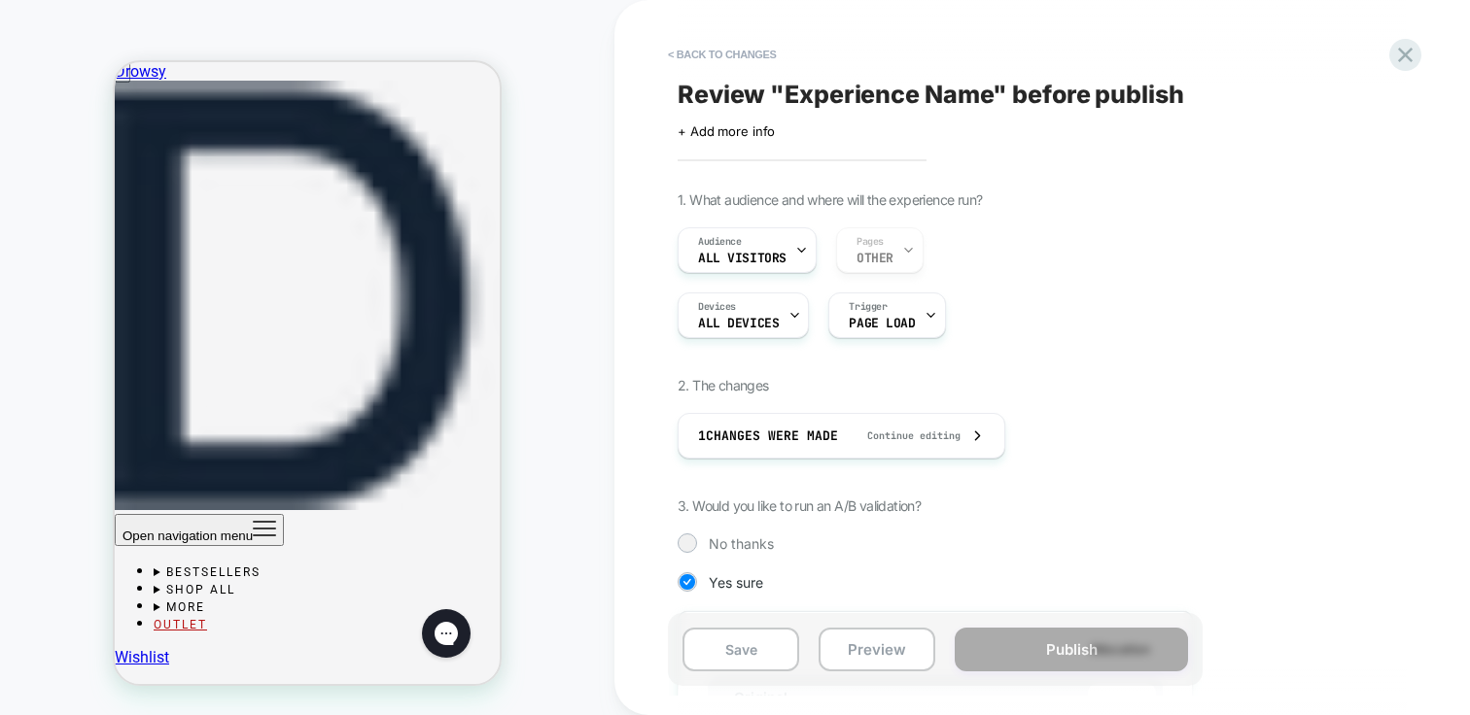
click at [869, 439] on span "Continue editing" at bounding box center [904, 436] width 113 height 13
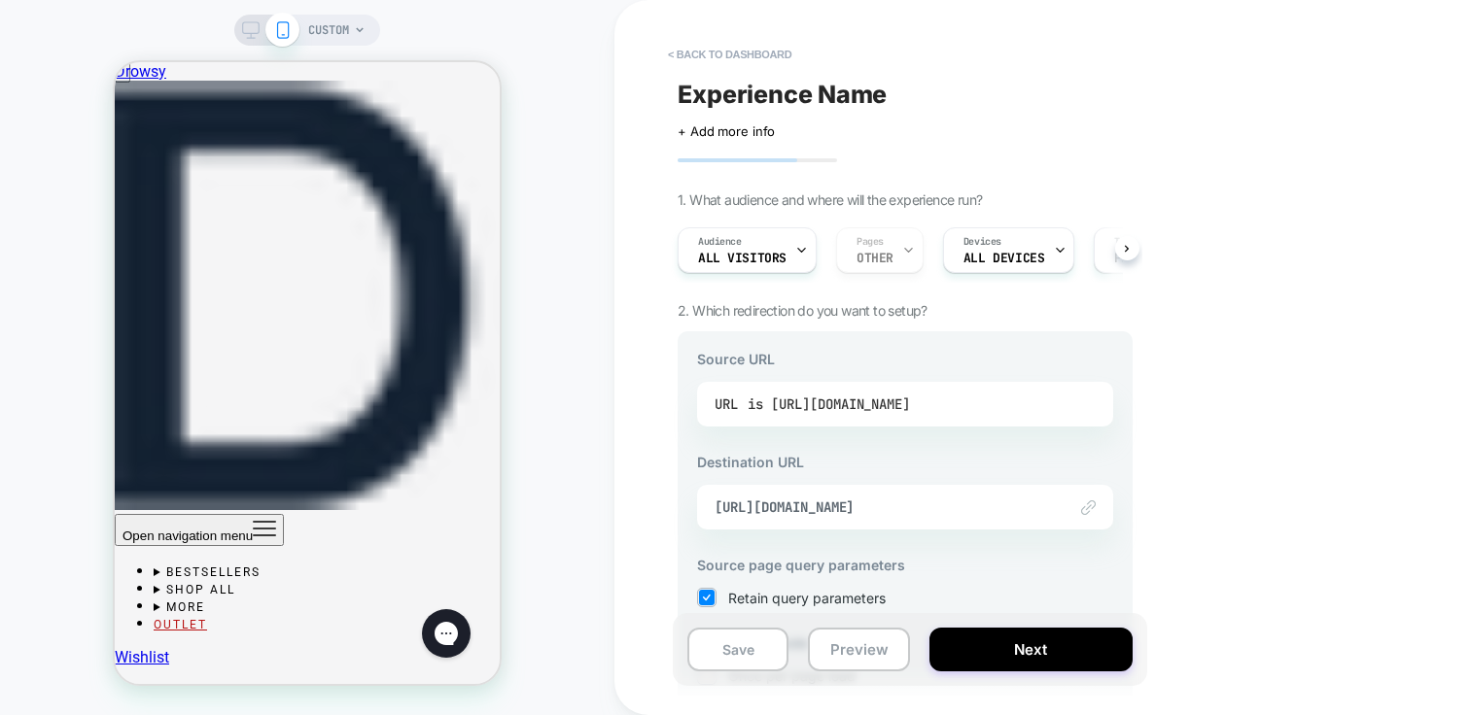
scroll to position [237, 0]
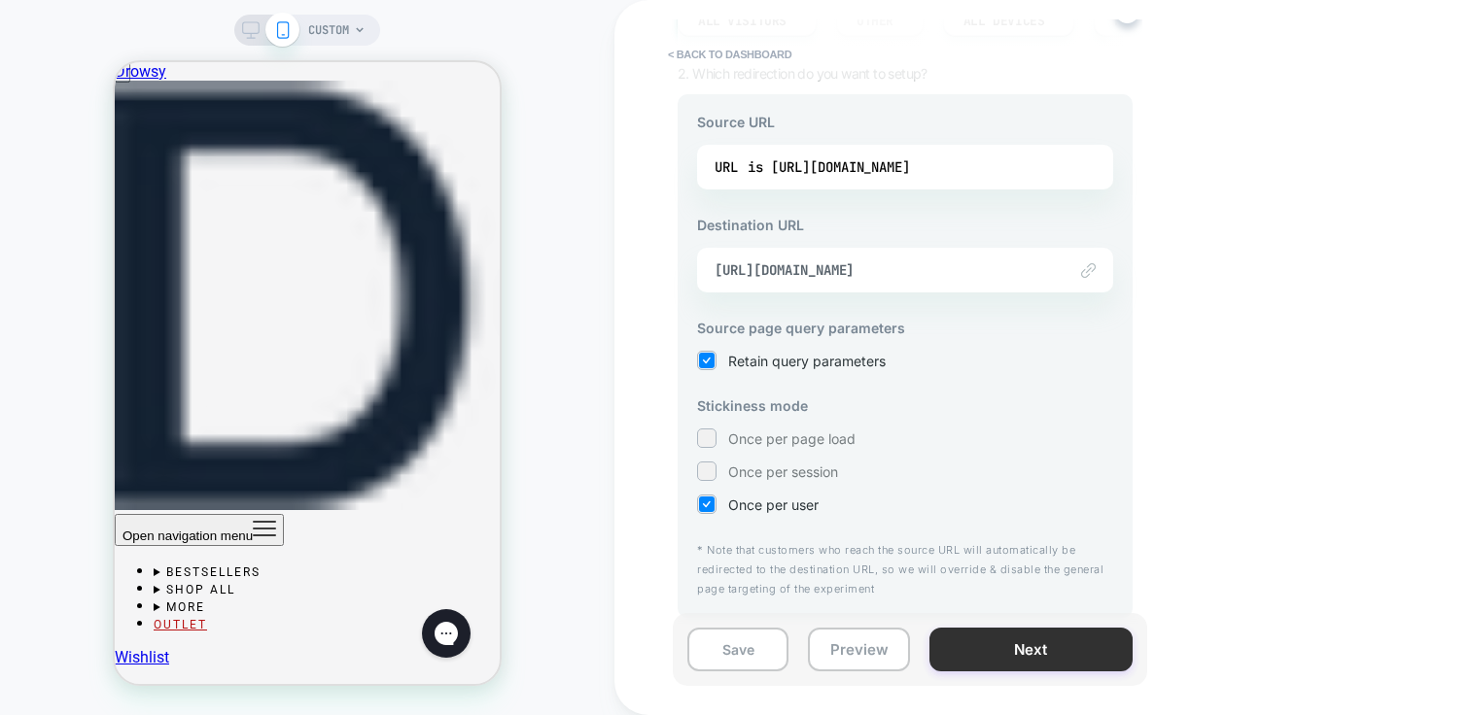
click at [1050, 657] on button "Next" at bounding box center [1030, 650] width 203 height 44
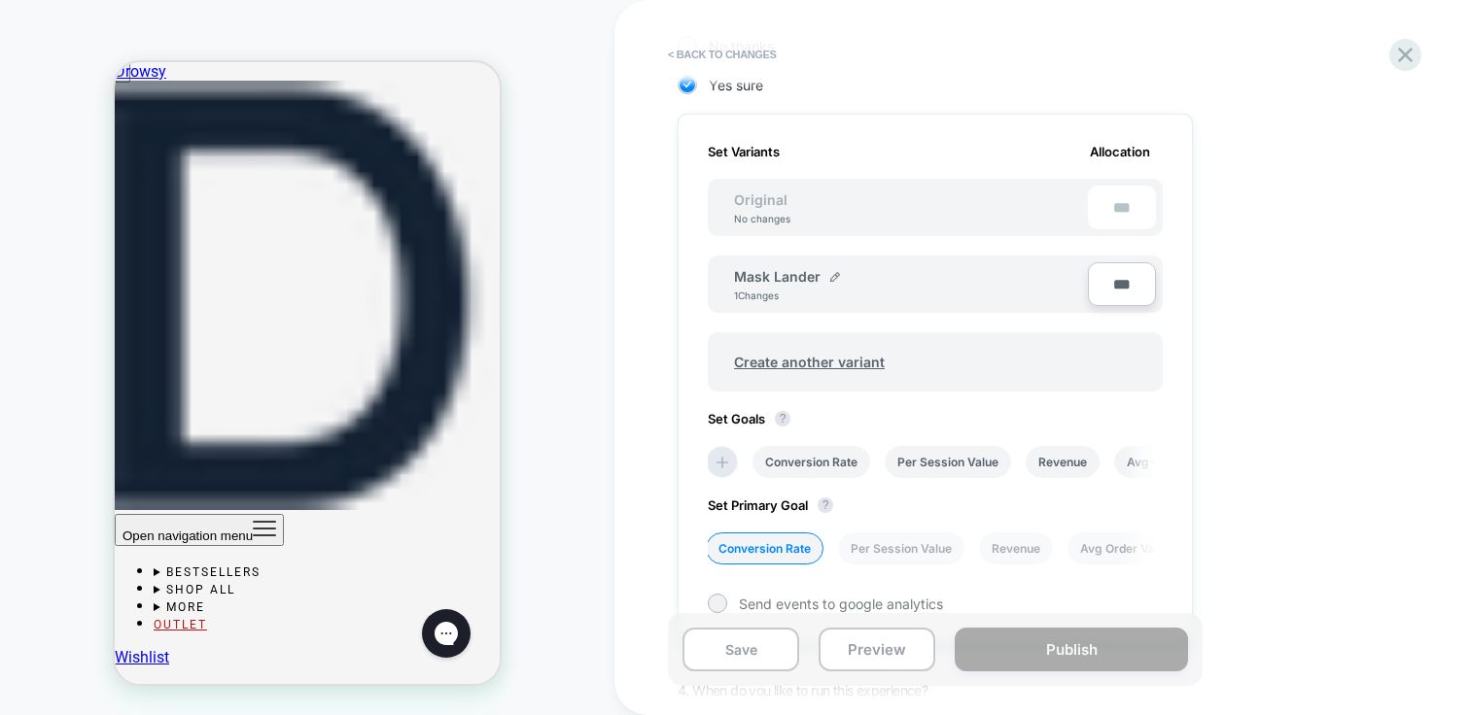
scroll to position [523, 0]
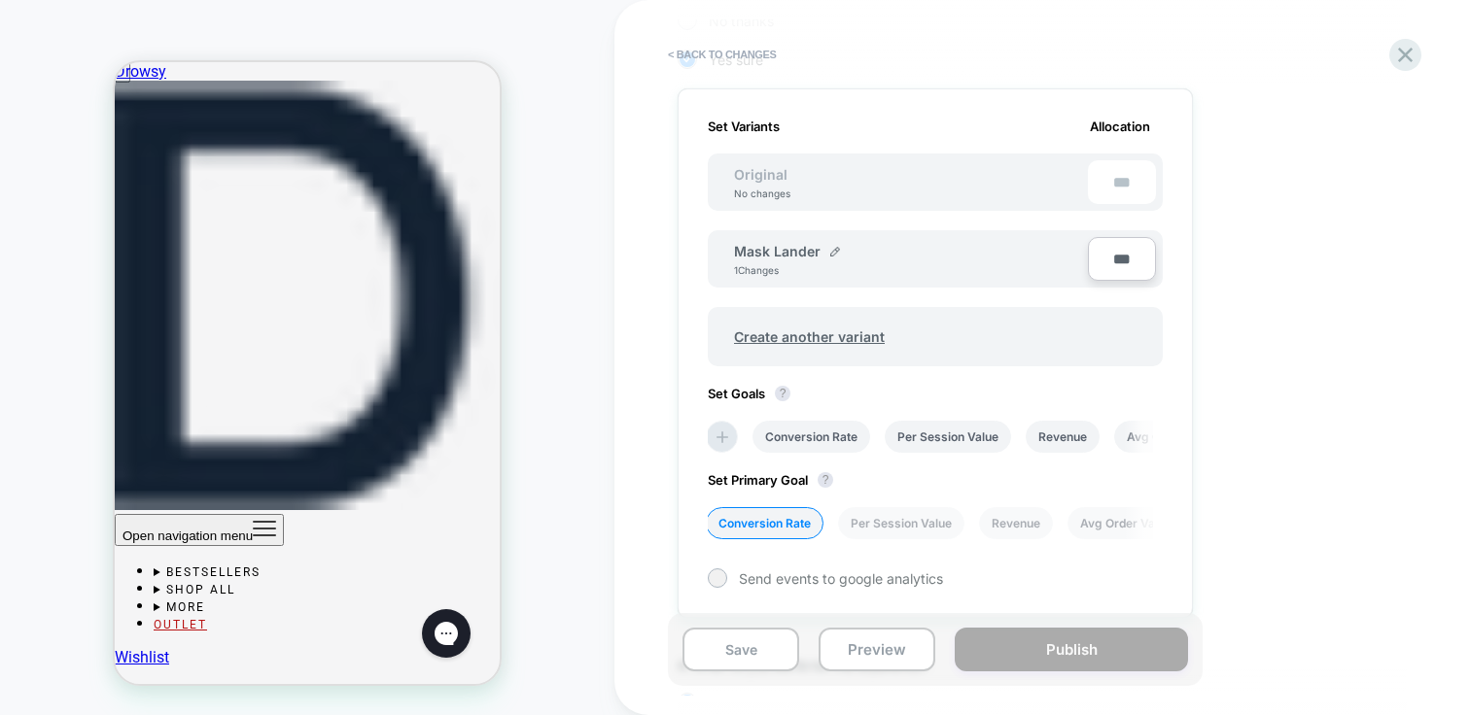
click at [1149, 254] on input "***" at bounding box center [1122, 259] width 68 height 44
click at [1236, 275] on div "1. What audience and where will the experience run? Audience All Visitors Pages…" at bounding box center [1033, 225] width 710 height 1112
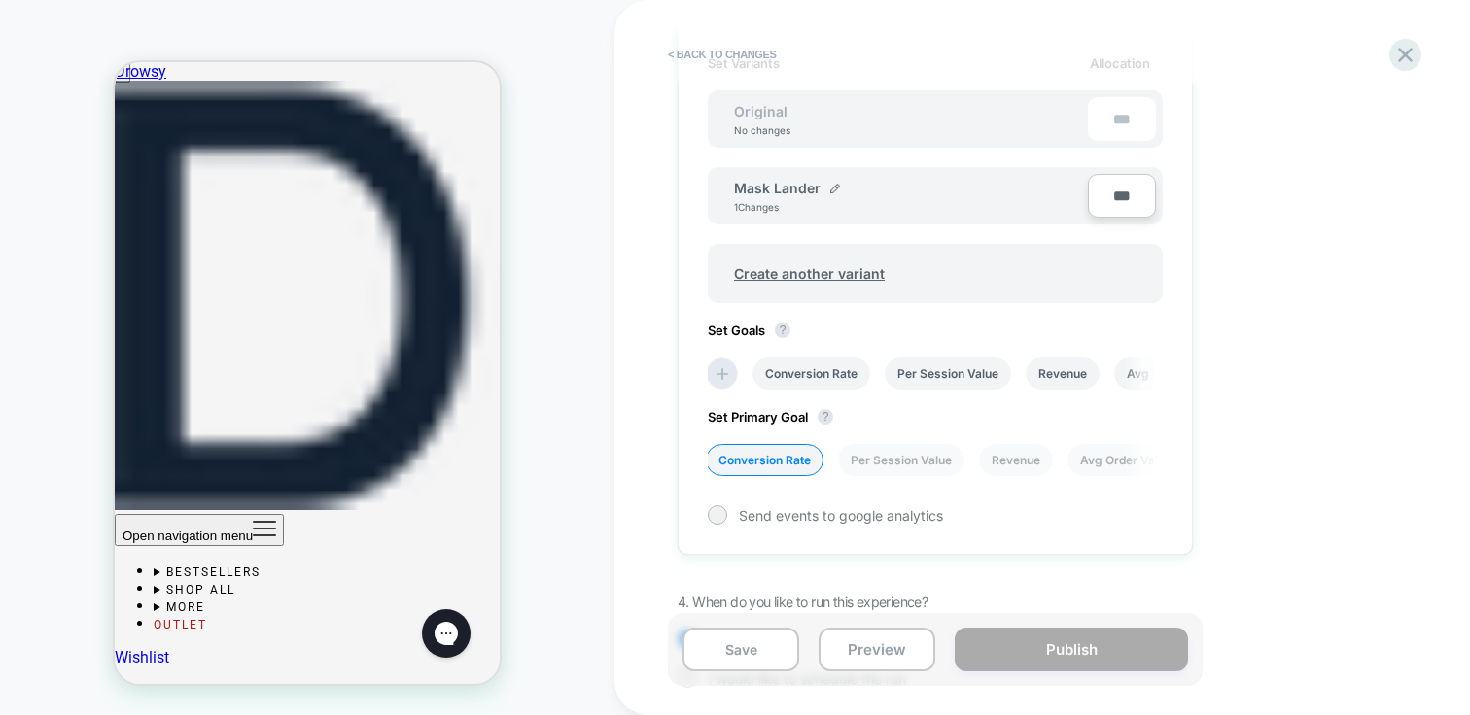
scroll to position [685, 0]
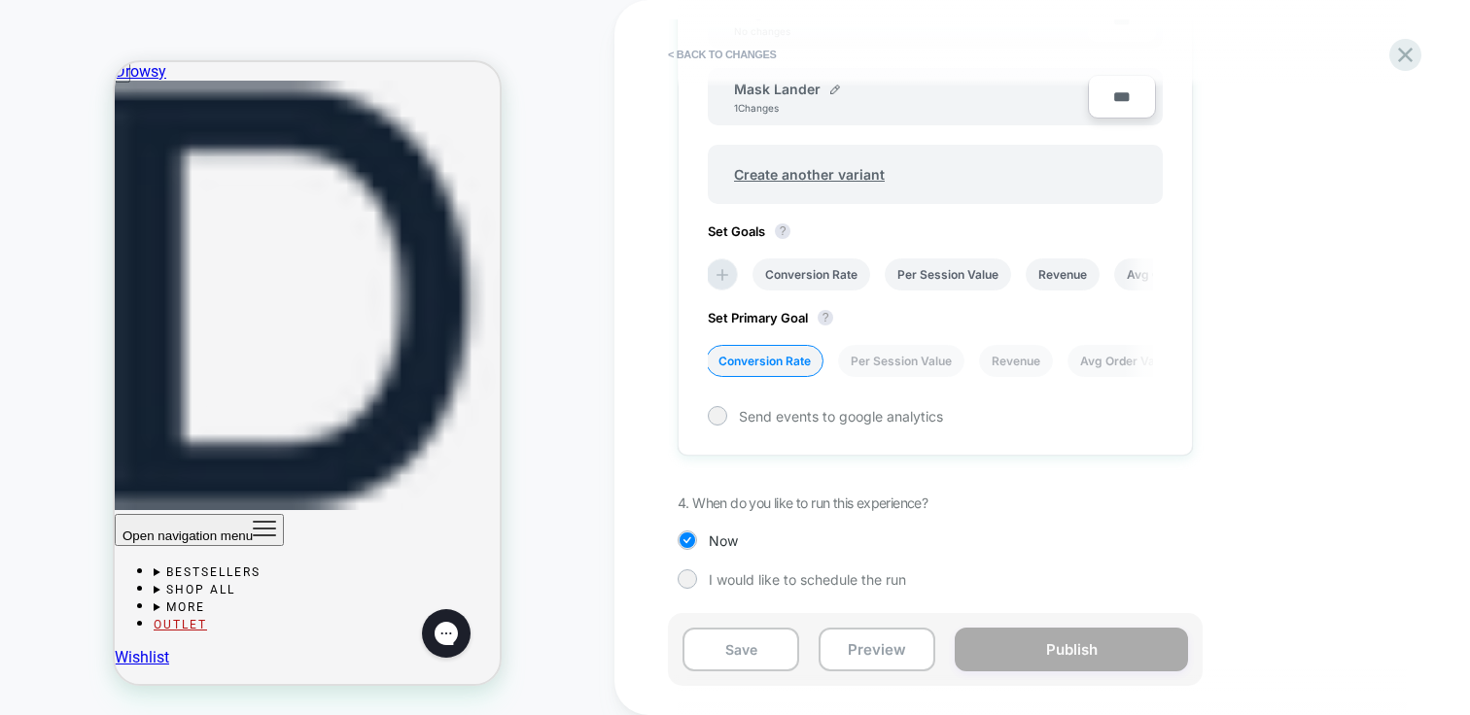
click at [1228, 498] on div "1. What audience and where will the experience run? Audience All Visitors Pages…" at bounding box center [1033, 62] width 710 height 1112
click at [1114, 631] on div "Save Preview Publish" at bounding box center [935, 649] width 535 height 73
click at [852, 659] on button "Preview" at bounding box center [876, 650] width 117 height 44
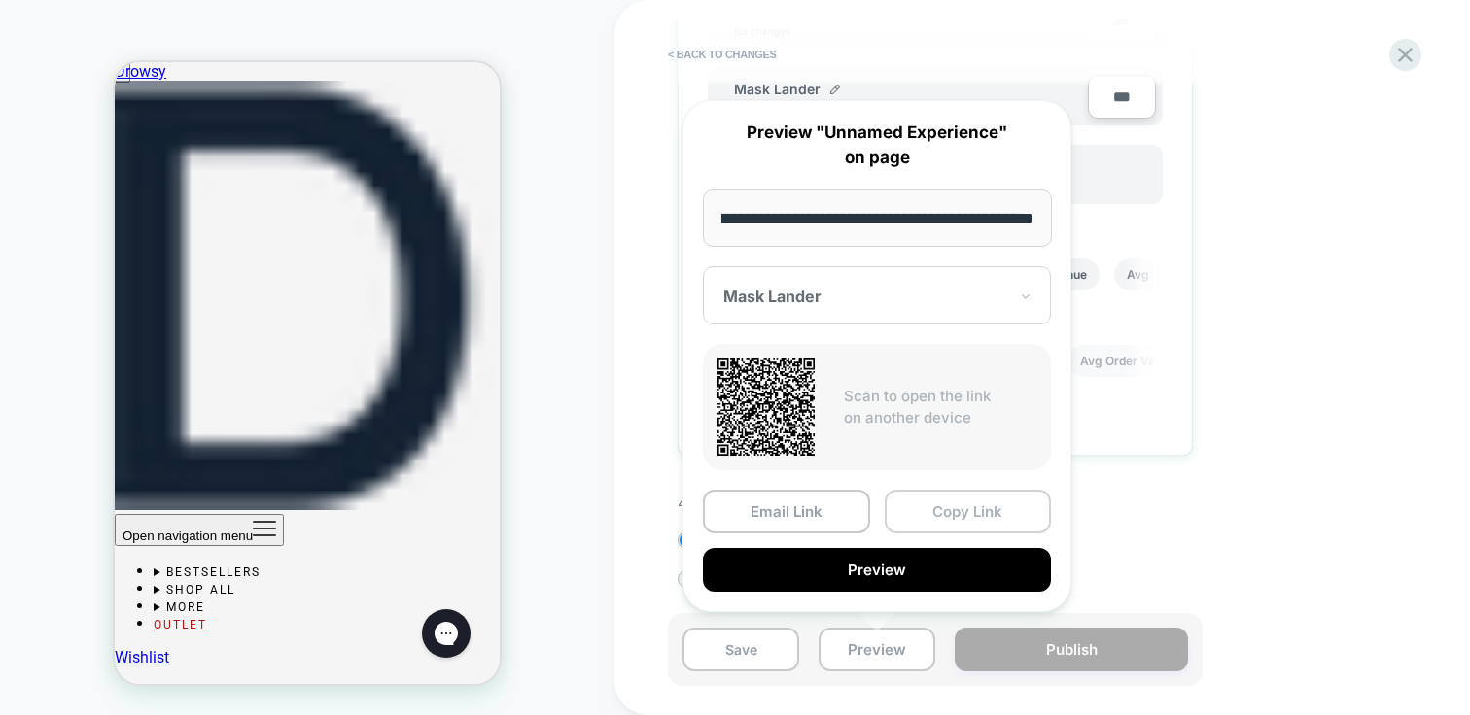
scroll to position [0, 0]
click at [965, 522] on button "Copy Link" at bounding box center [968, 512] width 167 height 44
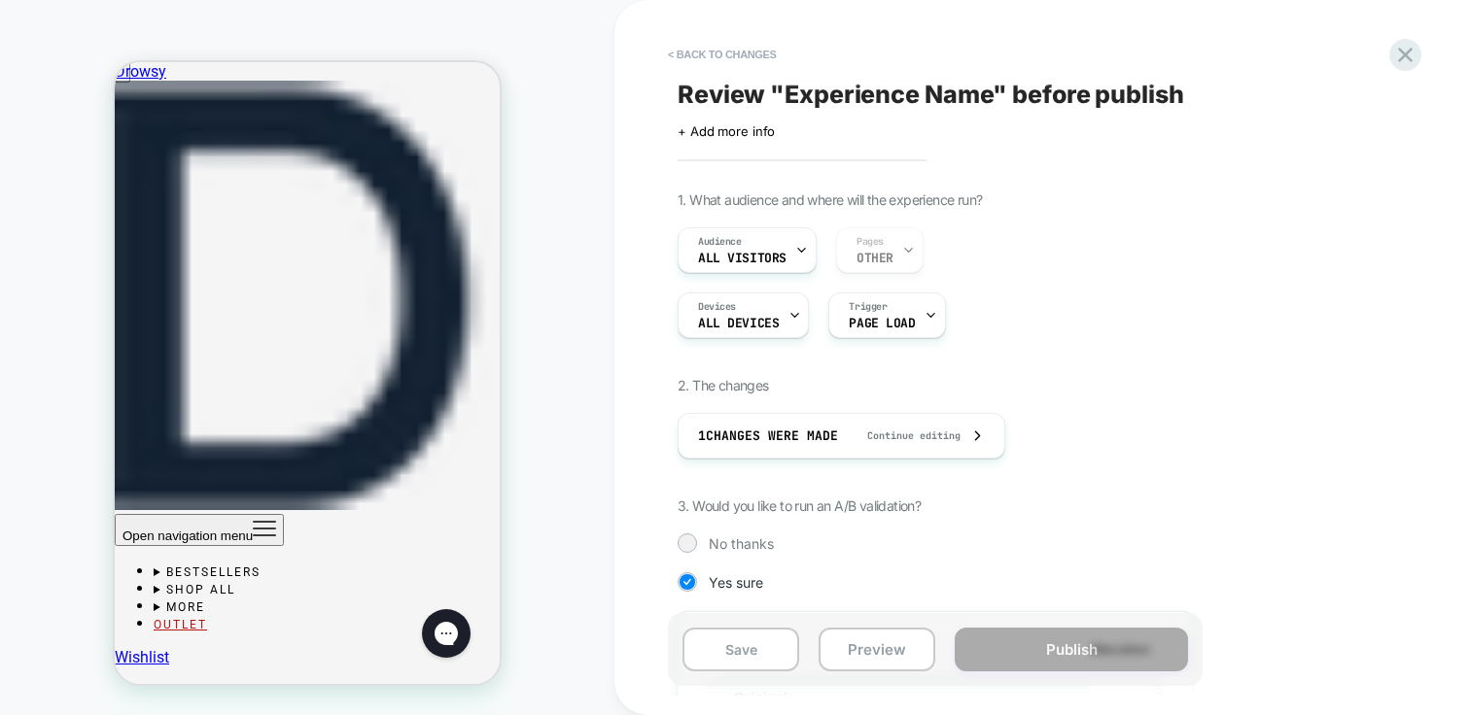
click at [814, 106] on span "Review " Experience Name " before publish" at bounding box center [931, 94] width 506 height 29
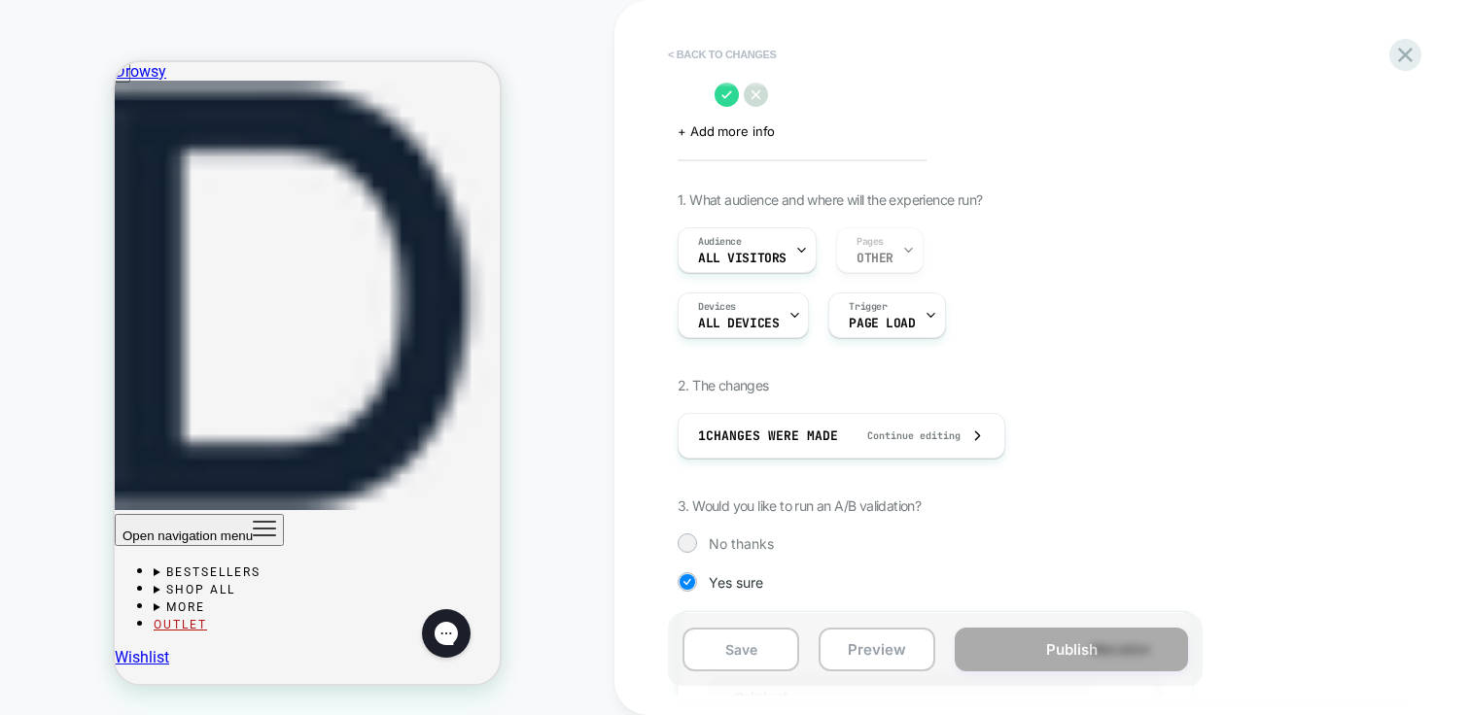
click at [675, 52] on button "< Back to changes" at bounding box center [722, 54] width 128 height 31
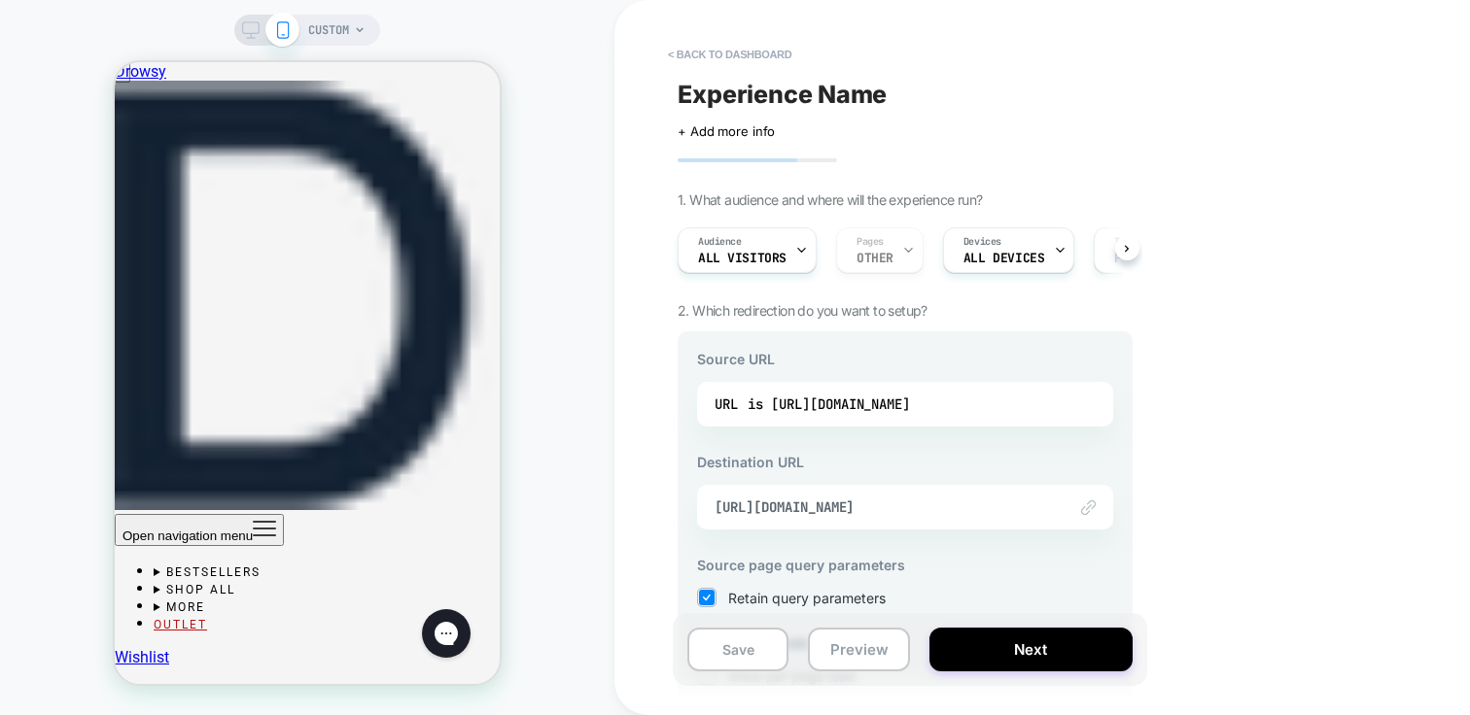
click at [784, 105] on span "Experience Name" at bounding box center [782, 94] width 209 height 29
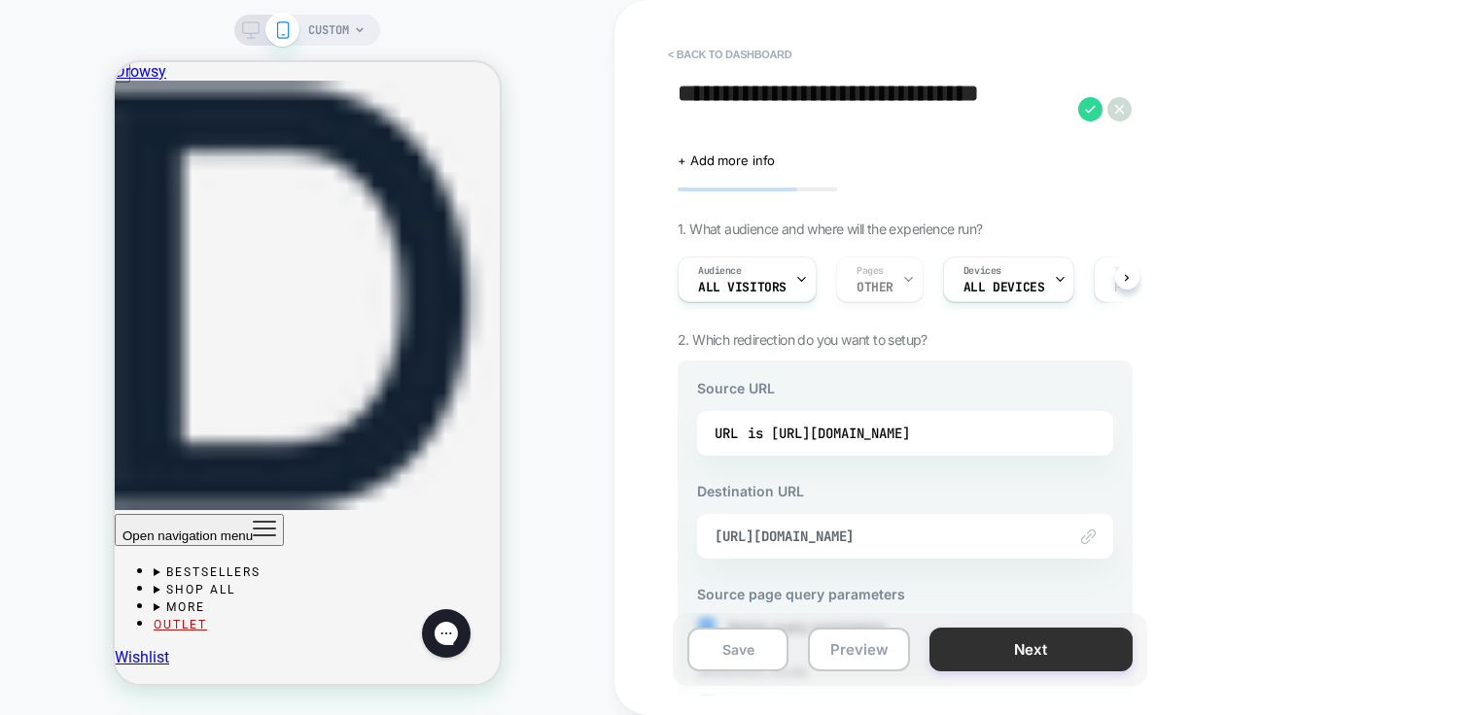
type textarea "**********"
click at [1052, 655] on button "Next" at bounding box center [1030, 650] width 203 height 44
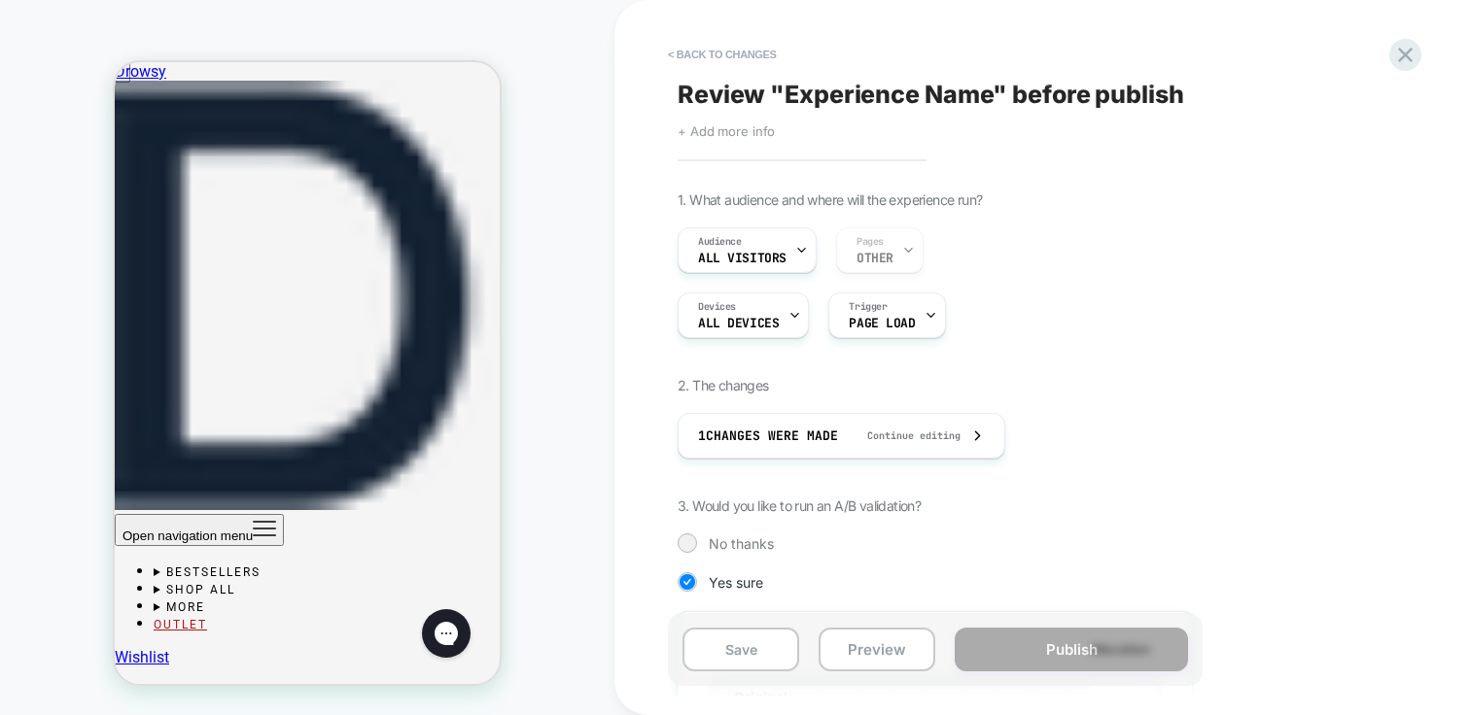
click at [731, 134] on span "+ Add more info" at bounding box center [726, 131] width 97 height 16
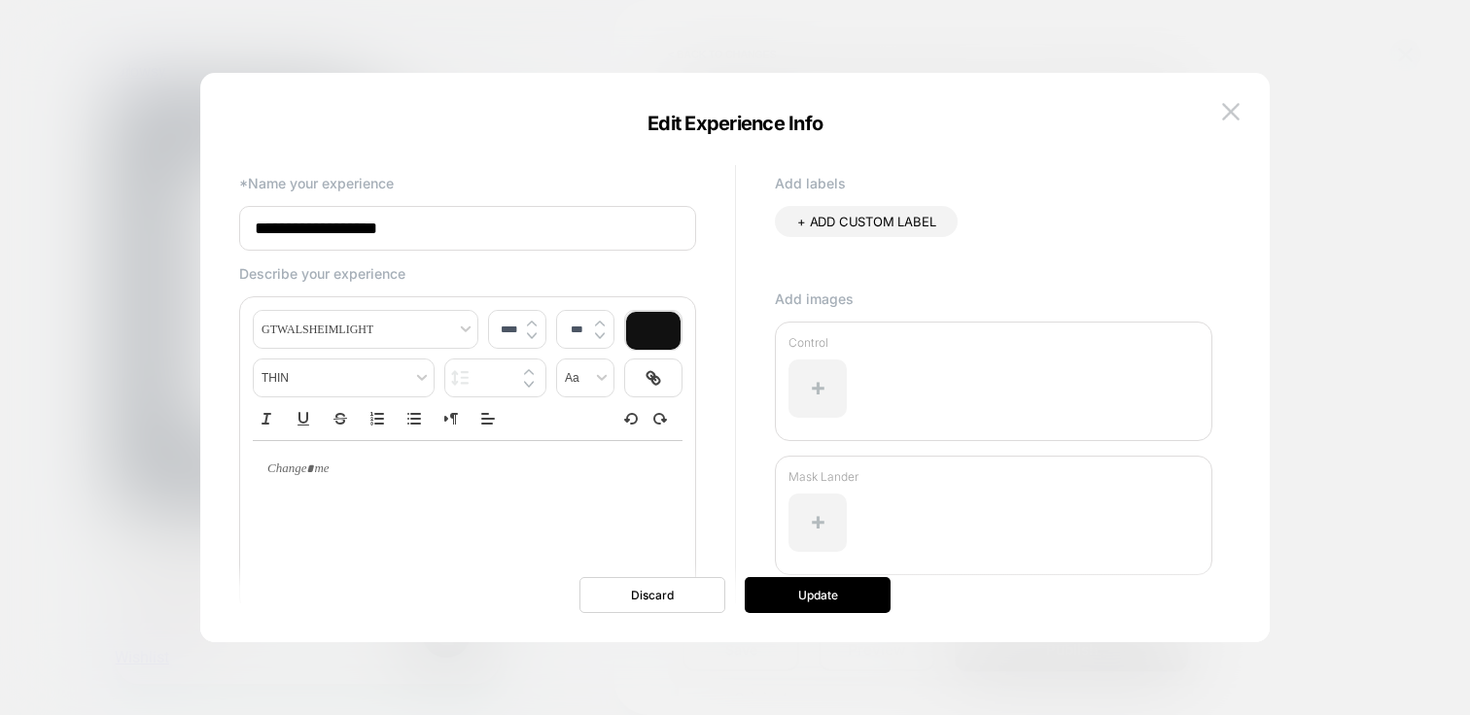
click at [480, 235] on input "**********" at bounding box center [467, 228] width 457 height 45
click at [1230, 120] on button at bounding box center [1230, 111] width 29 height 29
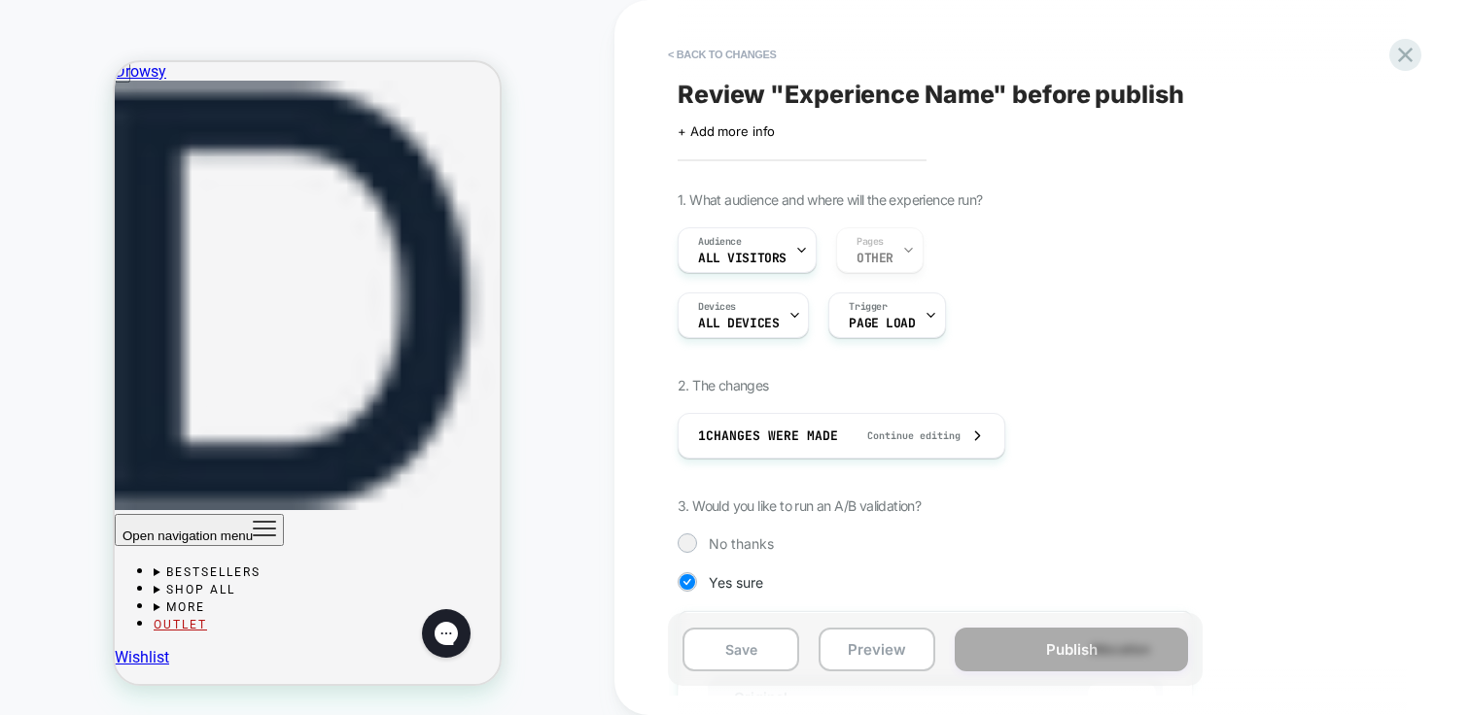
click at [787, 91] on span "Review " Experience Name " before publish" at bounding box center [931, 94] width 506 height 29
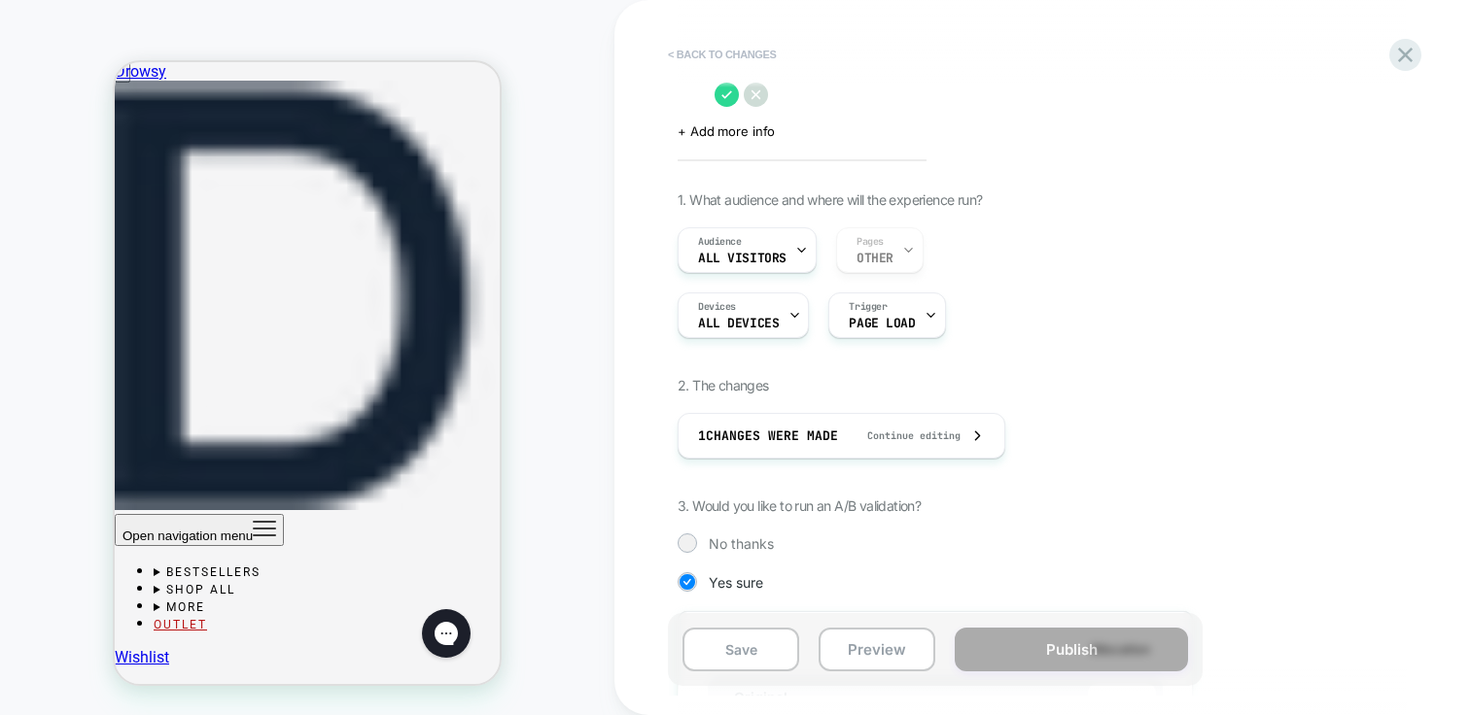
click at [678, 50] on button "< Back to changes" at bounding box center [722, 54] width 128 height 31
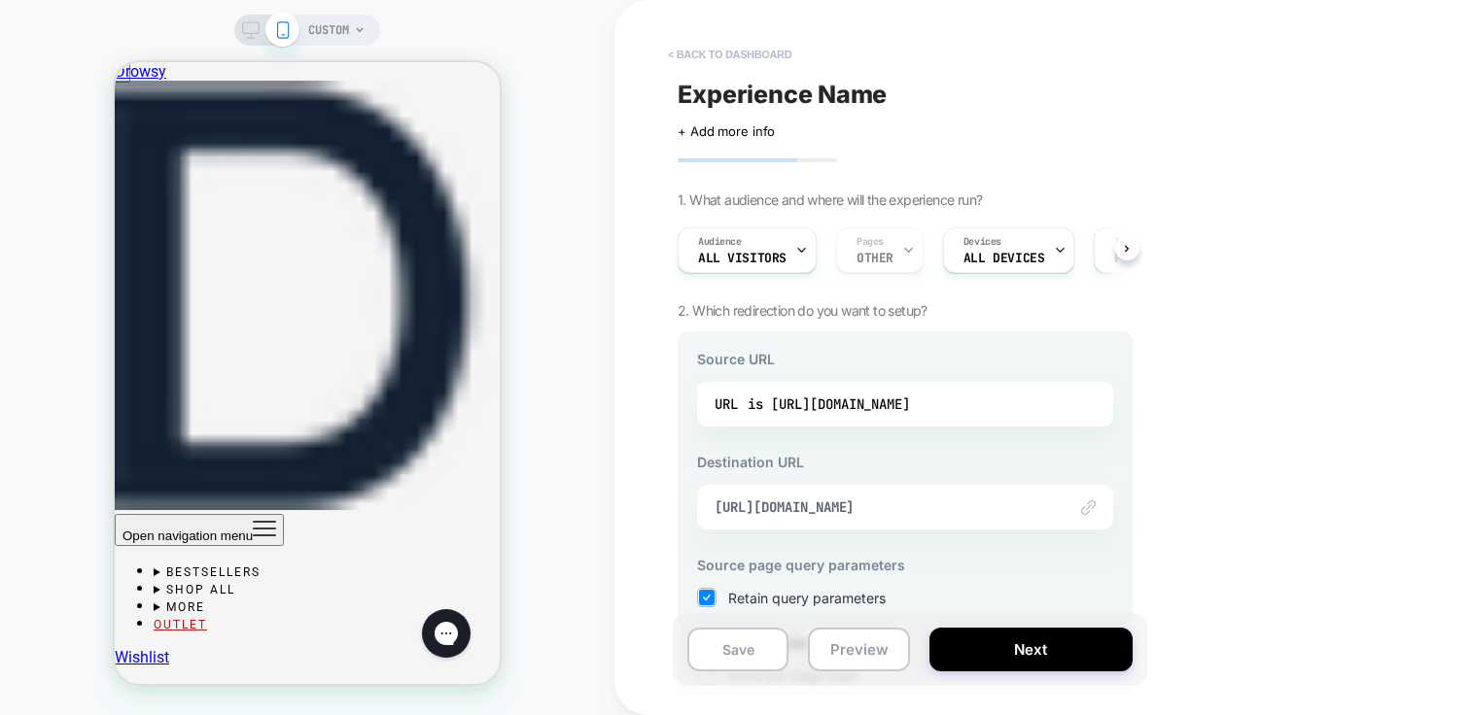
click at [668, 46] on button "< back to dashboard" at bounding box center [729, 54] width 143 height 31
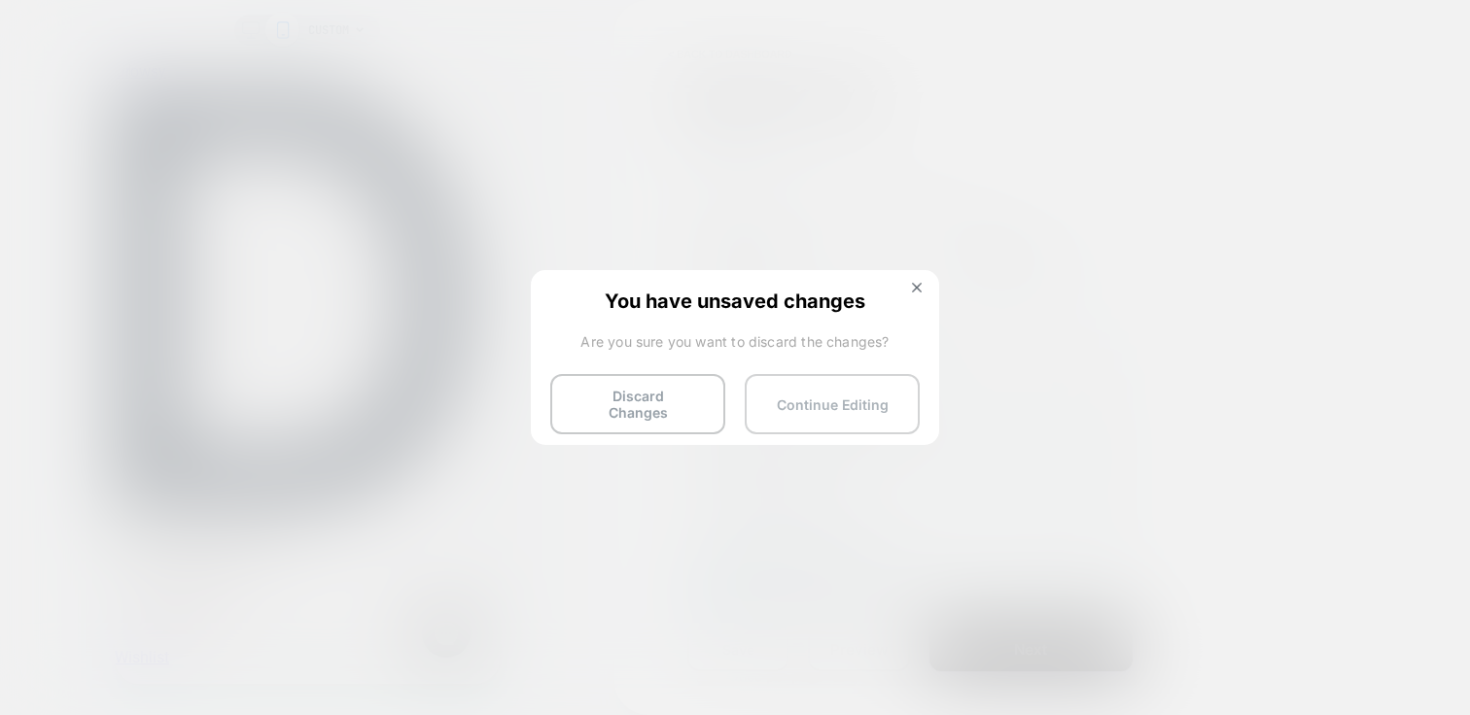
click at [843, 403] on button "Continue Editing" at bounding box center [832, 404] width 175 height 60
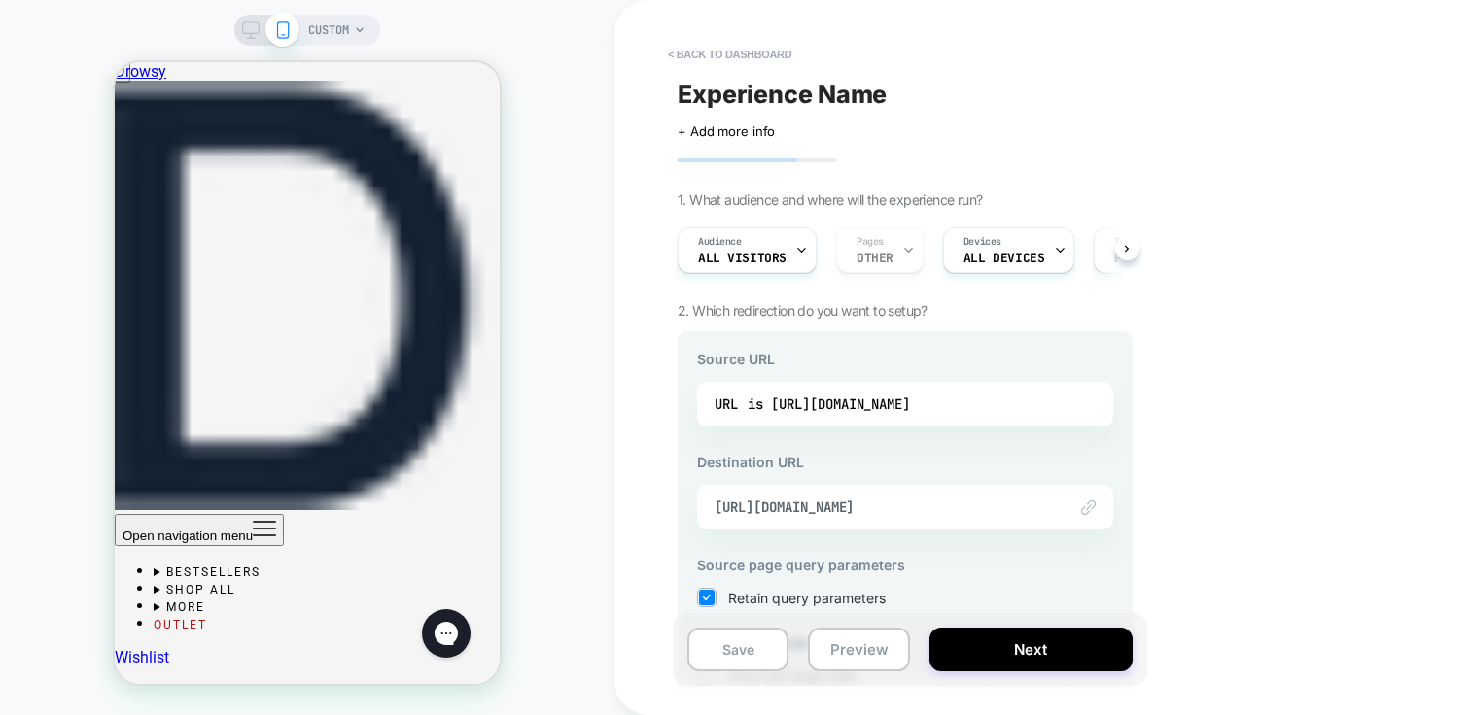
click at [784, 98] on span "Experience Name" at bounding box center [782, 94] width 209 height 29
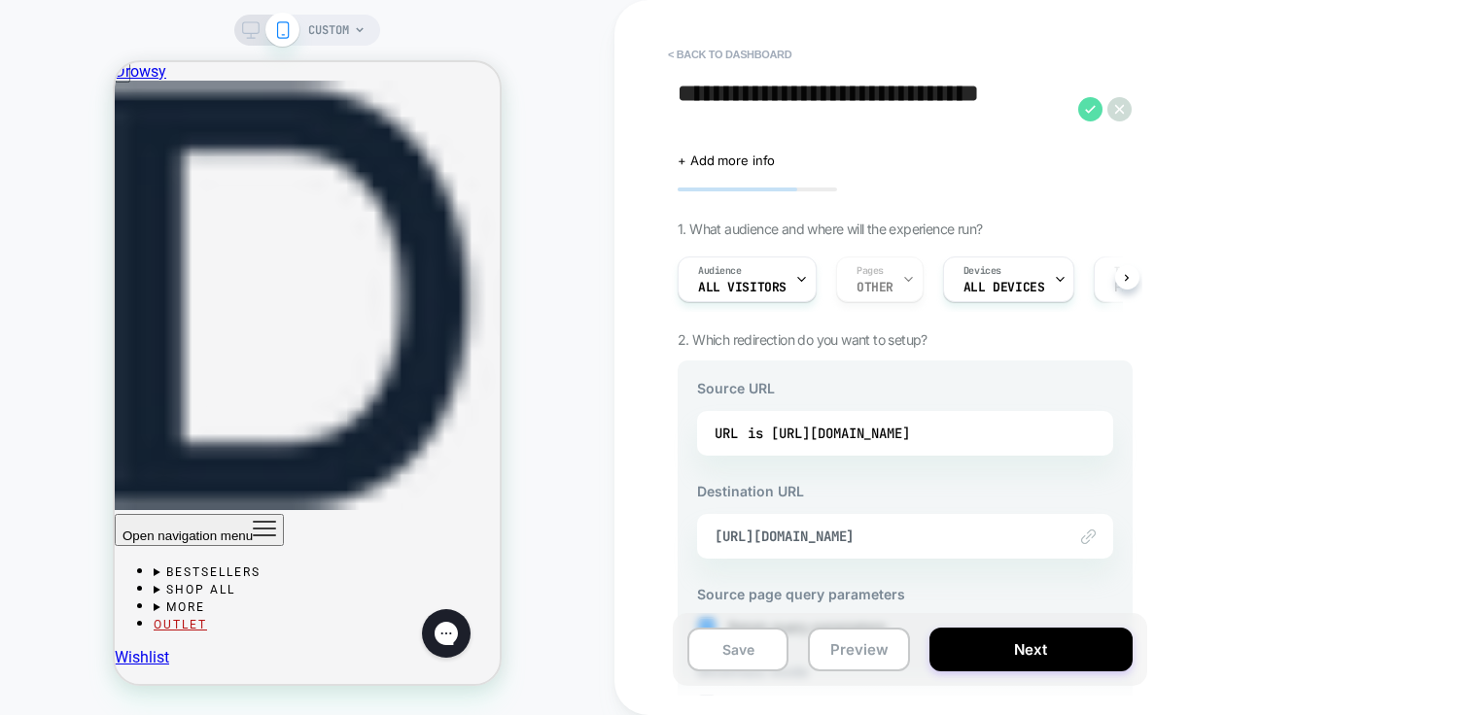
type textarea "**********"
click at [1092, 111] on icon at bounding box center [1090, 109] width 24 height 24
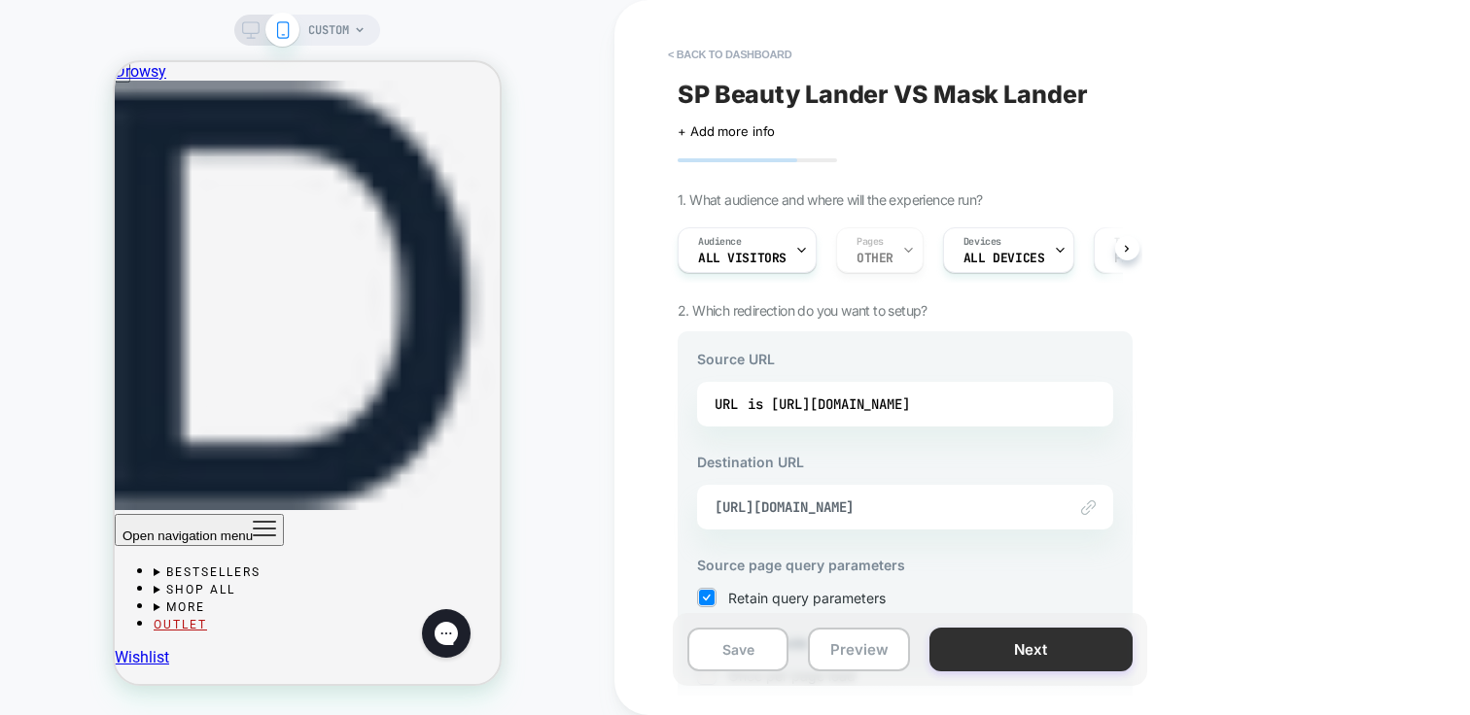
click at [1082, 643] on button "Next" at bounding box center [1030, 650] width 203 height 44
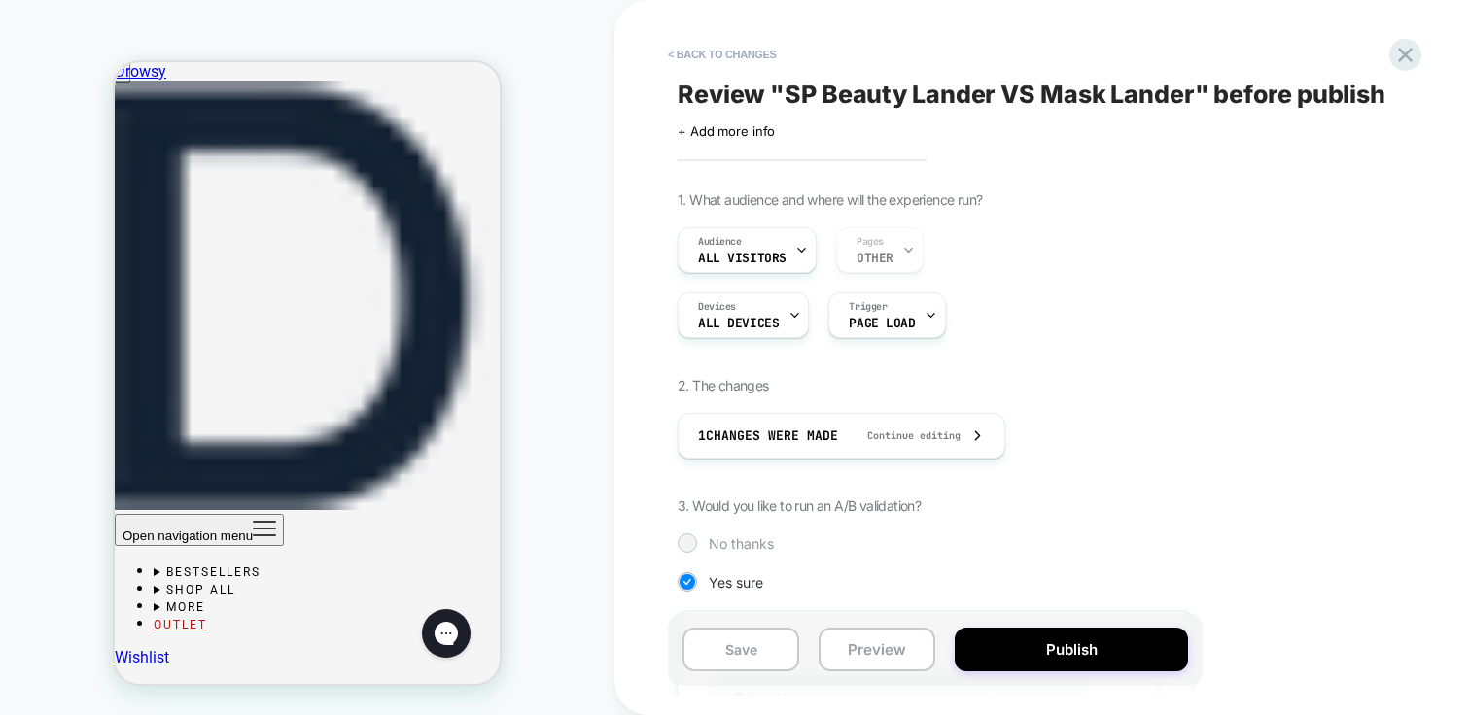
scroll to position [0, 2]
click at [1236, 86] on span "Review " SP Beauty Lander VS Mask Lander " before publish" at bounding box center [1032, 94] width 708 height 29
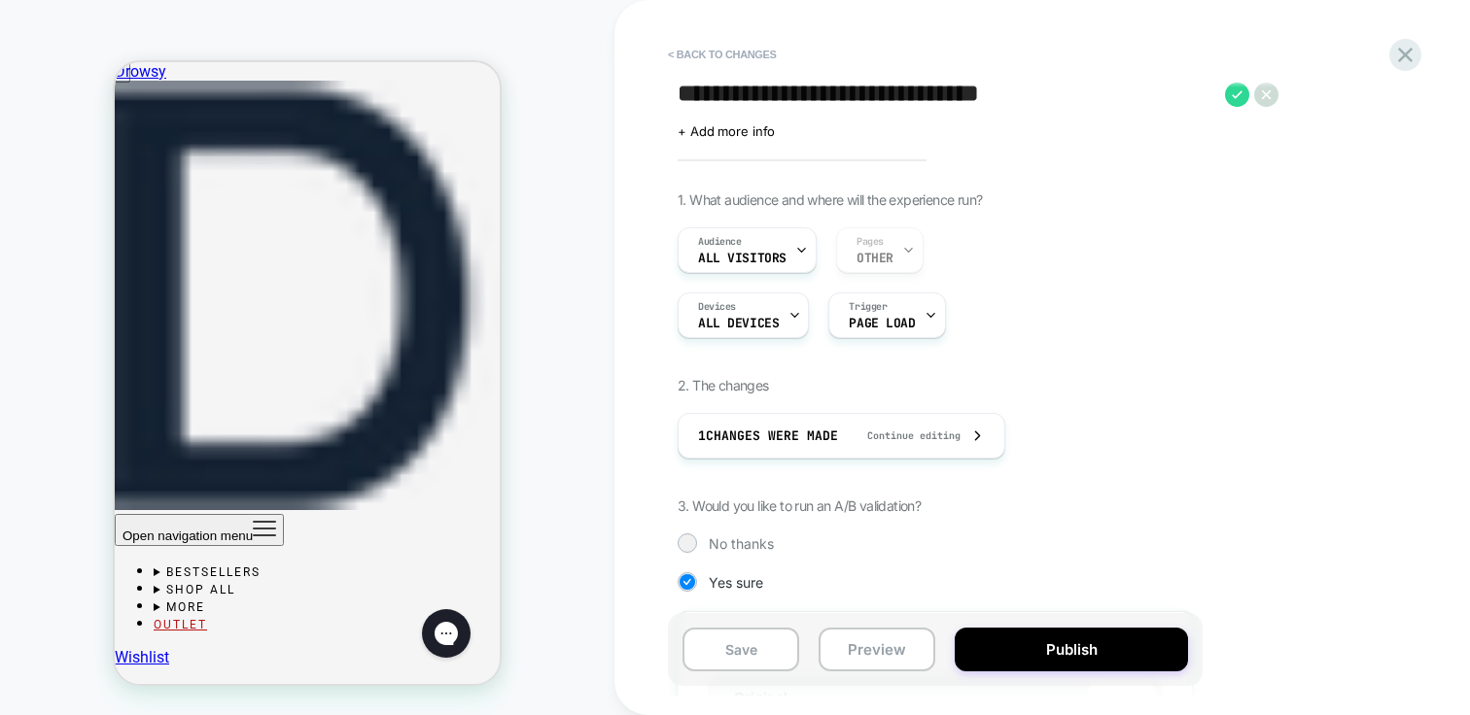
drag, startPoint x: 1111, startPoint y: 642, endPoint x: 1052, endPoint y: 538, distance: 119.7
click at [1052, 538] on div "**********" at bounding box center [1042, 357] width 729 height 715
click at [903, 651] on button "Preview" at bounding box center [876, 650] width 117 height 44
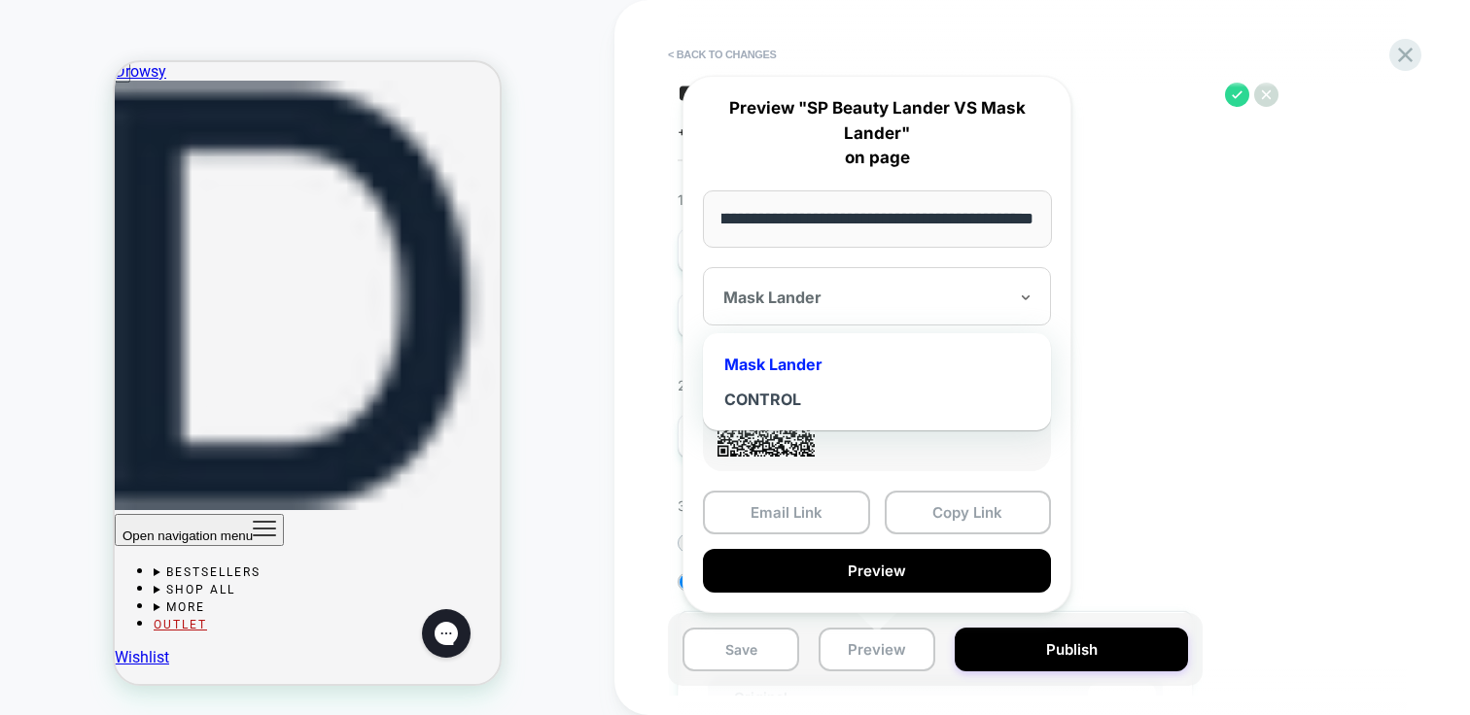
scroll to position [0, 0]
click at [836, 279] on div "Mask Lander" at bounding box center [877, 296] width 348 height 58
click at [775, 396] on div "CONTROL" at bounding box center [877, 399] width 329 height 35
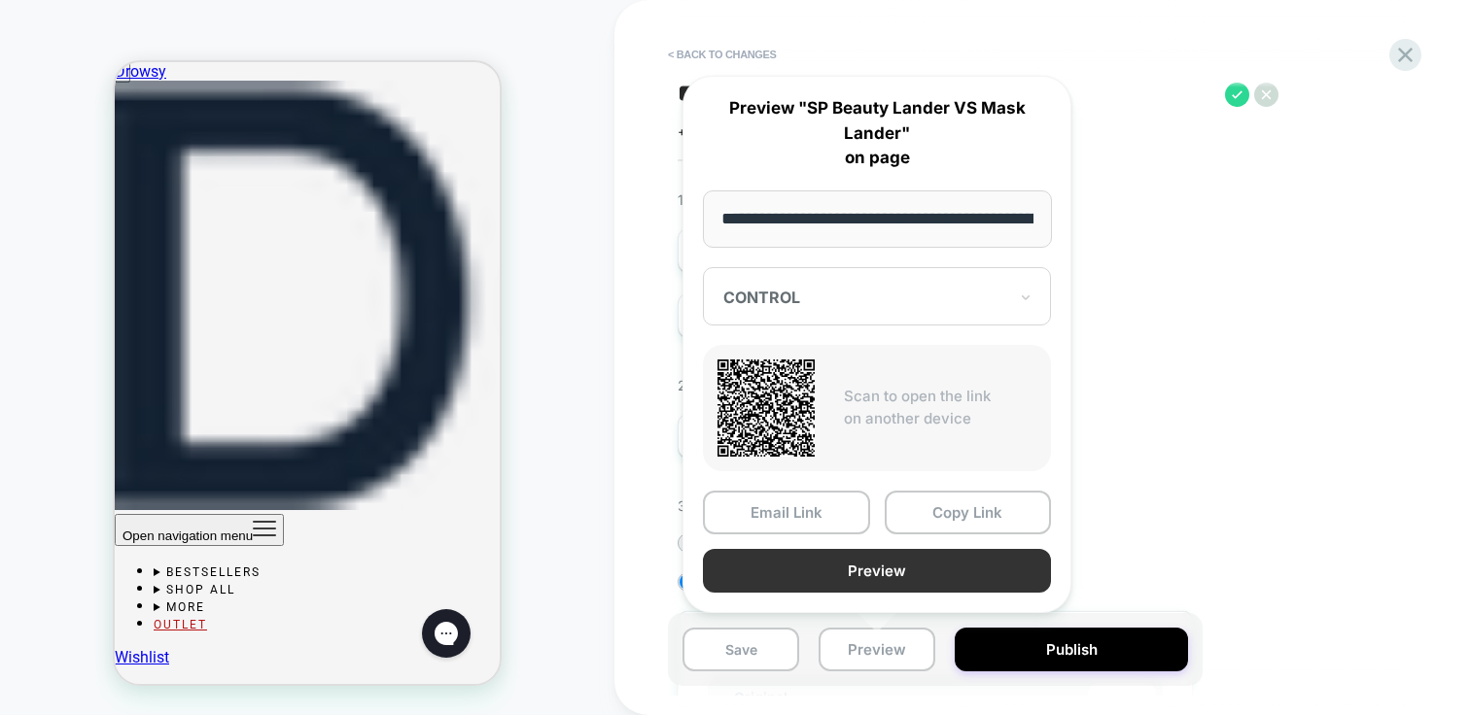
click at [895, 567] on button "Preview" at bounding box center [877, 571] width 348 height 44
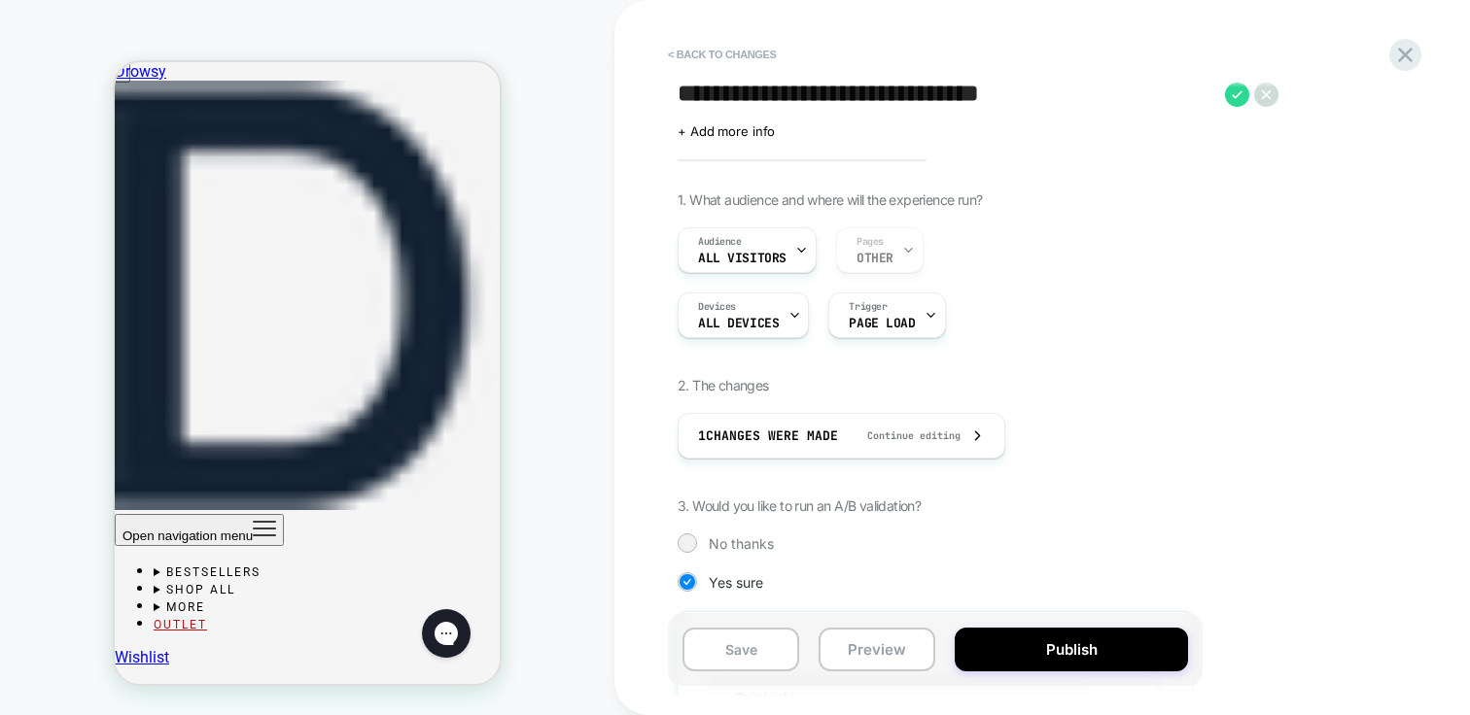
click at [1021, 637] on button "Publish" at bounding box center [1071, 650] width 233 height 44
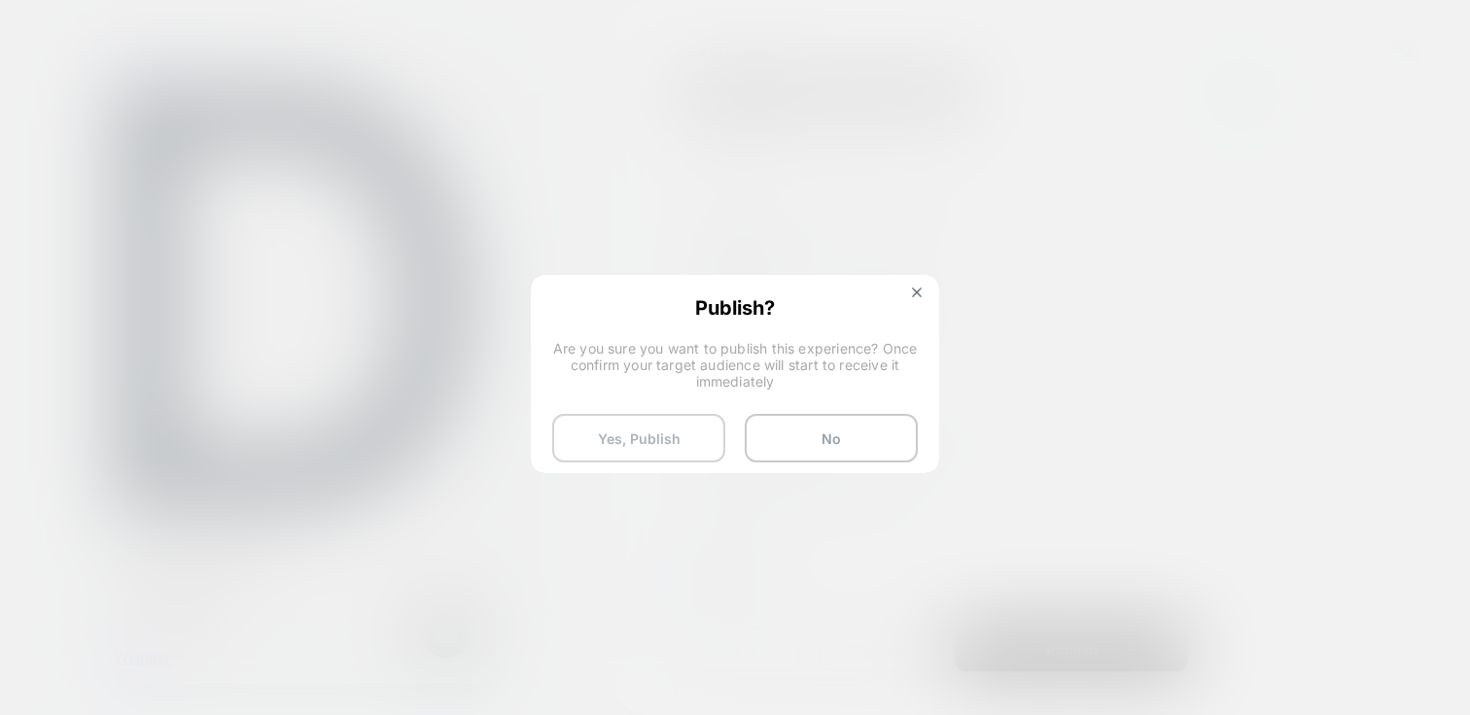
click at [669, 431] on button "Yes, Publish" at bounding box center [638, 438] width 173 height 49
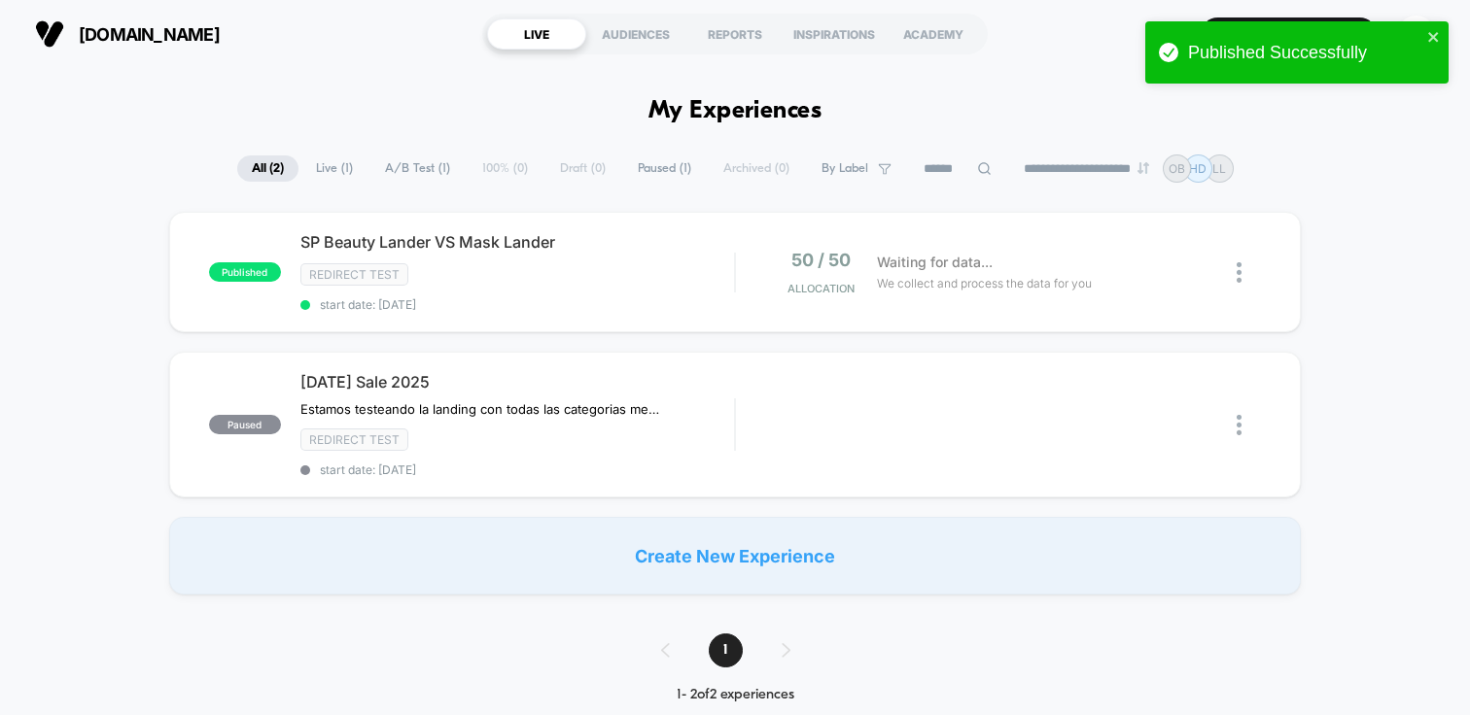
click at [115, 182] on div "**********" at bounding box center [735, 169] width 1470 height 28
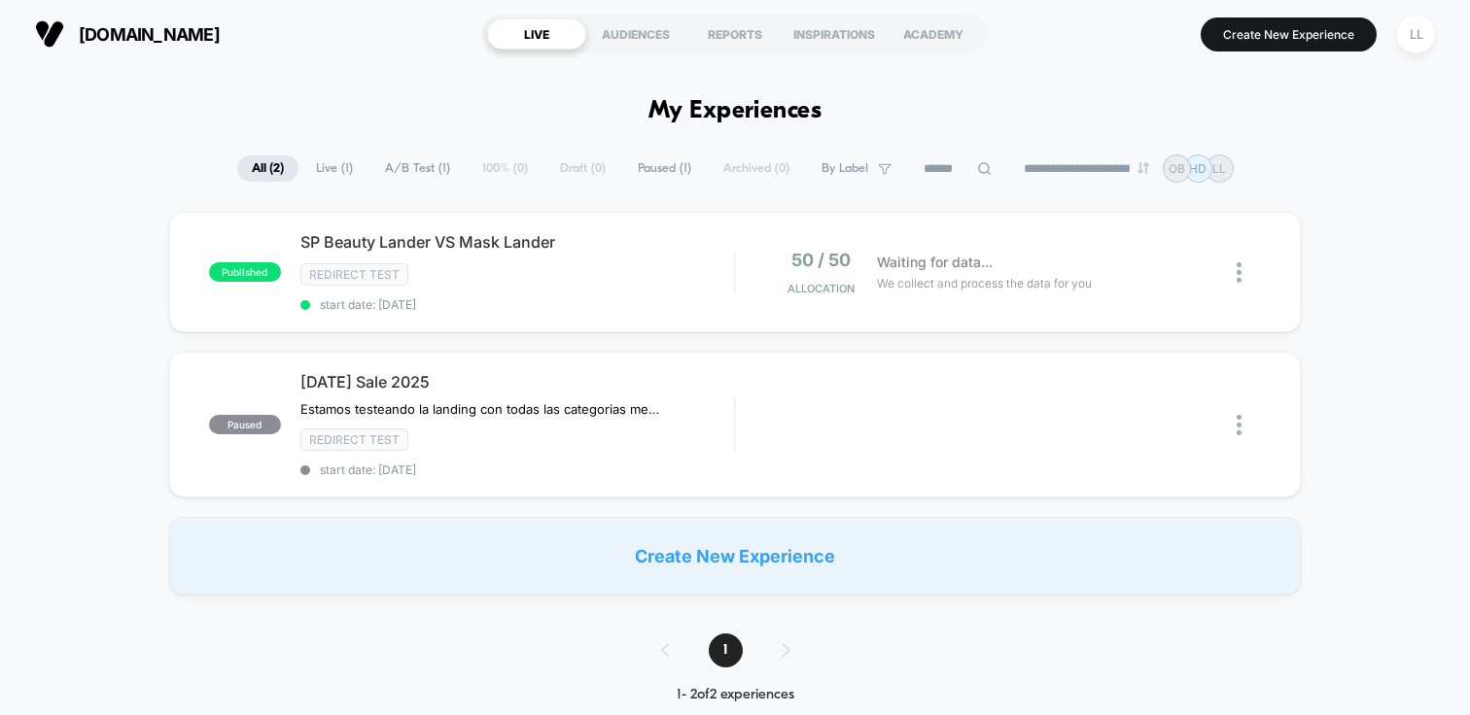
click at [1134, 41] on section "Create New Experience LL" at bounding box center [1221, 34] width 438 height 49
